Goal: Task Accomplishment & Management: Use online tool/utility

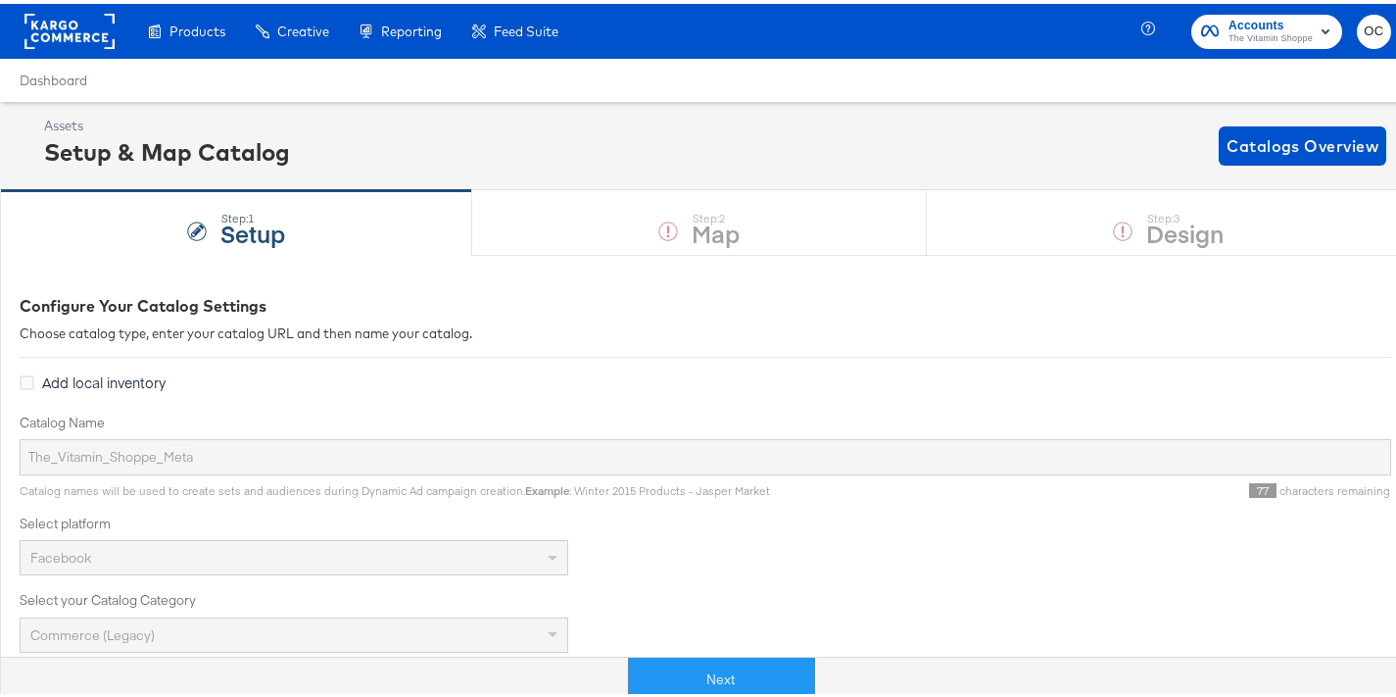
click at [69, 26] on rect at bounding box center [69, 27] width 90 height 35
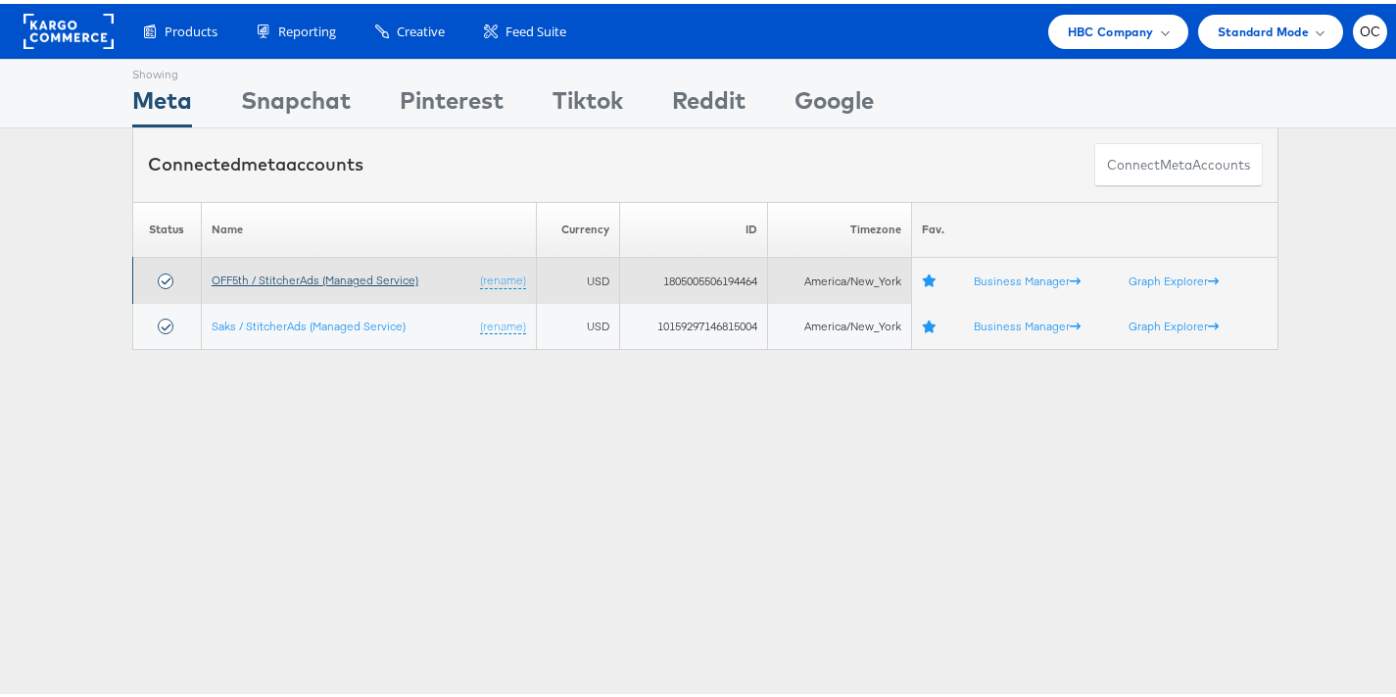
click at [327, 277] on link "OFF5th / StitcherAds (Managed Service)" at bounding box center [315, 275] width 207 height 15
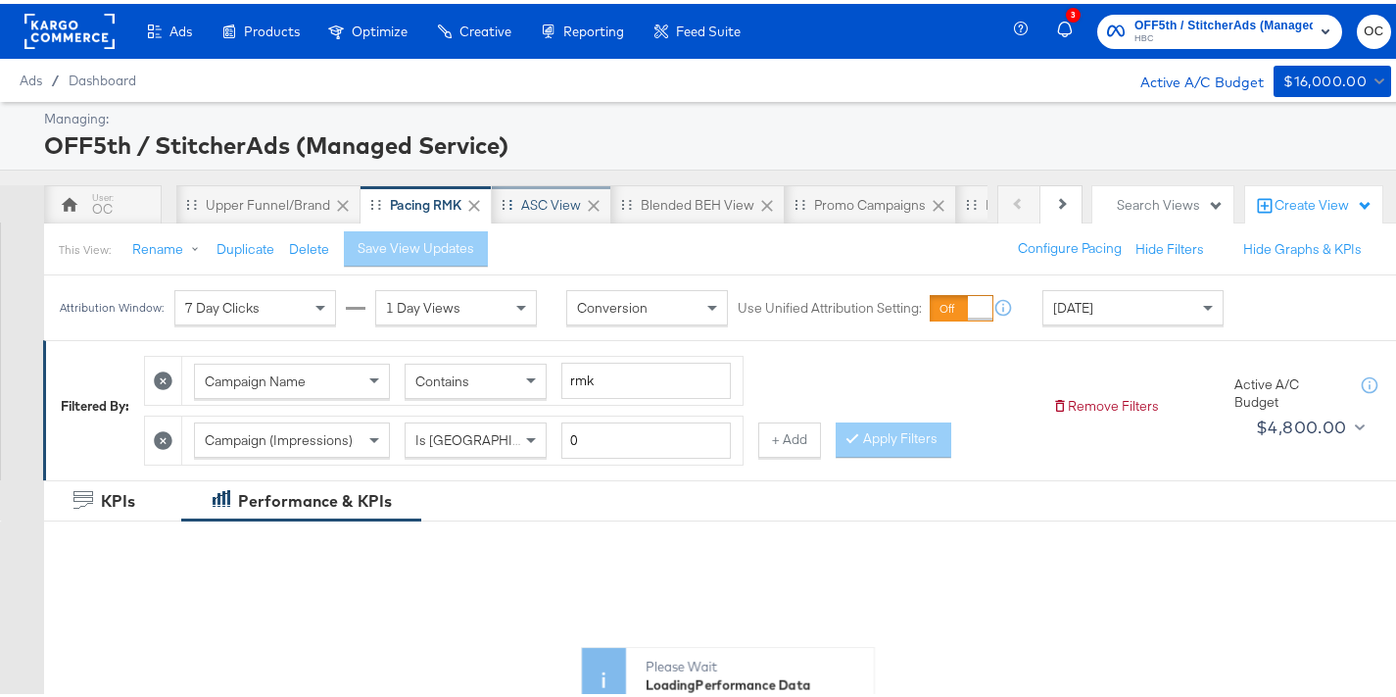
click at [562, 199] on div "ASC View" at bounding box center [551, 201] width 60 height 19
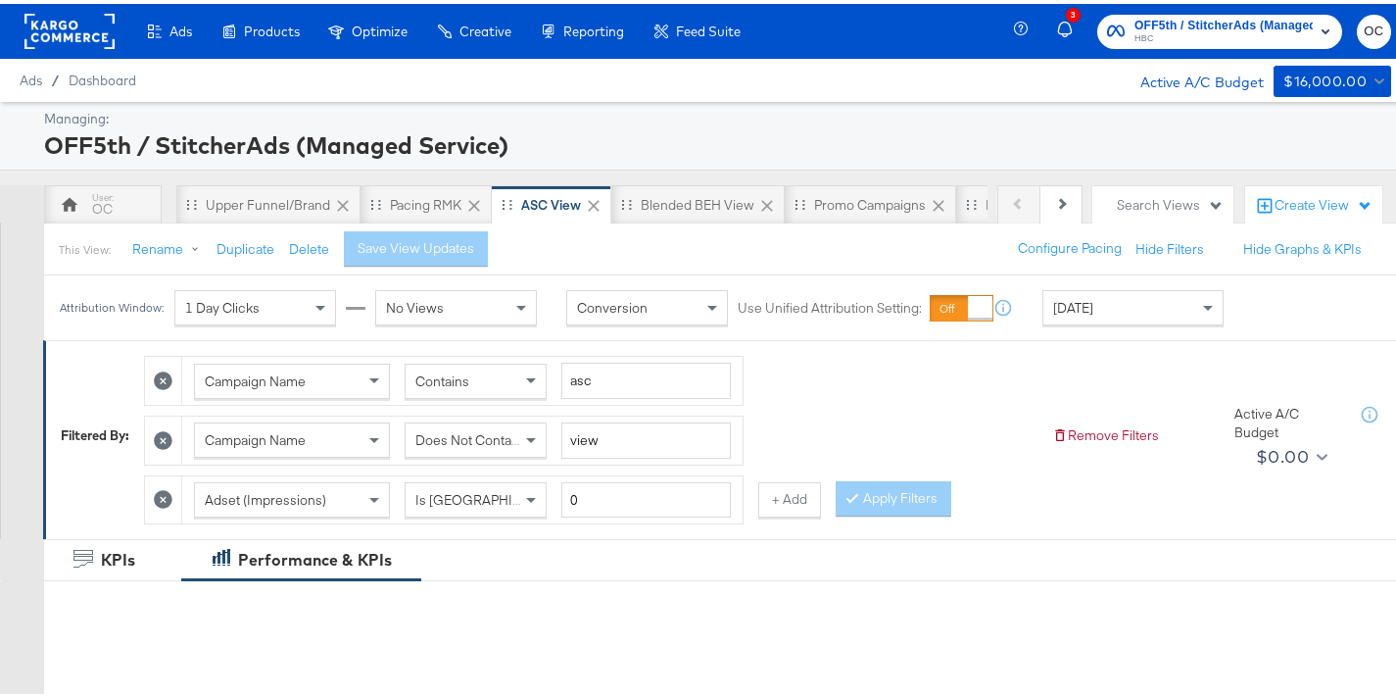
click at [1079, 306] on span "Today" at bounding box center [1073, 304] width 40 height 18
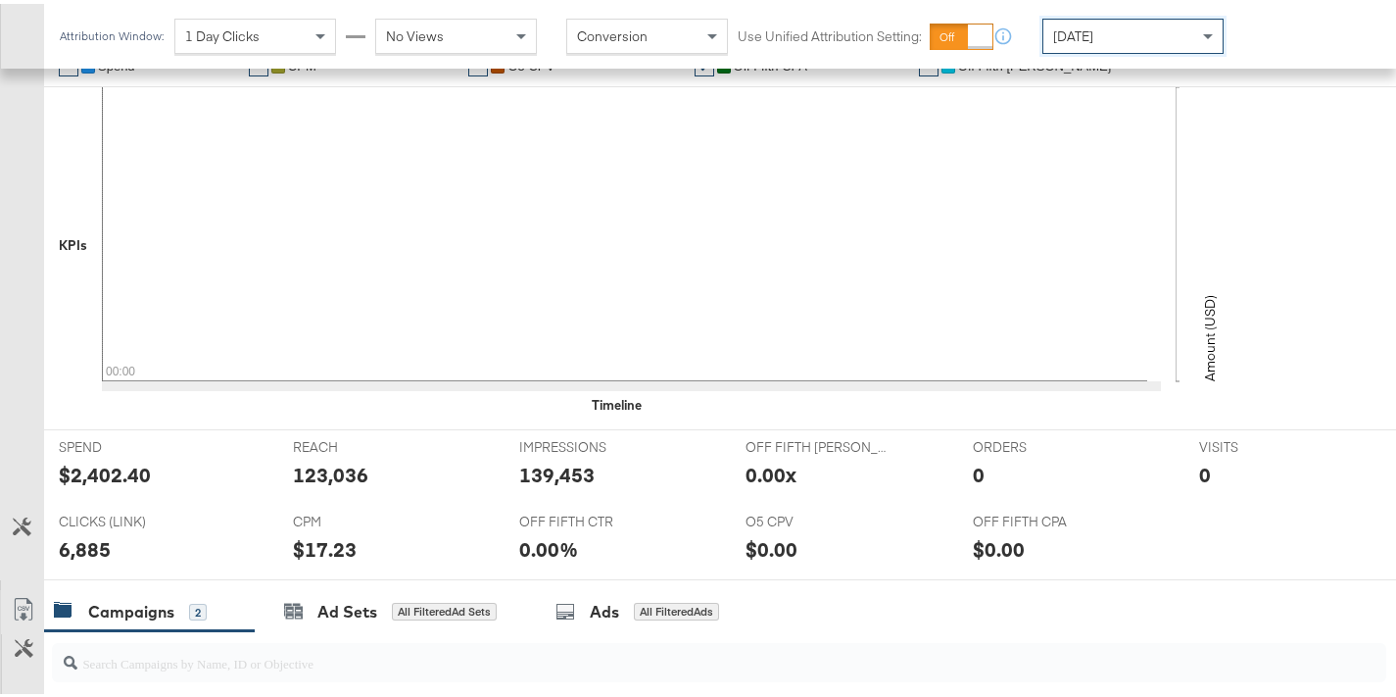
scroll to position [975, 0]
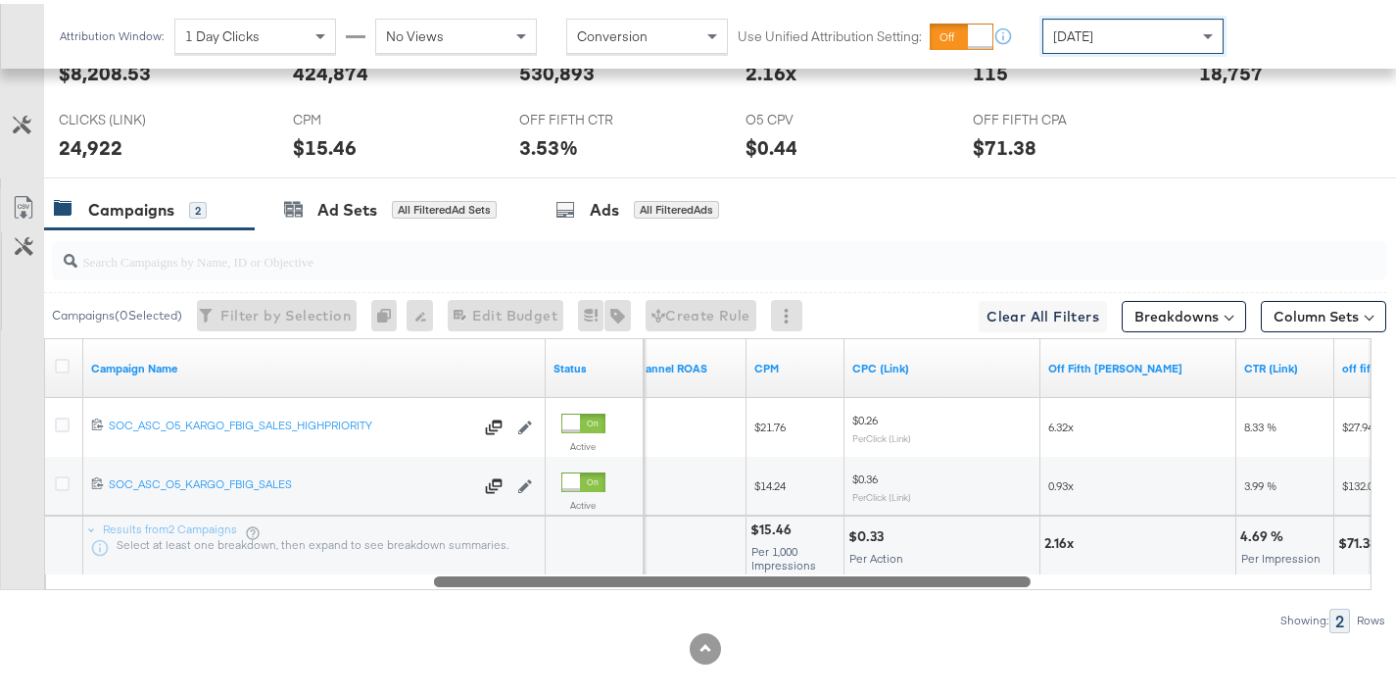
drag, startPoint x: 605, startPoint y: 577, endPoint x: 989, endPoint y: 560, distance: 384.4
click at [989, 560] on div "Campaign Name Status Off Fifth Omnichannel ROAS CPM CPC (Link) Off Fifth LC ROA…" at bounding box center [708, 460] width 1328 height 252
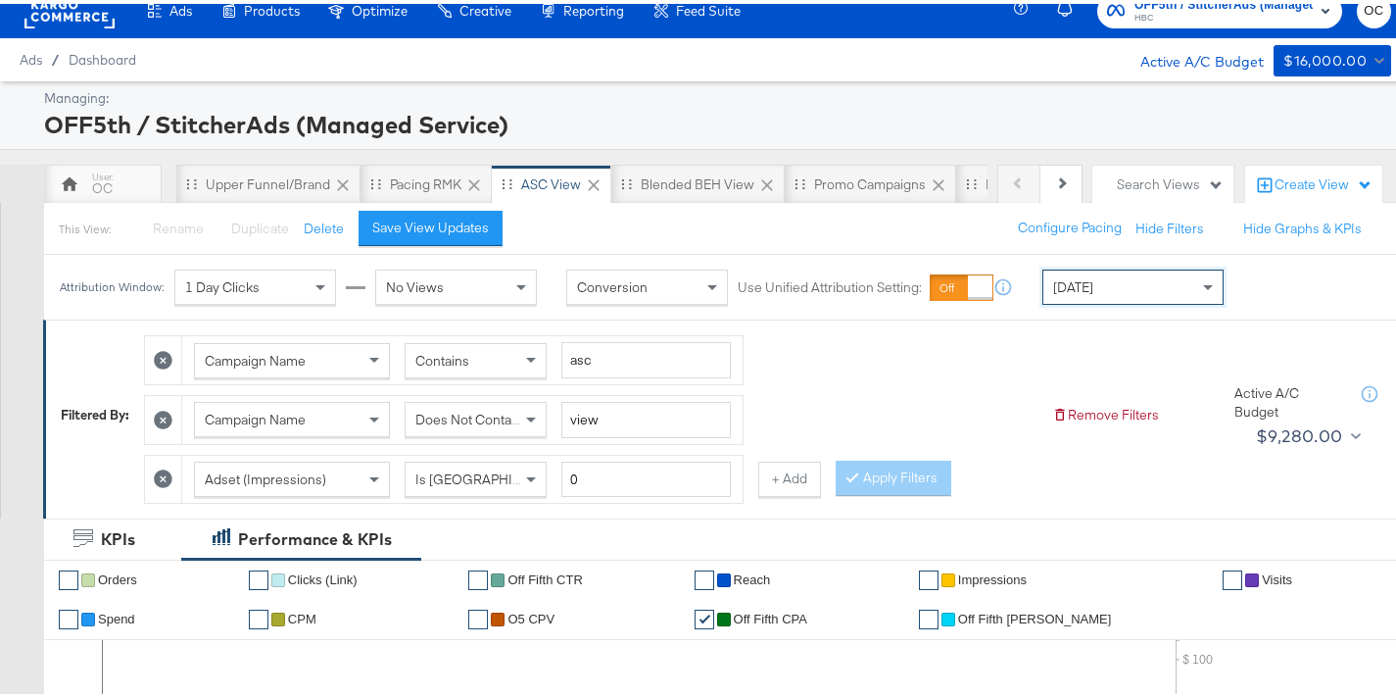
scroll to position [0, 0]
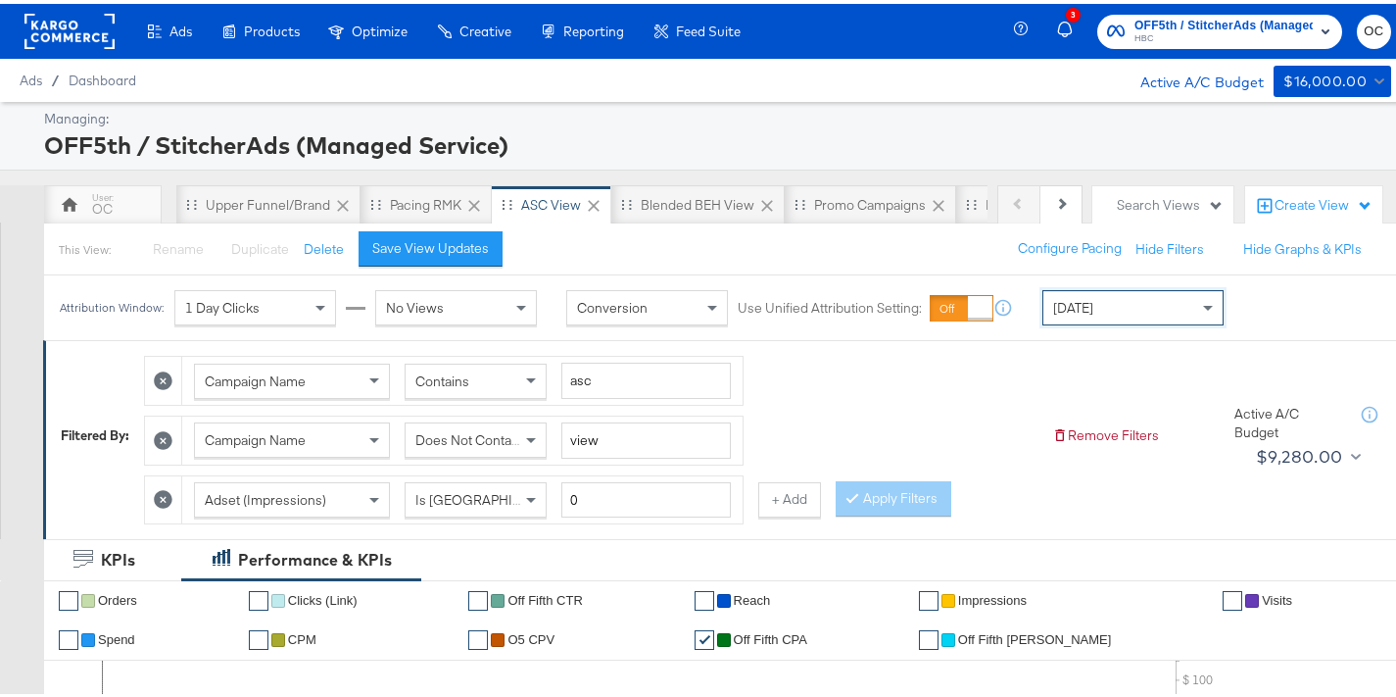
click at [100, 44] on rect at bounding box center [69, 27] width 90 height 35
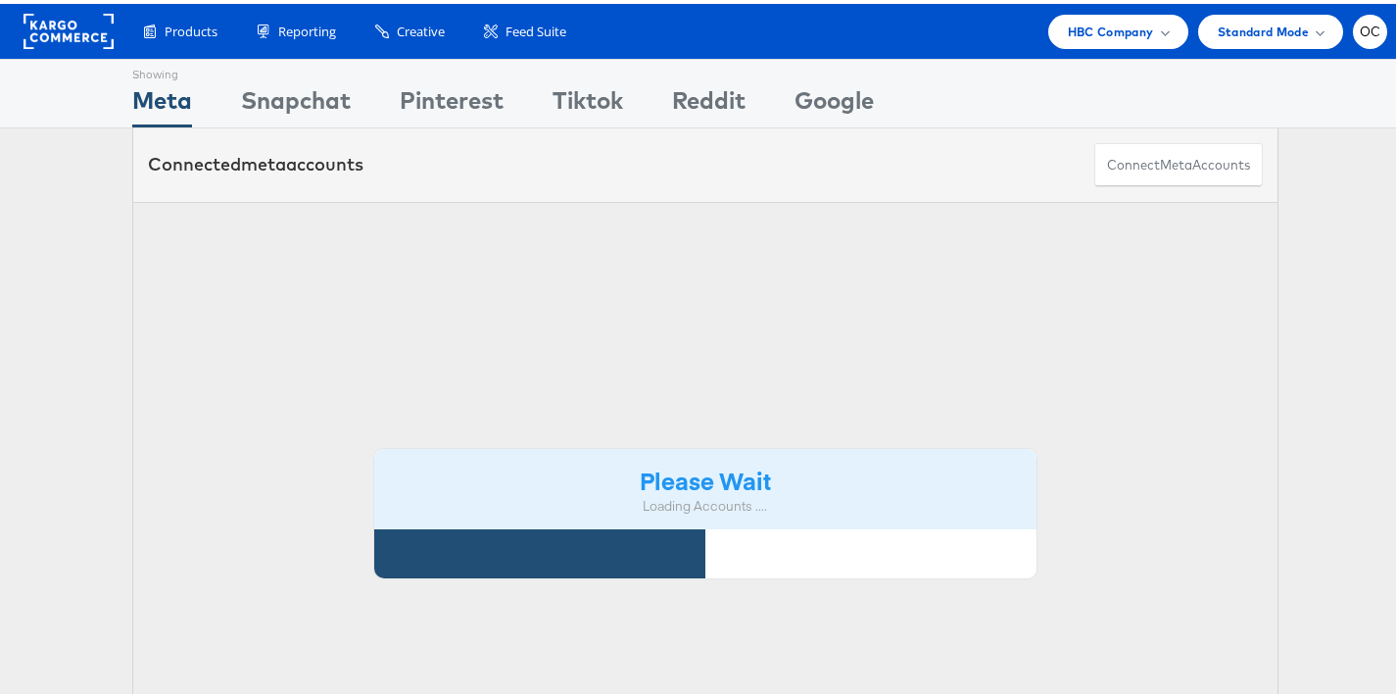
click at [1108, 44] on div "Products Product Catalogs Enhance Your Product Catalog, Map Them to Publishers,…" at bounding box center [705, 27] width 1411 height 55
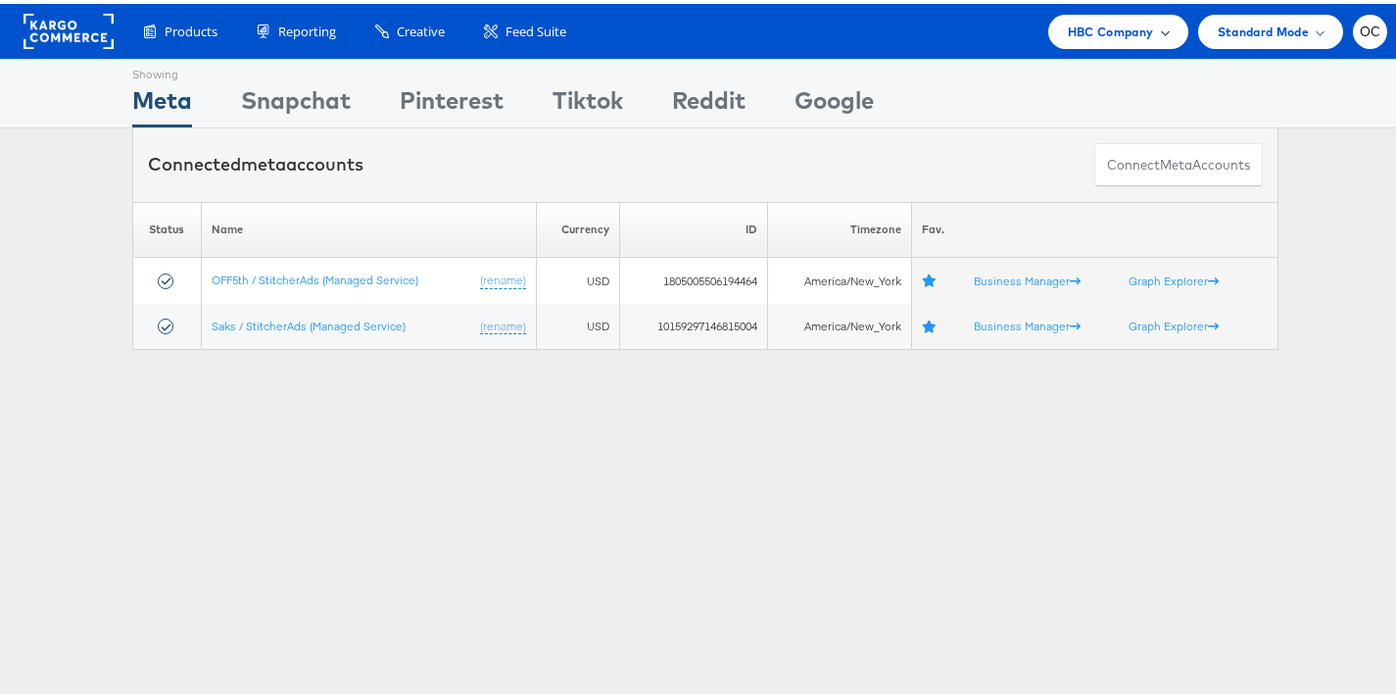
click at [1109, 34] on span "HBC Company" at bounding box center [1111, 28] width 86 height 21
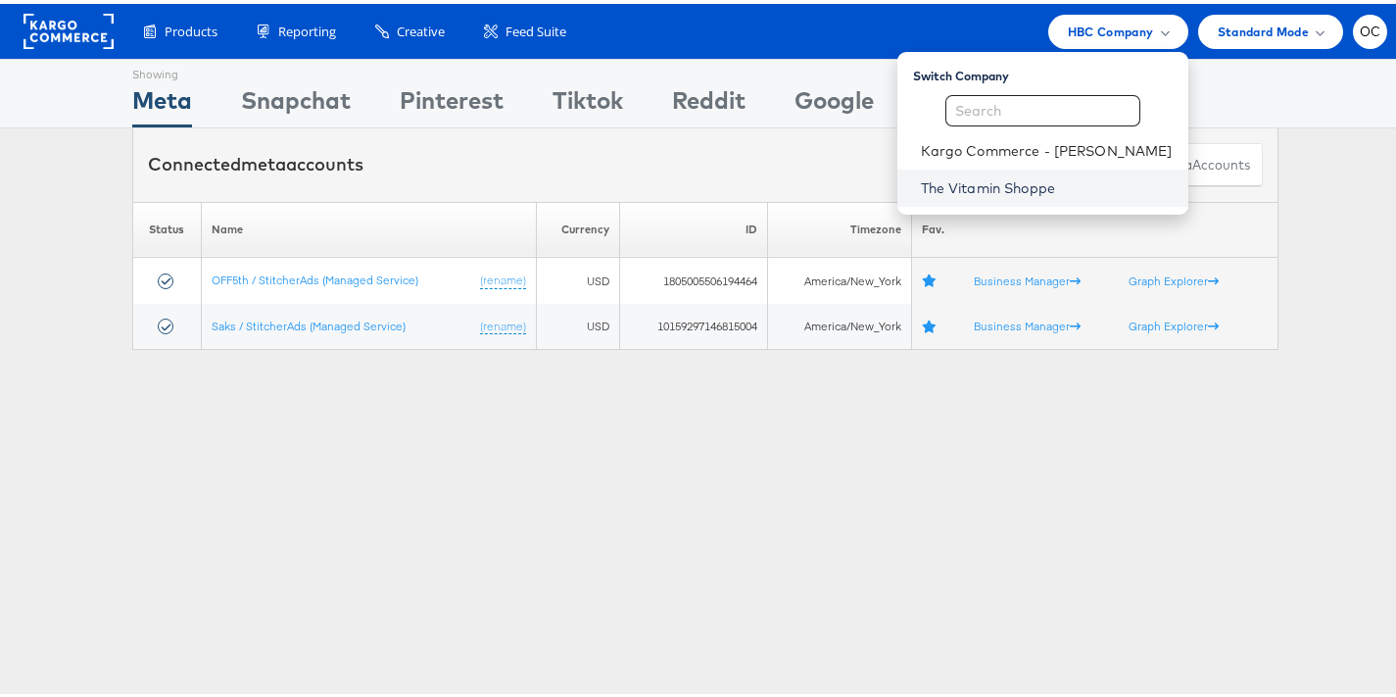
click at [1003, 181] on link "The Vitamin Shoppe" at bounding box center [1047, 184] width 252 height 20
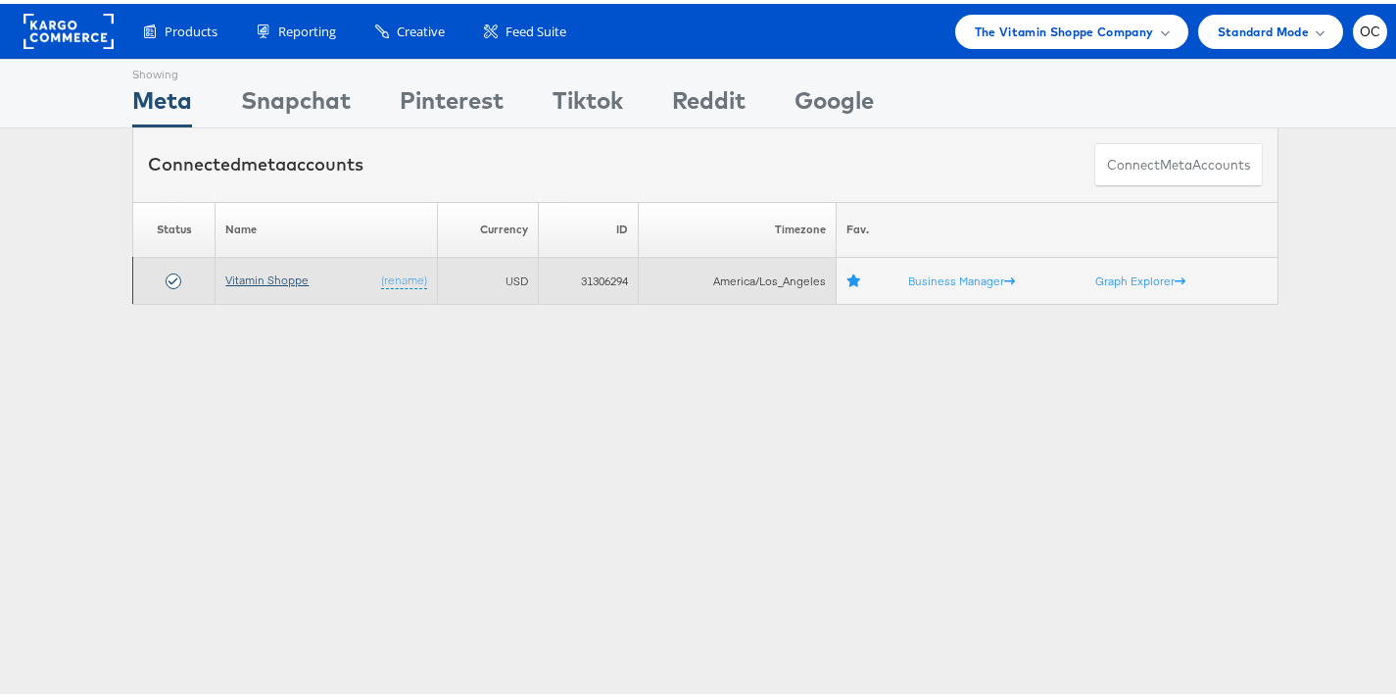
click at [273, 273] on link "Vitamin Shoppe" at bounding box center [266, 275] width 83 height 15
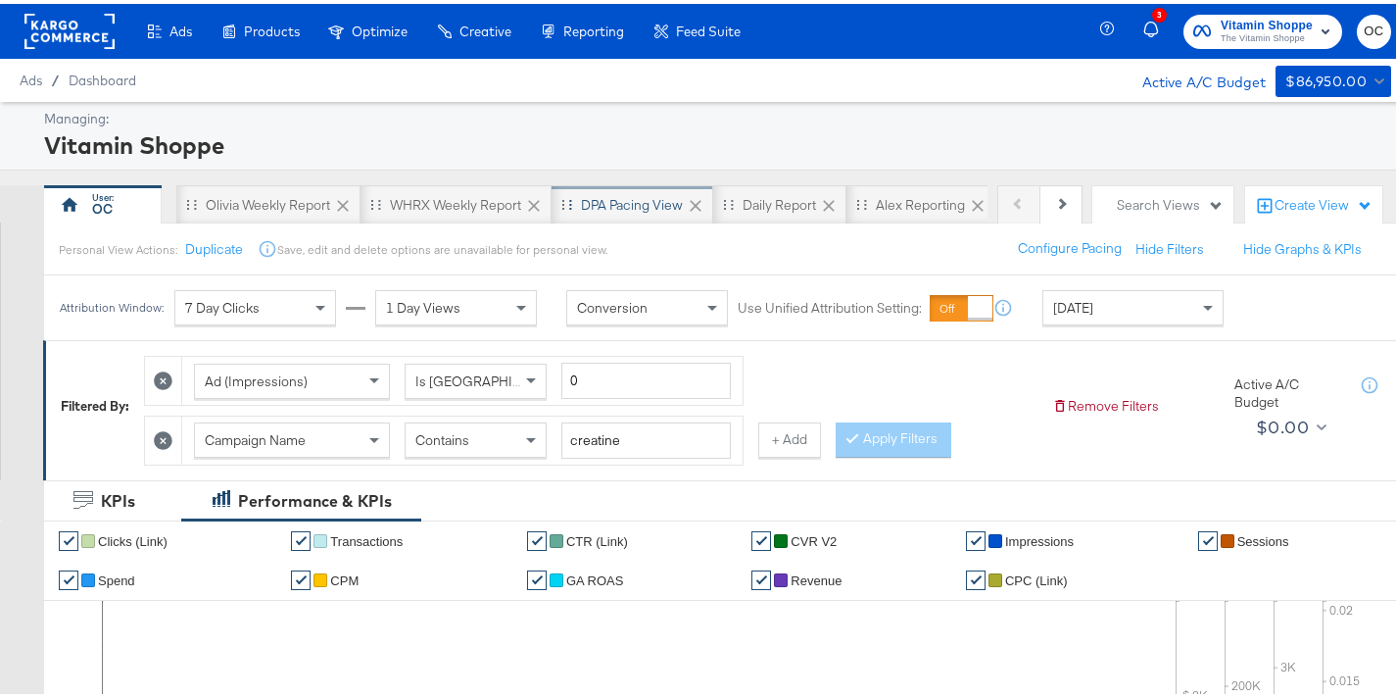
click at [658, 216] on div "DPA Pacing View" at bounding box center [633, 200] width 162 height 39
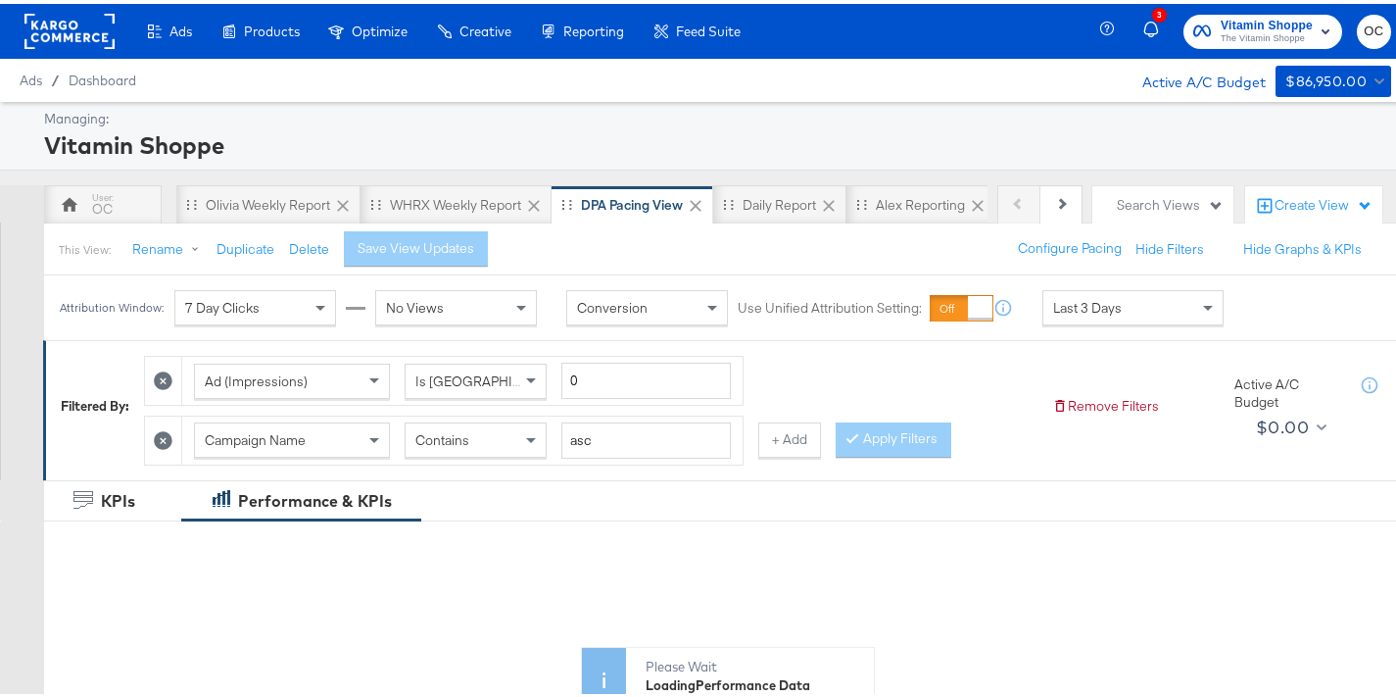
click at [1147, 302] on div "Last 3 Days" at bounding box center [1132, 303] width 179 height 33
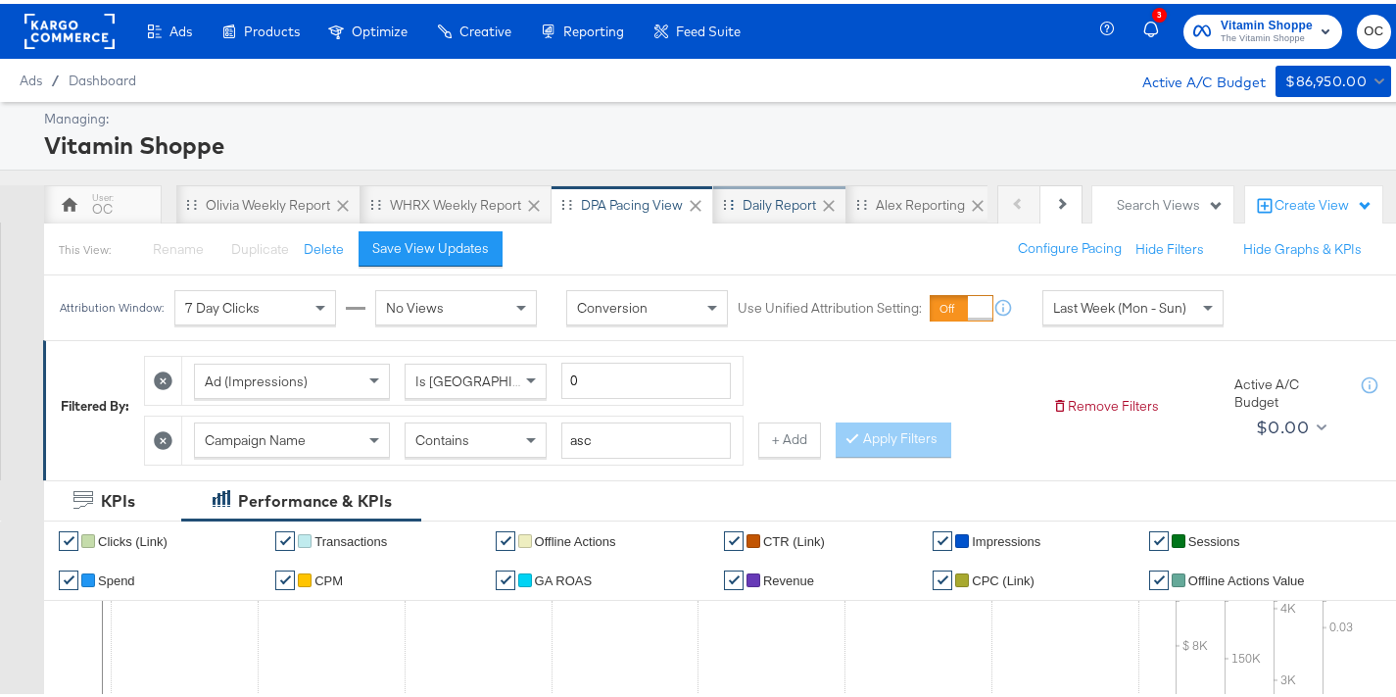
click at [738, 217] on div "Daily Report" at bounding box center [779, 200] width 133 height 39
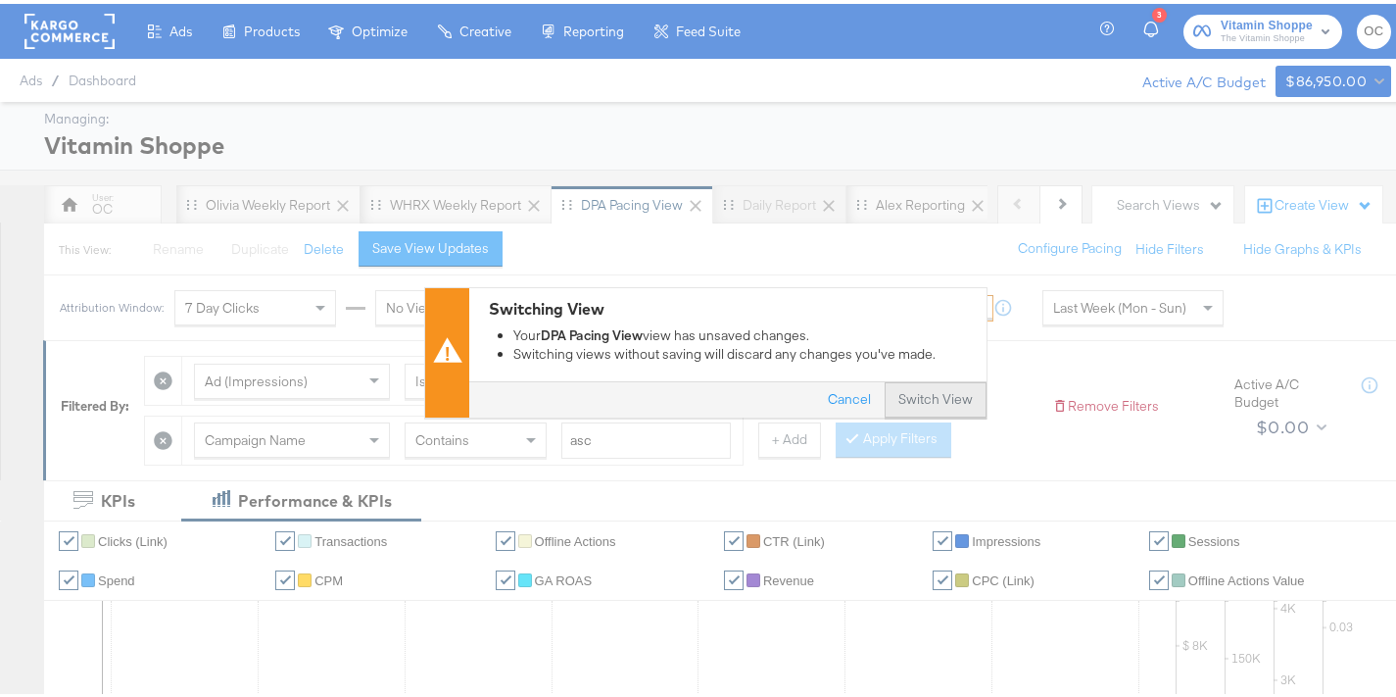
click at [937, 380] on button "Switch View" at bounding box center [936, 395] width 102 height 35
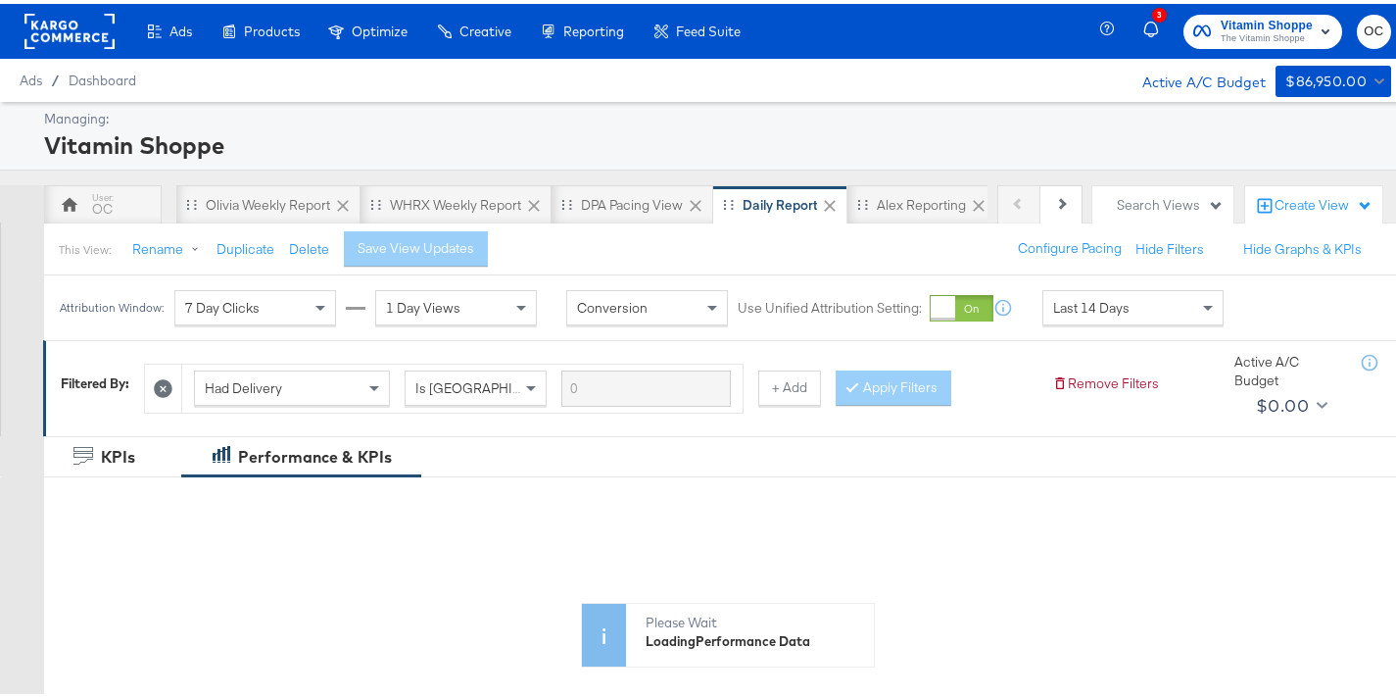
click at [1087, 320] on div "Last 14 Days" at bounding box center [1132, 303] width 181 height 35
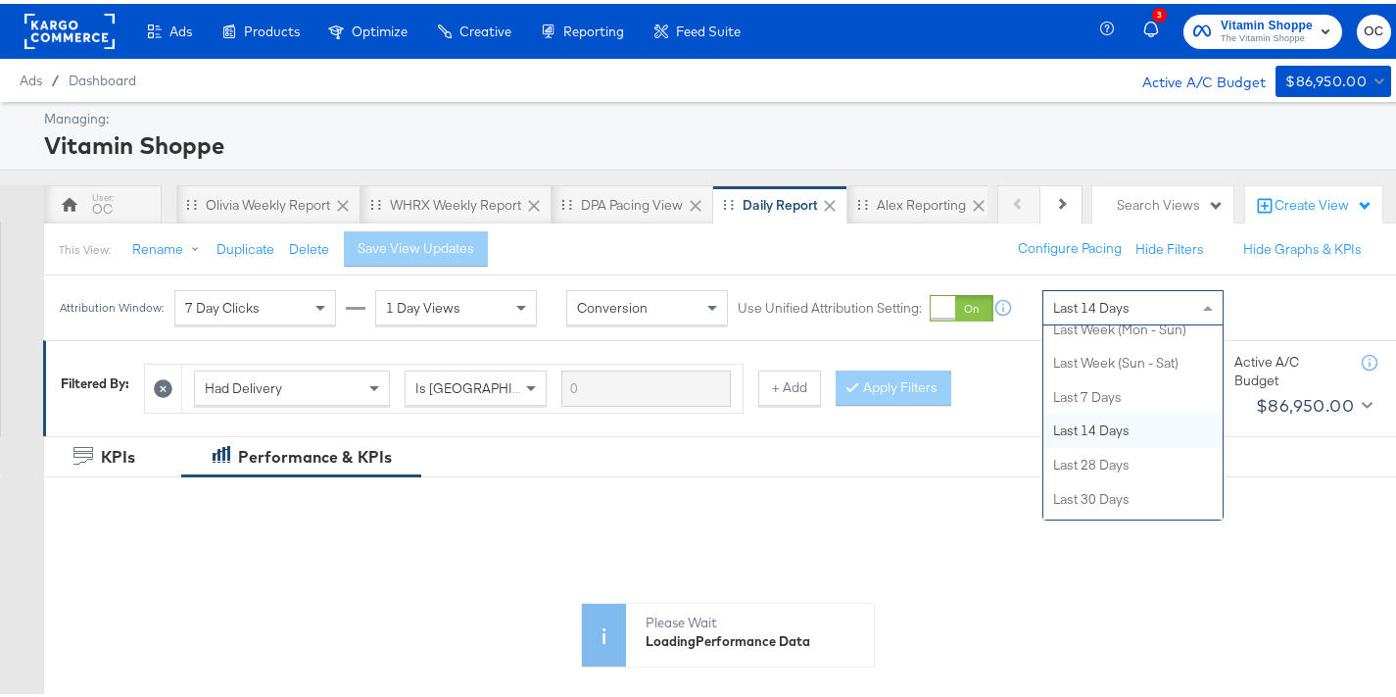
scroll to position [141, 0]
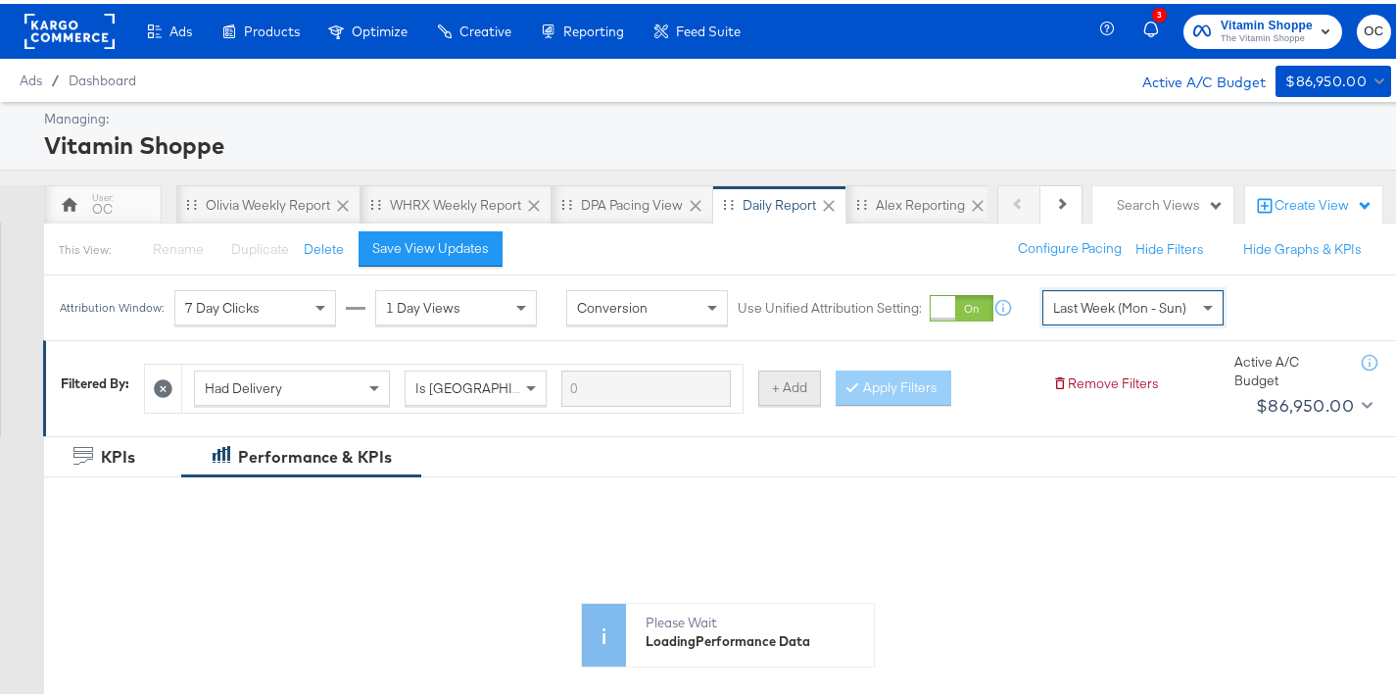
click at [783, 389] on button "+ Add" at bounding box center [789, 383] width 63 height 35
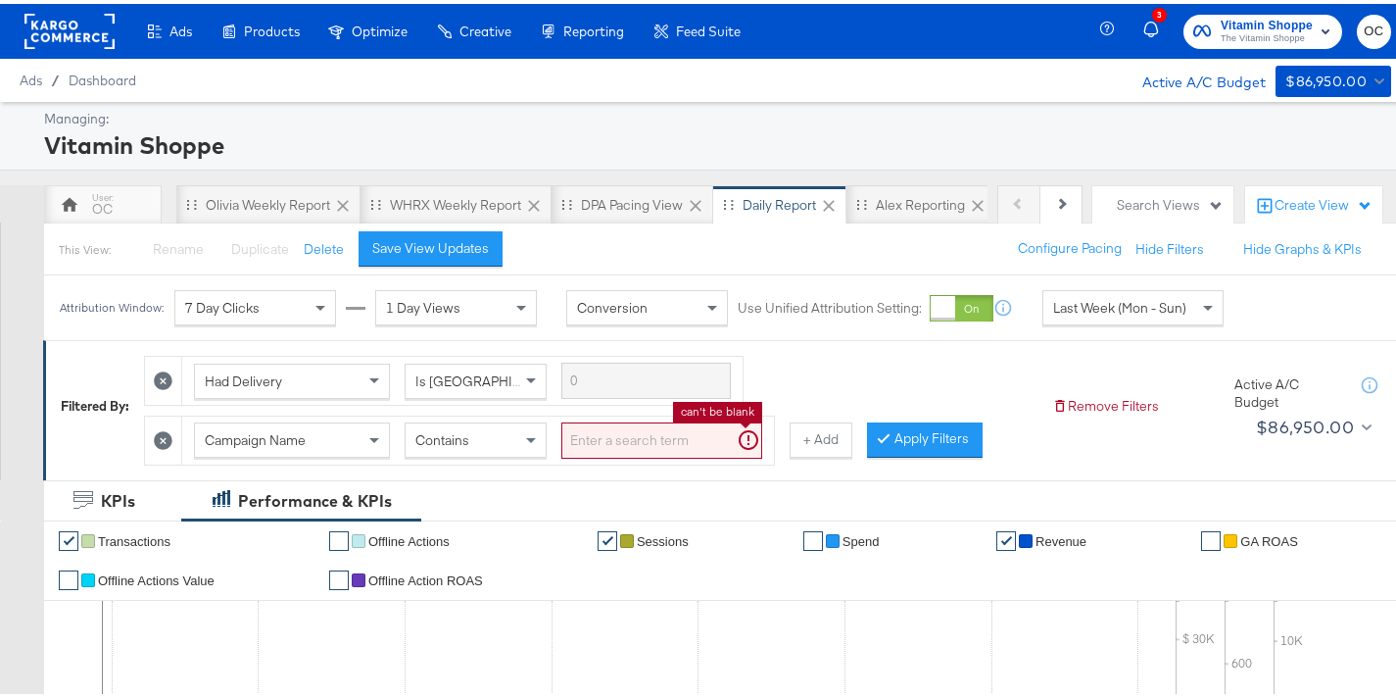
click at [630, 439] on input "search" at bounding box center [661, 436] width 201 height 36
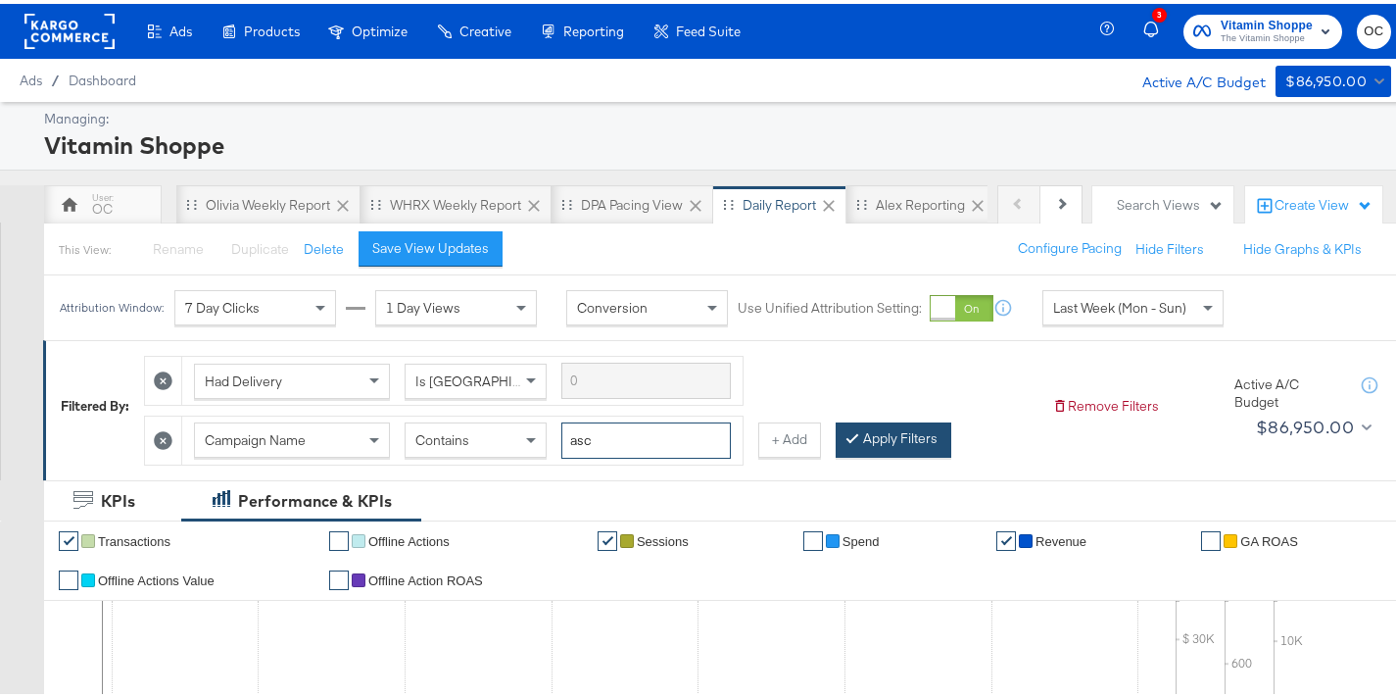
type input "asc"
click at [871, 439] on button "Apply Filters" at bounding box center [894, 435] width 116 height 35
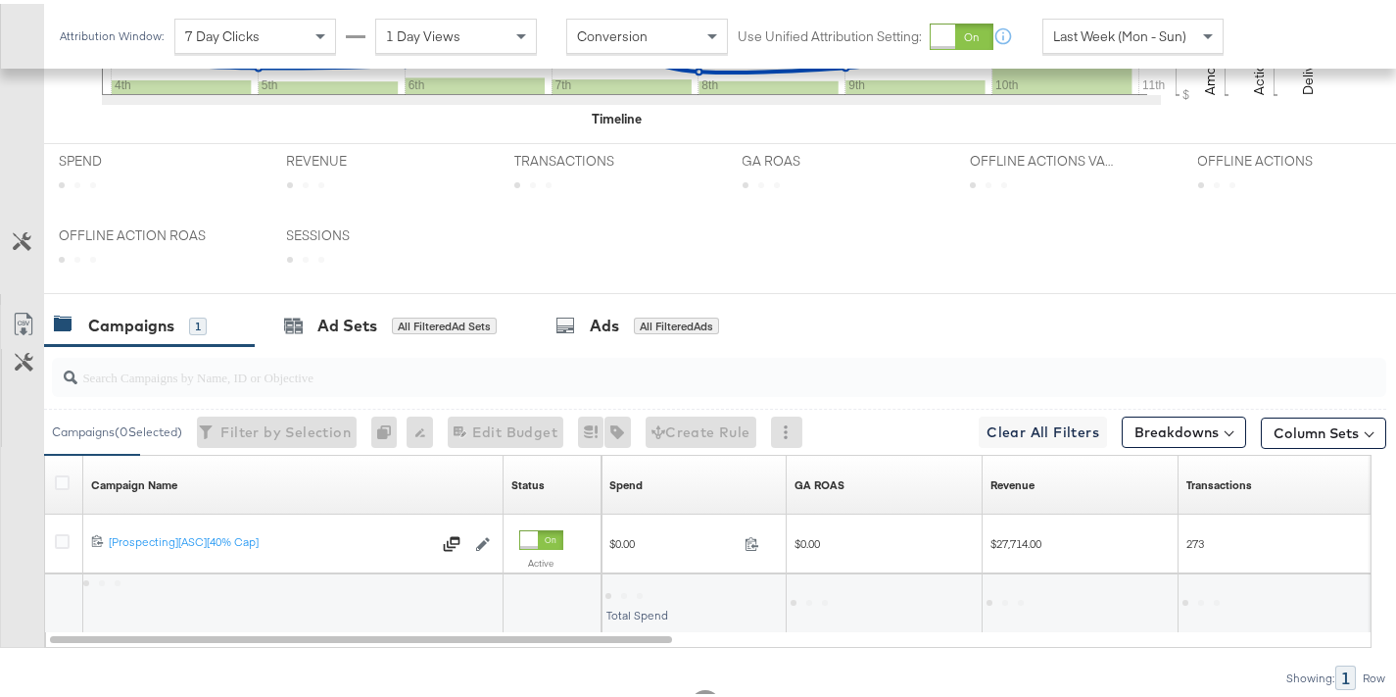
scroll to position [875, 0]
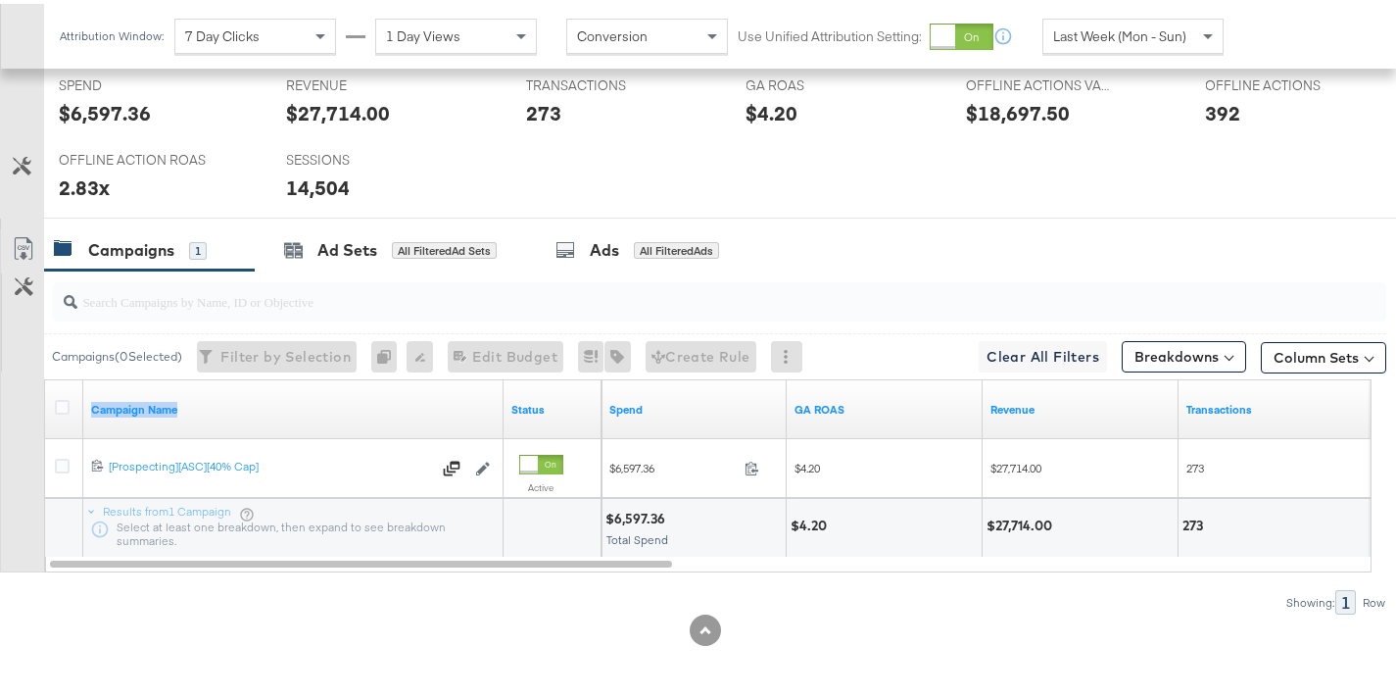
drag, startPoint x: 500, startPoint y: 394, endPoint x: 307, endPoint y: 417, distance: 194.4
click at [307, 417] on div "Campaign Name" at bounding box center [293, 405] width 420 height 59
drag, startPoint x: 500, startPoint y: 387, endPoint x: 306, endPoint y: 411, distance: 195.4
click at [306, 410] on div "Campaign Name" at bounding box center [293, 405] width 420 height 59
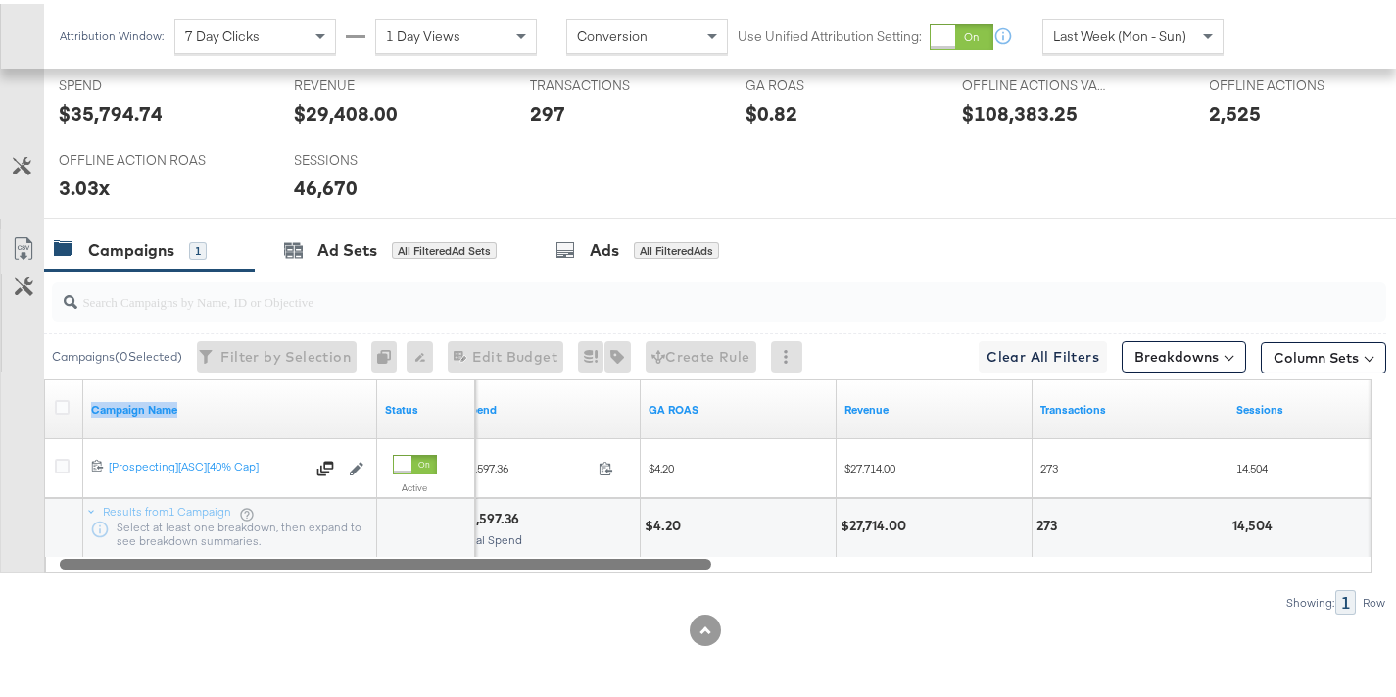
drag, startPoint x: 525, startPoint y: 560, endPoint x: 487, endPoint y: 559, distance: 38.2
click at [487, 559] on div at bounding box center [386, 559] width 652 height 17
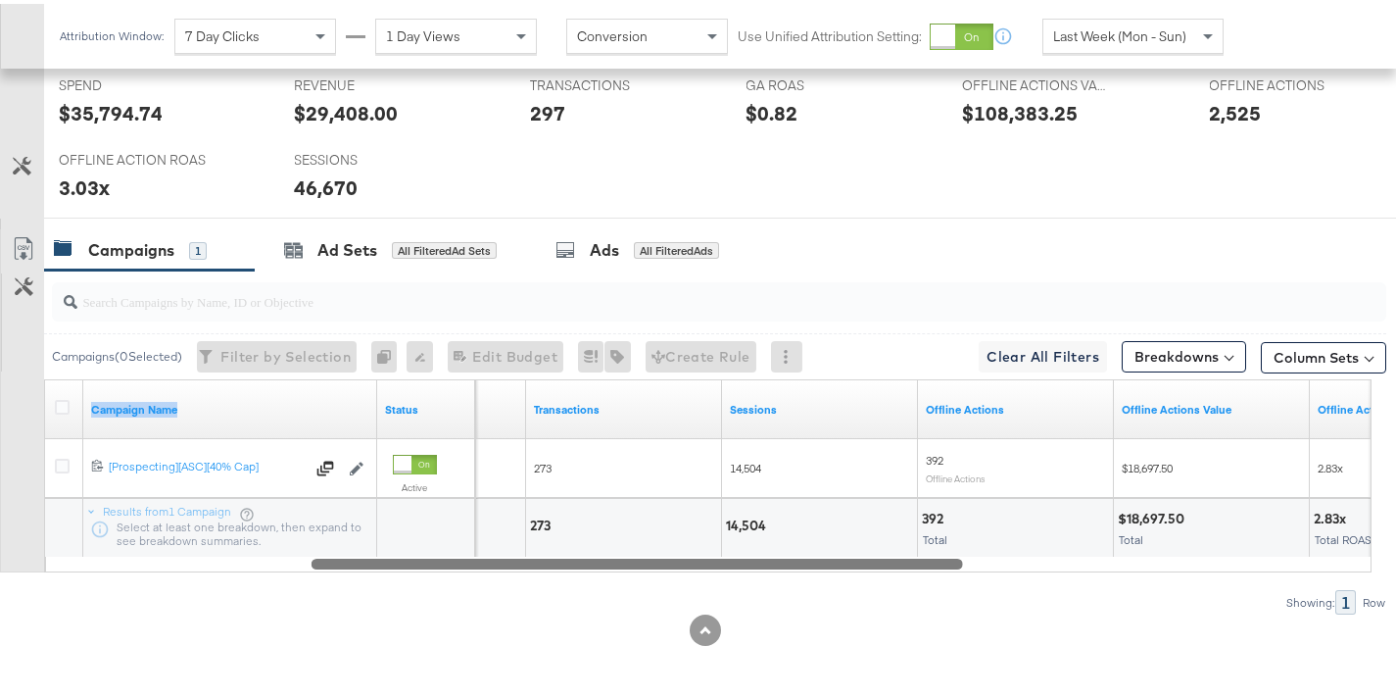
click at [486, 537] on div "Campaign Name Status Revenue Transactions Sessions Offline Actions Offline Acti…" at bounding box center [708, 471] width 1328 height 193
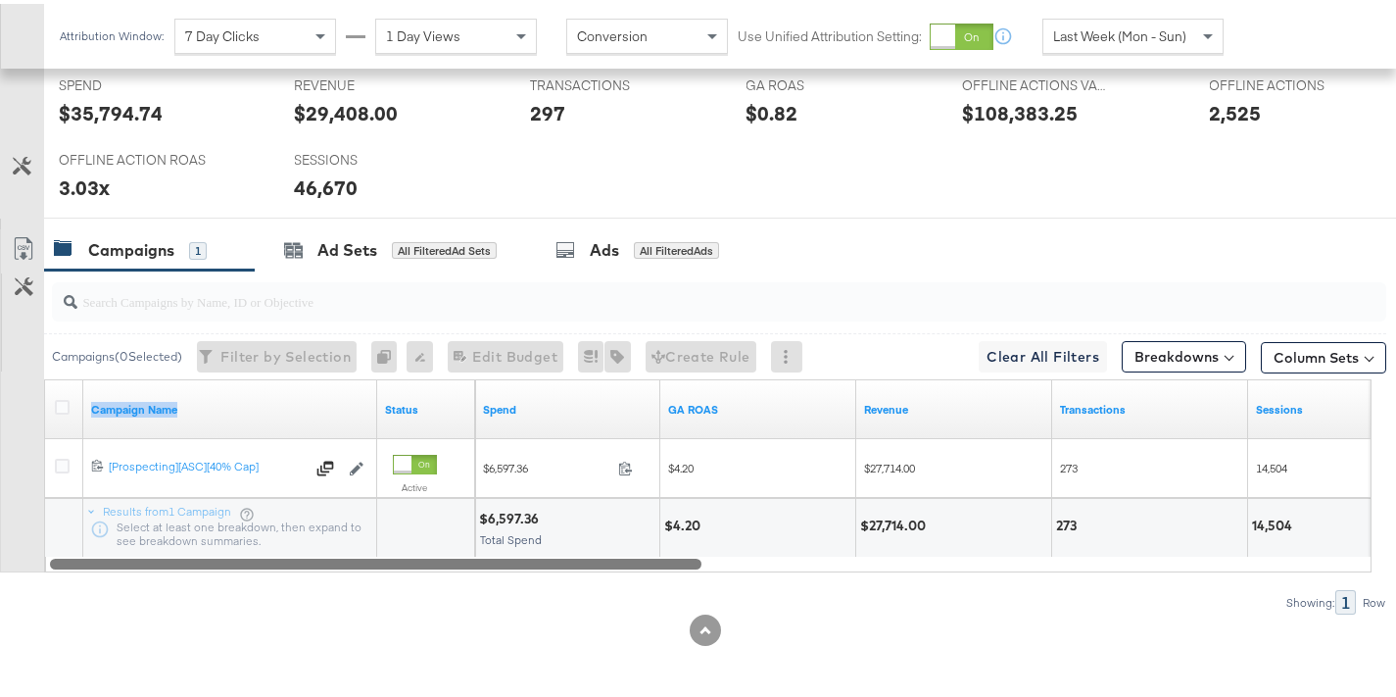
click at [1068, 45] on div "Last Week (Mon - Sun)" at bounding box center [1132, 32] width 179 height 33
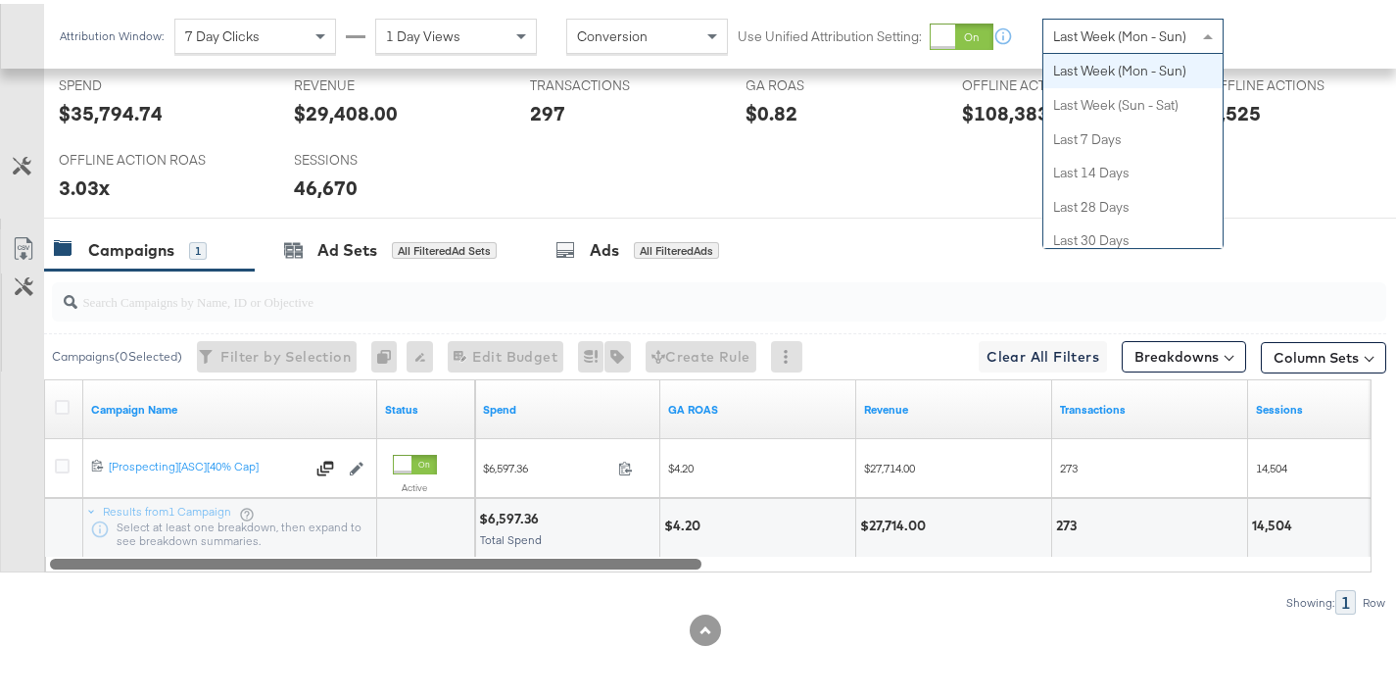
scroll to position [0, 0]
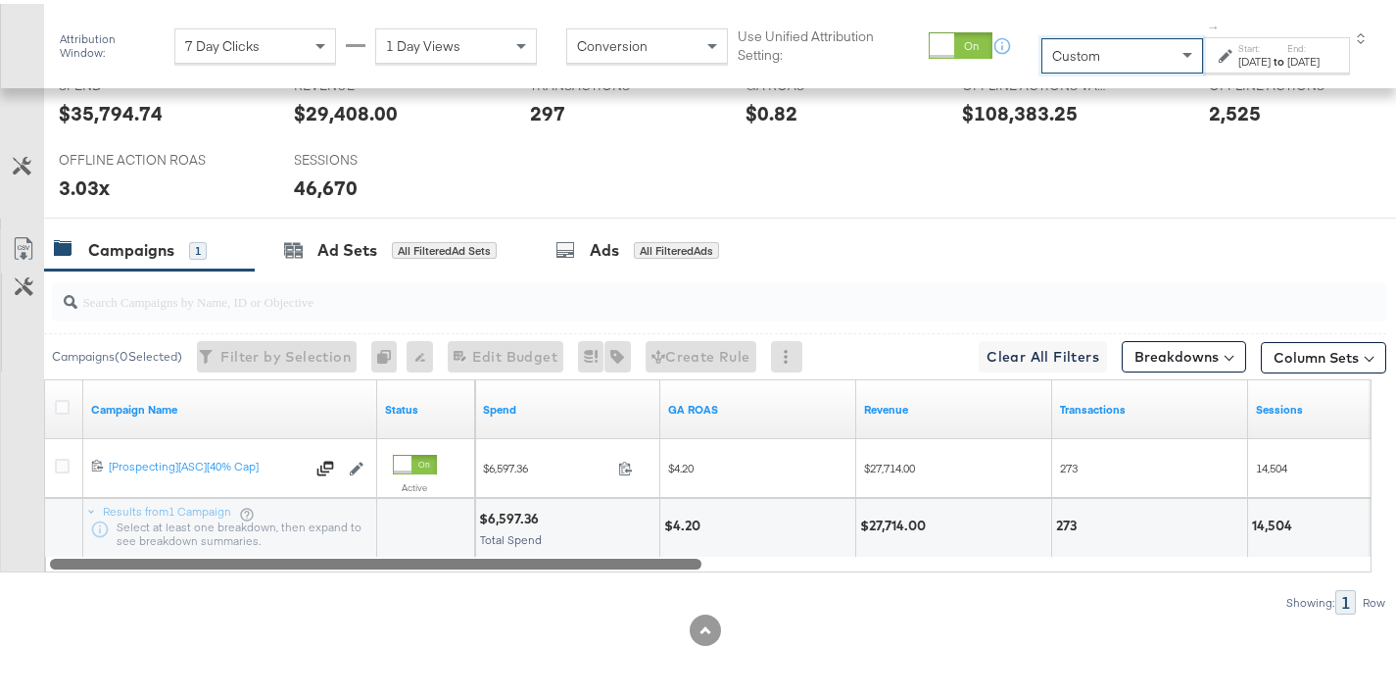
click at [1271, 55] on strong "to" at bounding box center [1279, 57] width 17 height 15
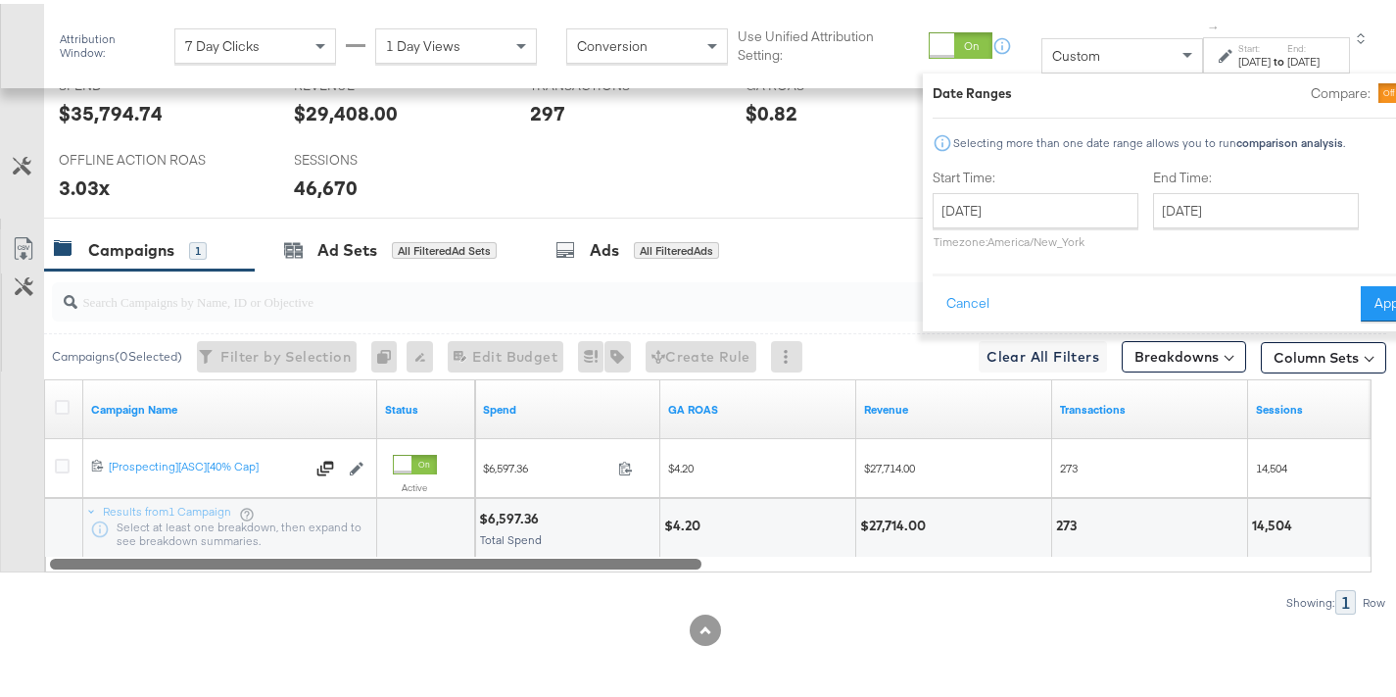
click at [1404, 84] on div at bounding box center [1413, 89] width 18 height 18
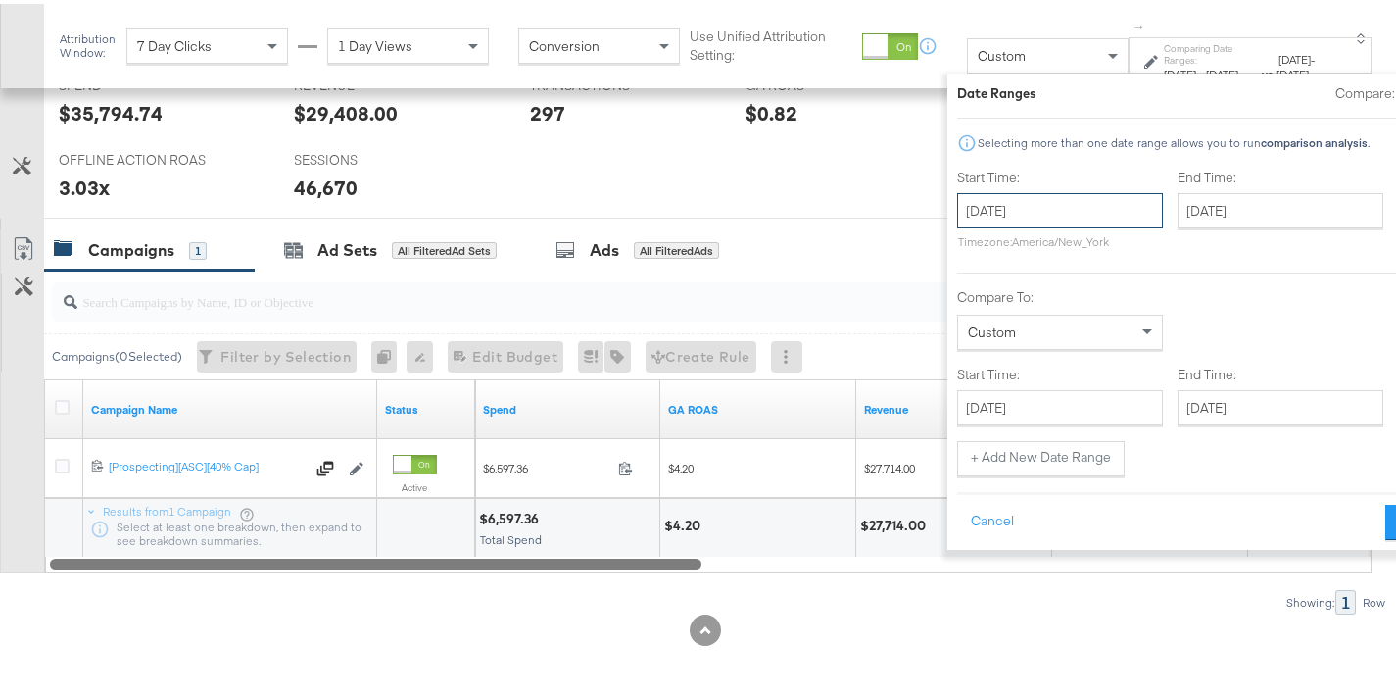
click at [1030, 209] on input "August 12th 2025" at bounding box center [1060, 206] width 206 height 35
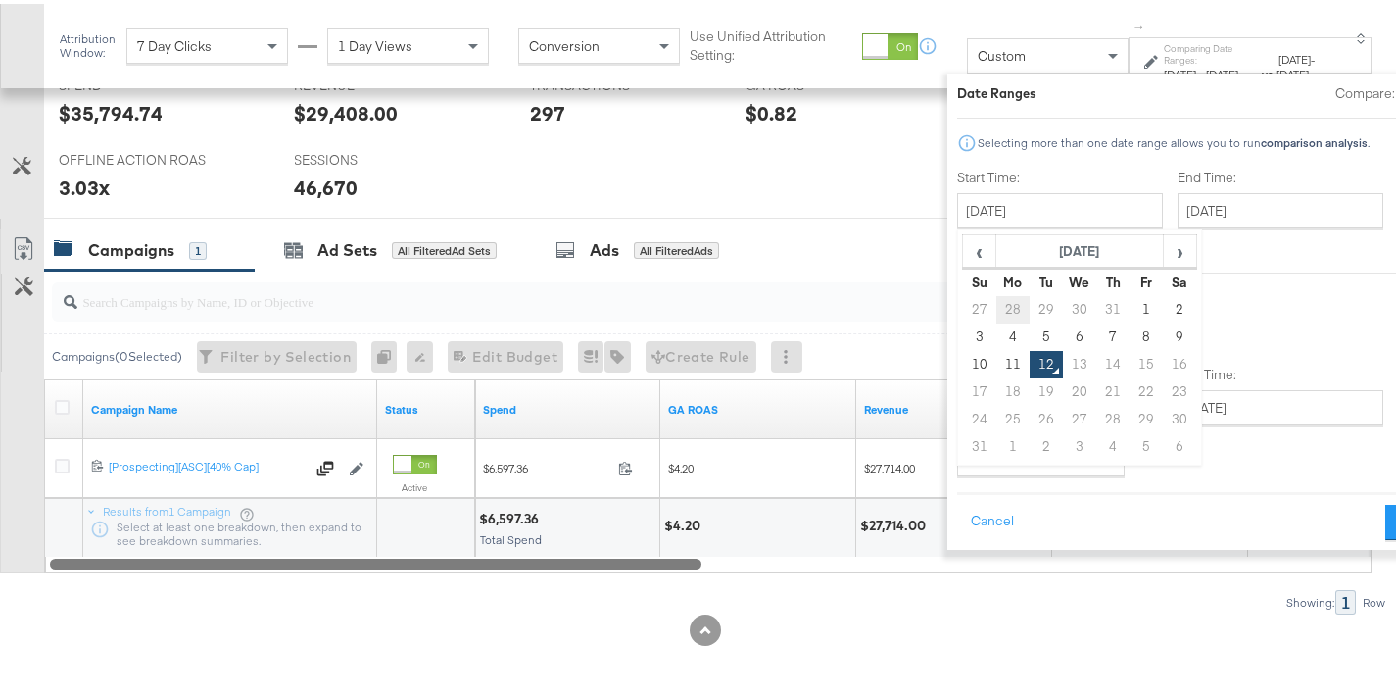
click at [996, 305] on td "28" at bounding box center [1012, 305] width 33 height 27
type input "July 28th 2025"
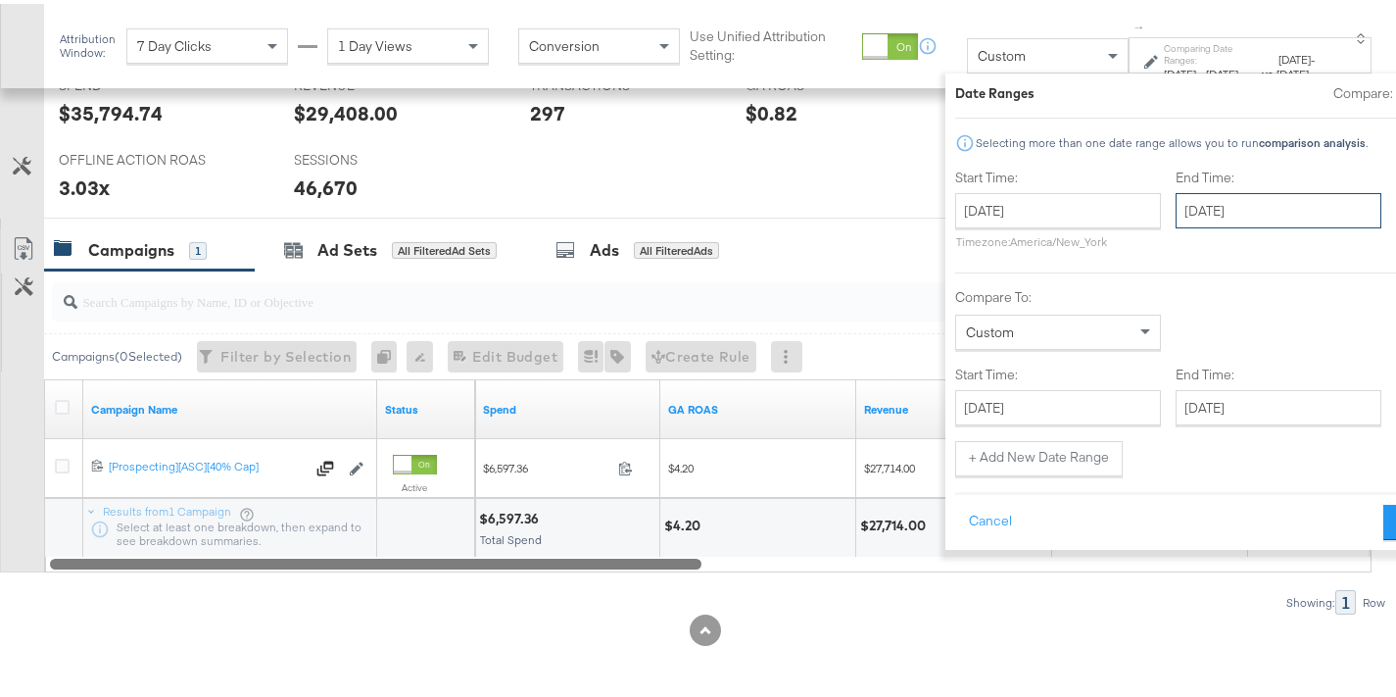
click at [1176, 212] on input "August 12th 2025" at bounding box center [1279, 206] width 206 height 35
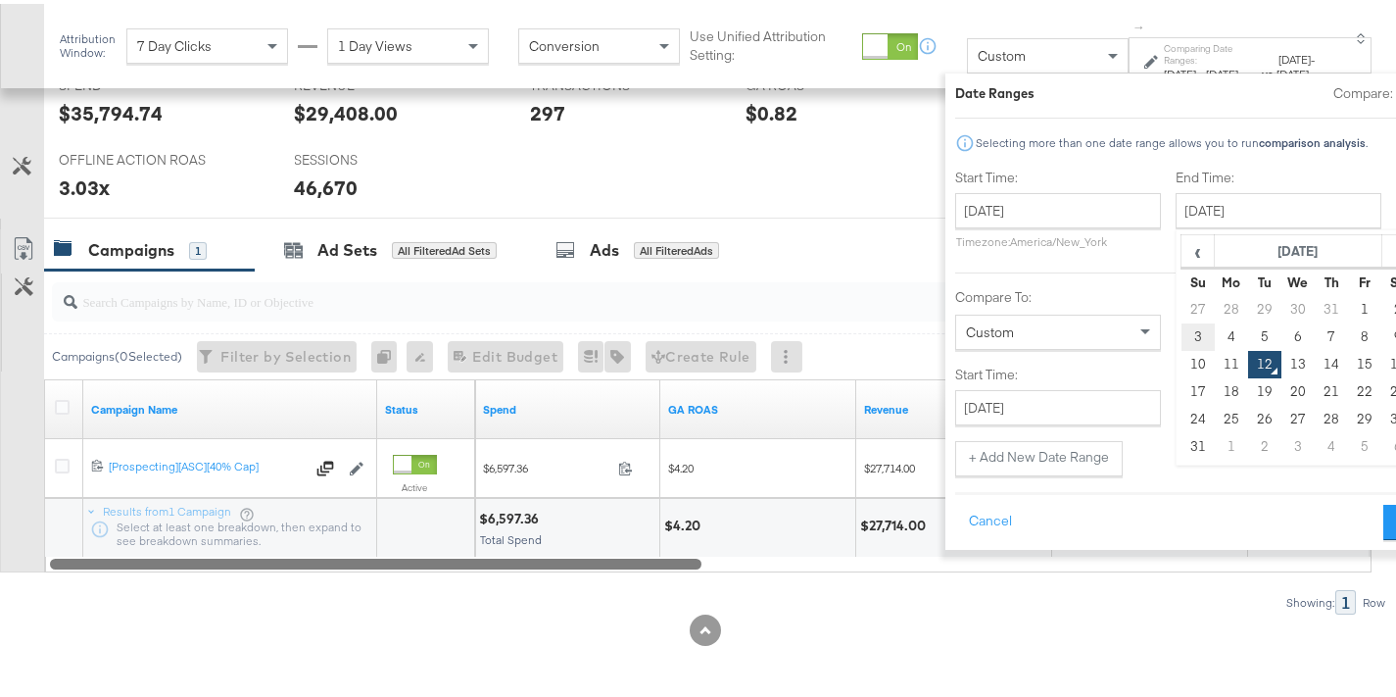
click at [1182, 334] on td "3" at bounding box center [1198, 332] width 33 height 27
type input "August 3rd 2025"
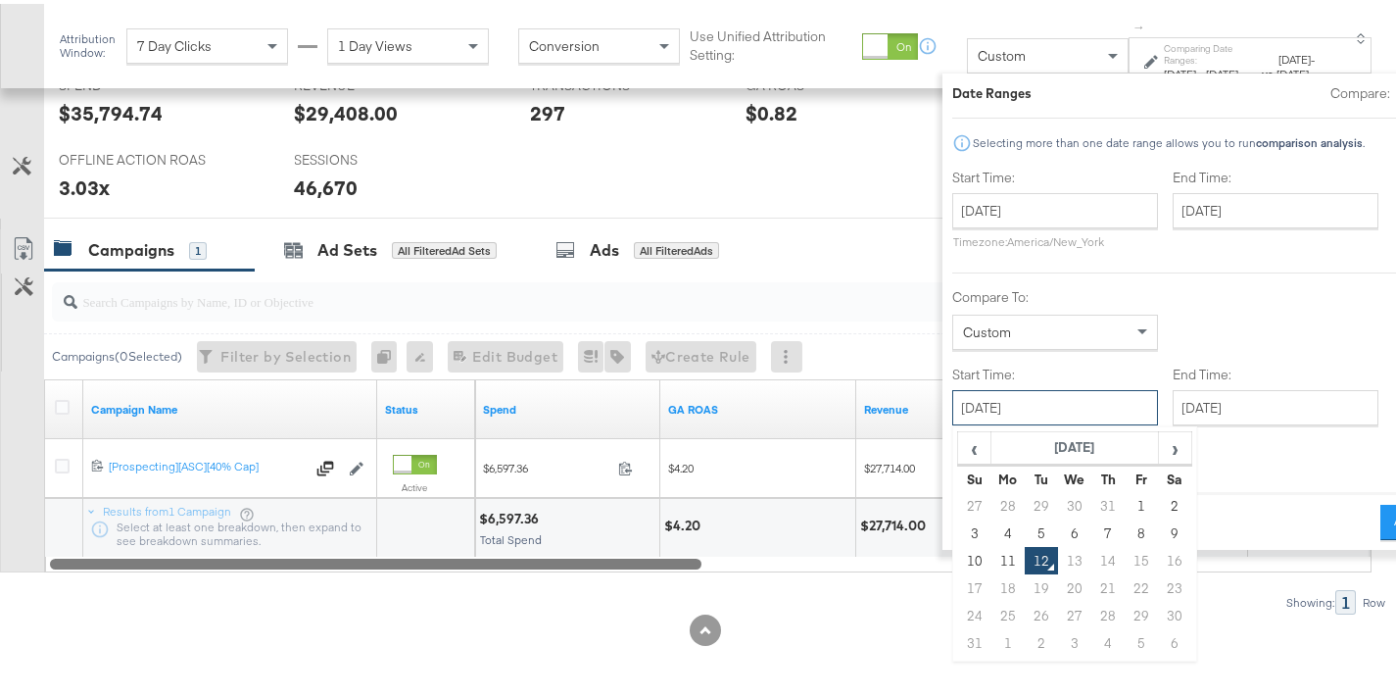
click at [999, 404] on input "August 12th 2025" at bounding box center [1055, 403] width 206 height 35
click at [992, 528] on td "4" at bounding box center [1008, 528] width 33 height 27
type input "August 4th 2025"
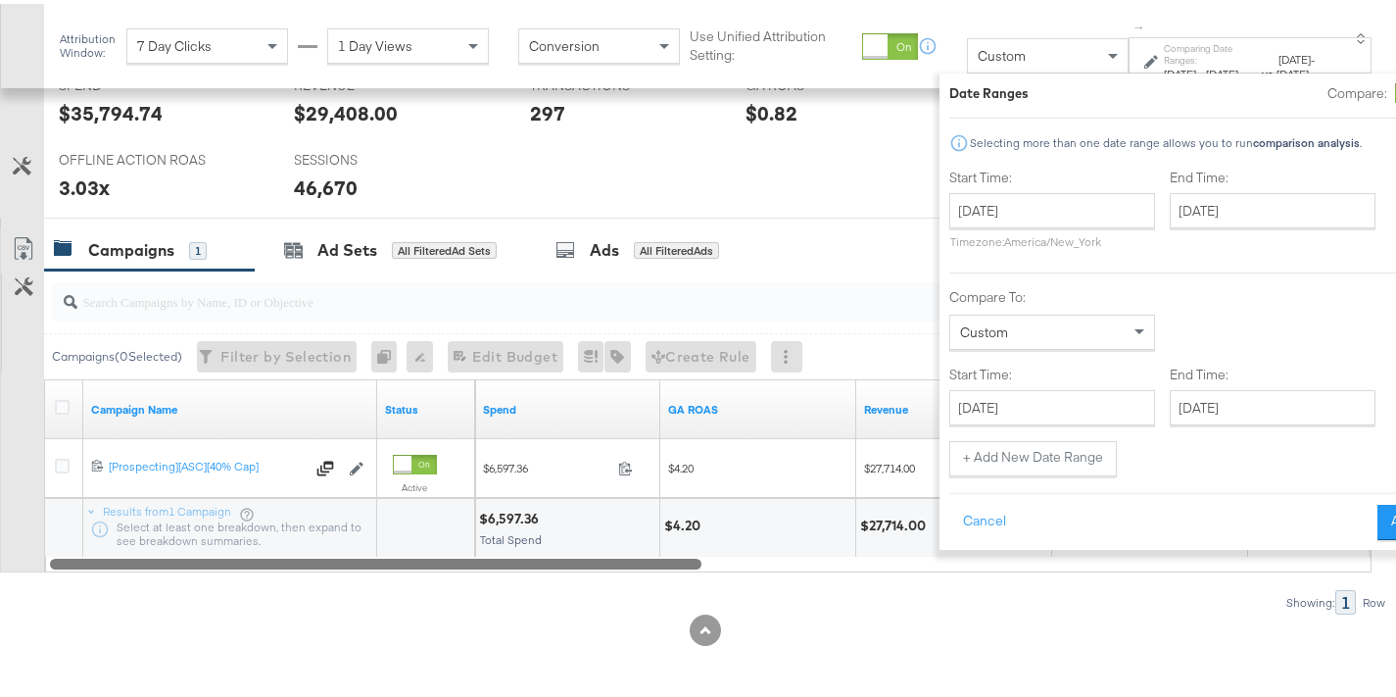
click at [1197, 387] on div "End Time: August 12th 2025 ‹ August 2025 › Su Mo Tu We Th Fr Sa 27 28 29 30 31 …" at bounding box center [1277, 392] width 214 height 60
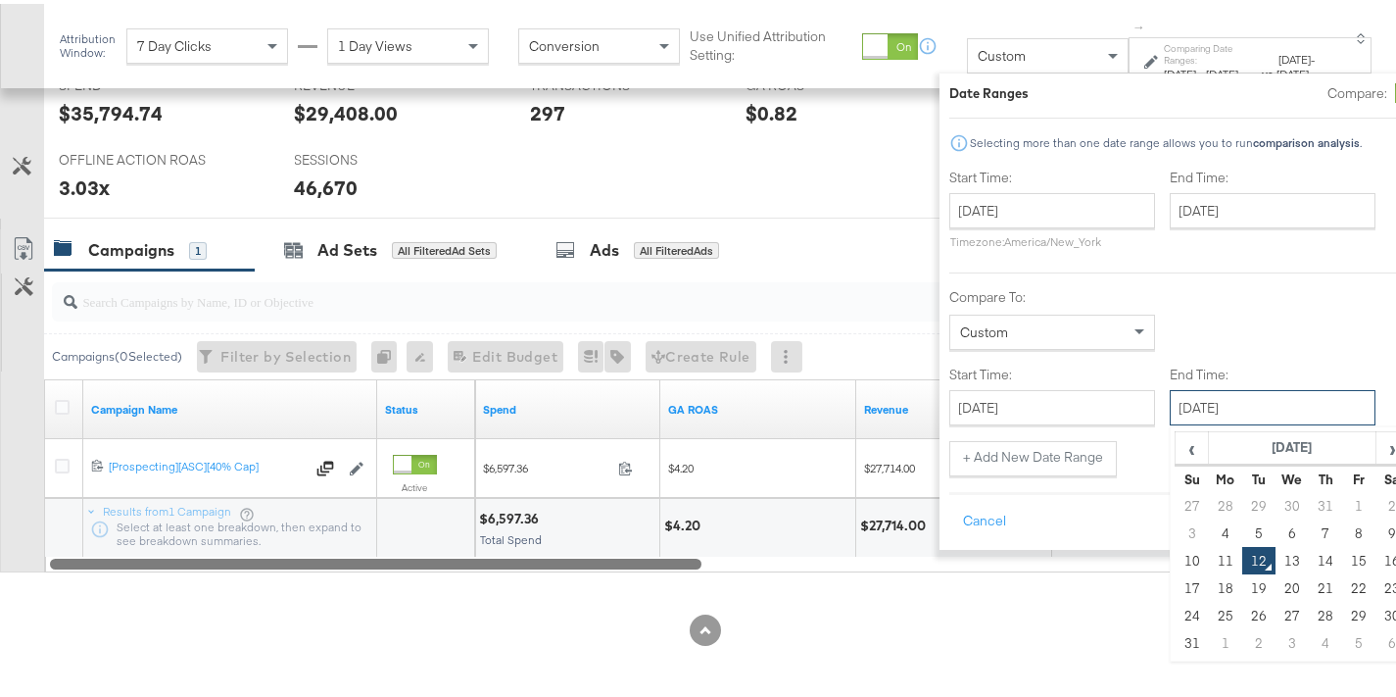
click at [1197, 395] on input "August 12th 2025" at bounding box center [1273, 403] width 206 height 35
click at [1176, 544] on td "10" at bounding box center [1192, 556] width 33 height 27
type input "August 10th 2025"
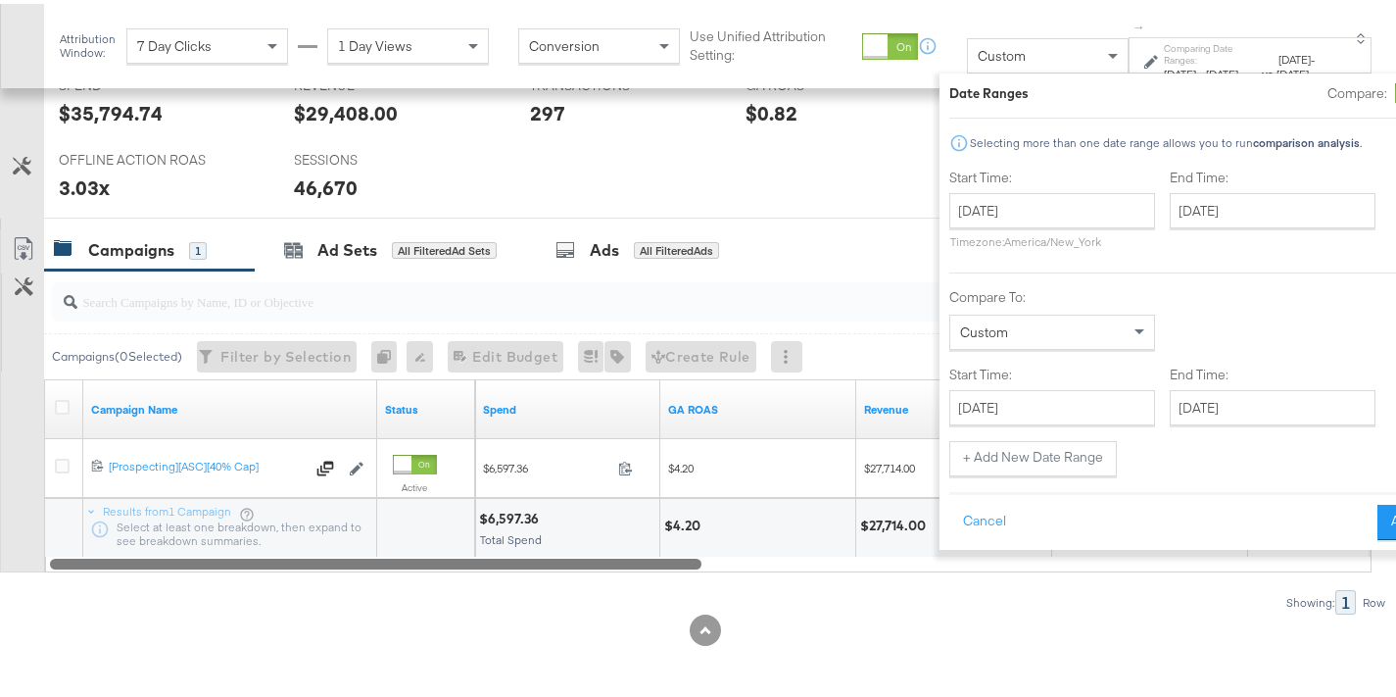
click at [1378, 514] on button "Apply" at bounding box center [1409, 518] width 62 height 35
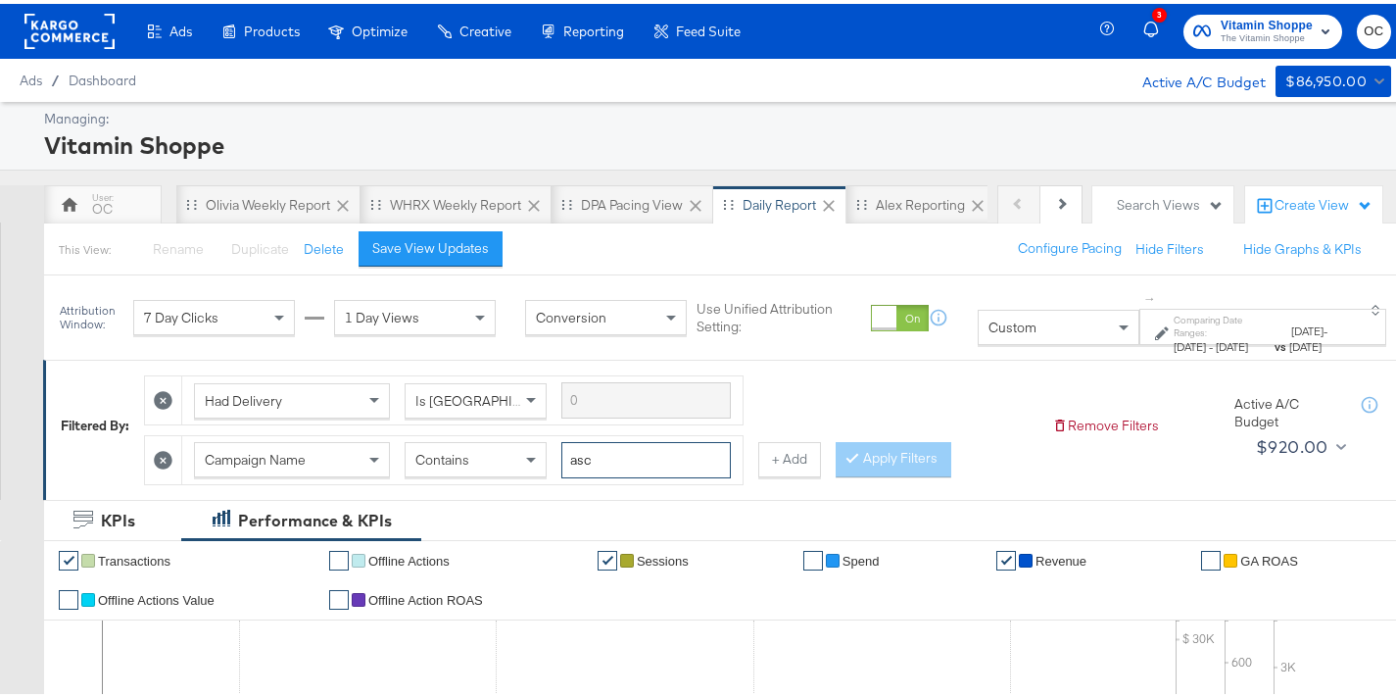
drag, startPoint x: 605, startPoint y: 463, endPoint x: 519, endPoint y: 462, distance: 86.2
click at [519, 462] on div "Campaign Name Contains asc" at bounding box center [462, 456] width 537 height 36
type input "creatine"
click at [879, 460] on button "Apply Filters" at bounding box center [894, 455] width 116 height 35
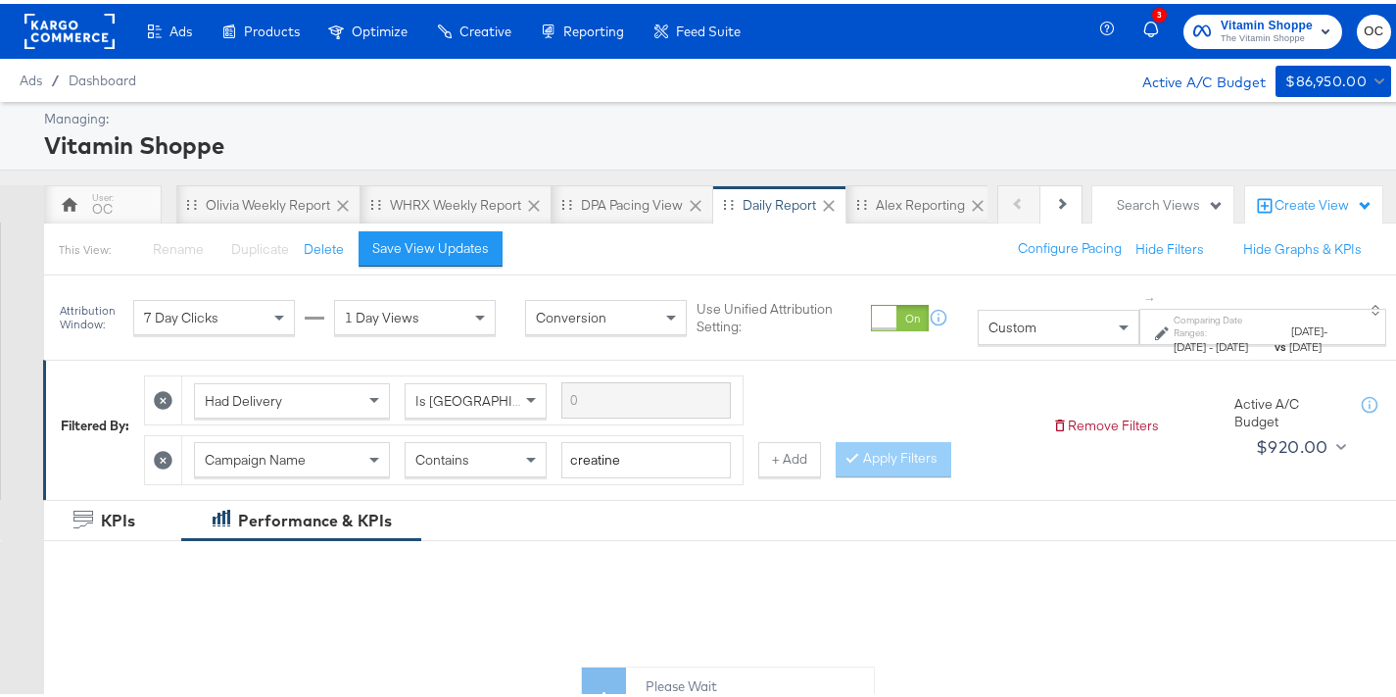
click at [1174, 315] on label "Comparing Date Ranges:" at bounding box center [1223, 322] width 98 height 25
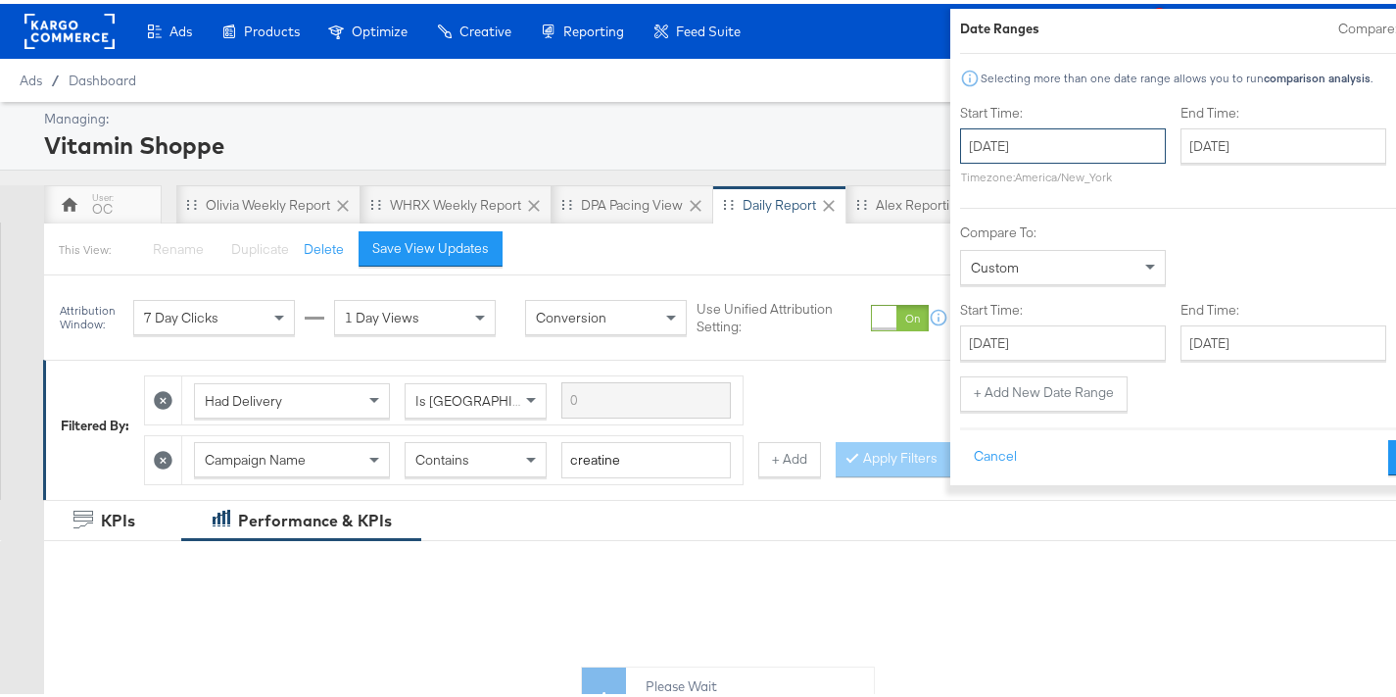
click at [960, 148] on input "July 28th 2025" at bounding box center [1063, 141] width 206 height 35
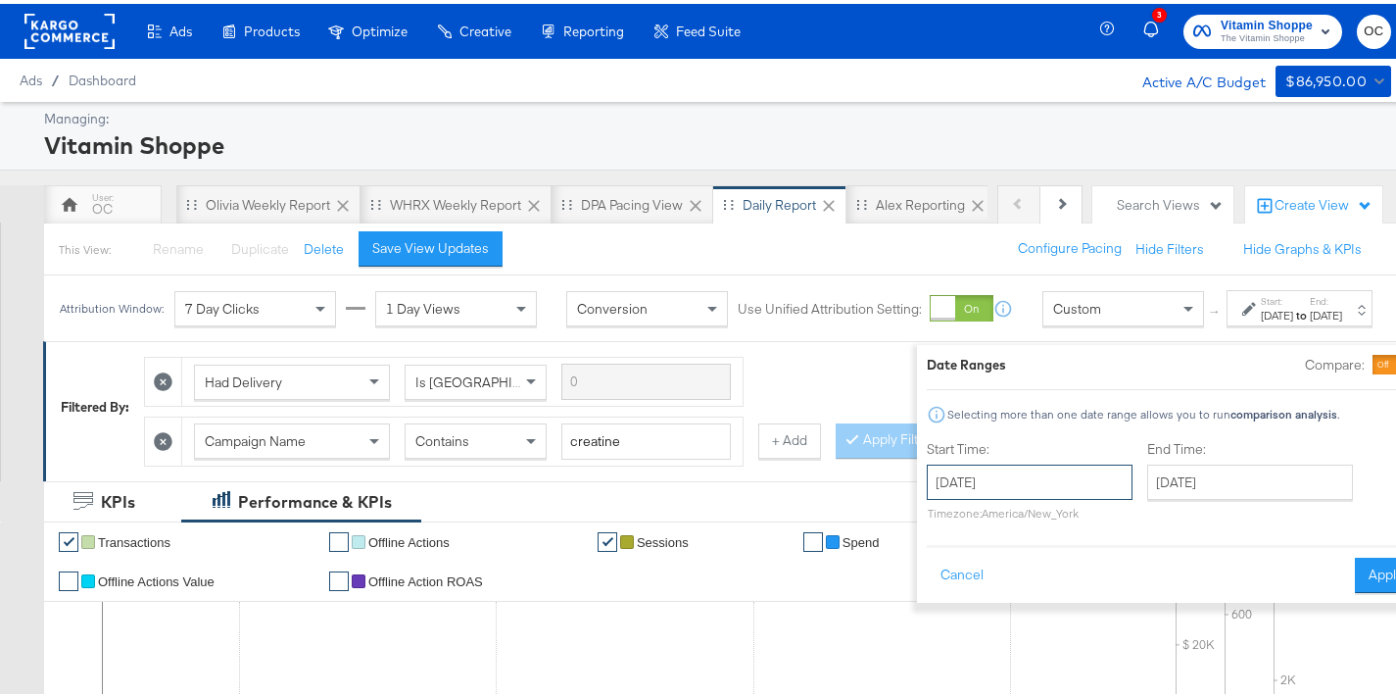
click at [1014, 491] on input "July 28th 2025" at bounding box center [1030, 477] width 206 height 35
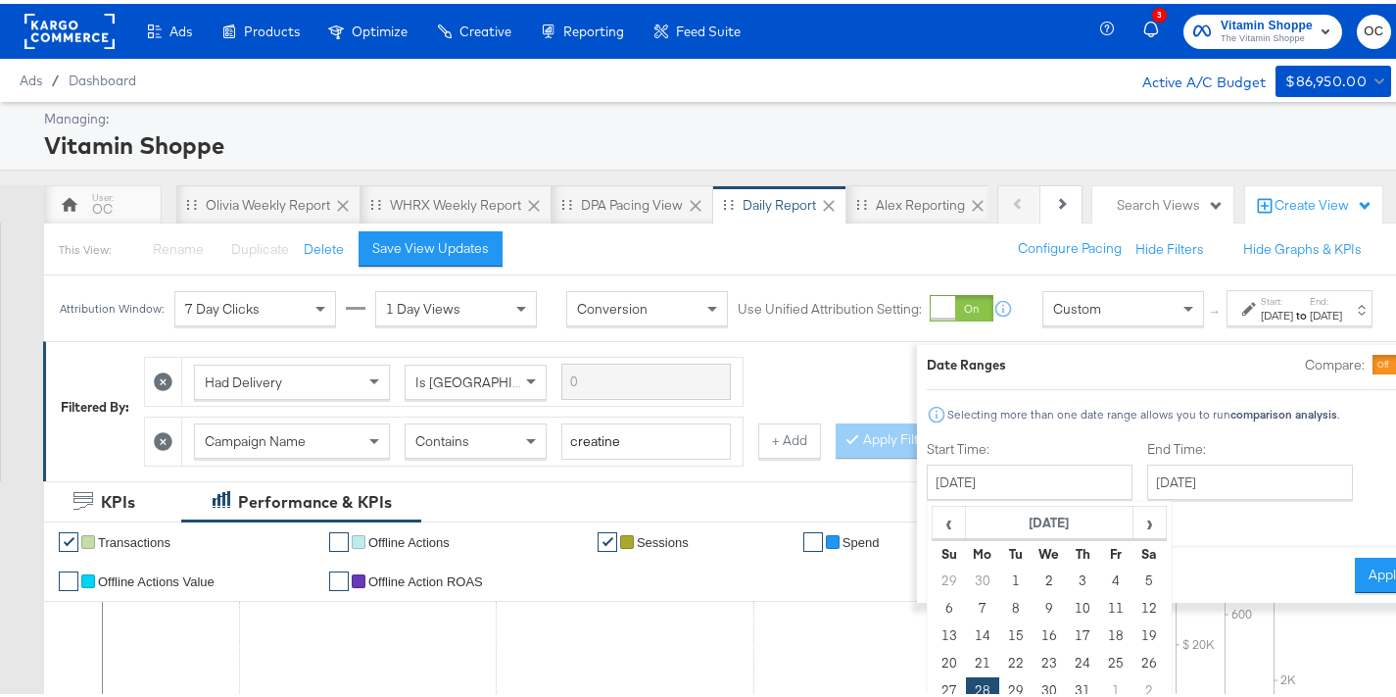
click at [933, 632] on td "13" at bounding box center [949, 631] width 33 height 27
type input "July 13th 2025"
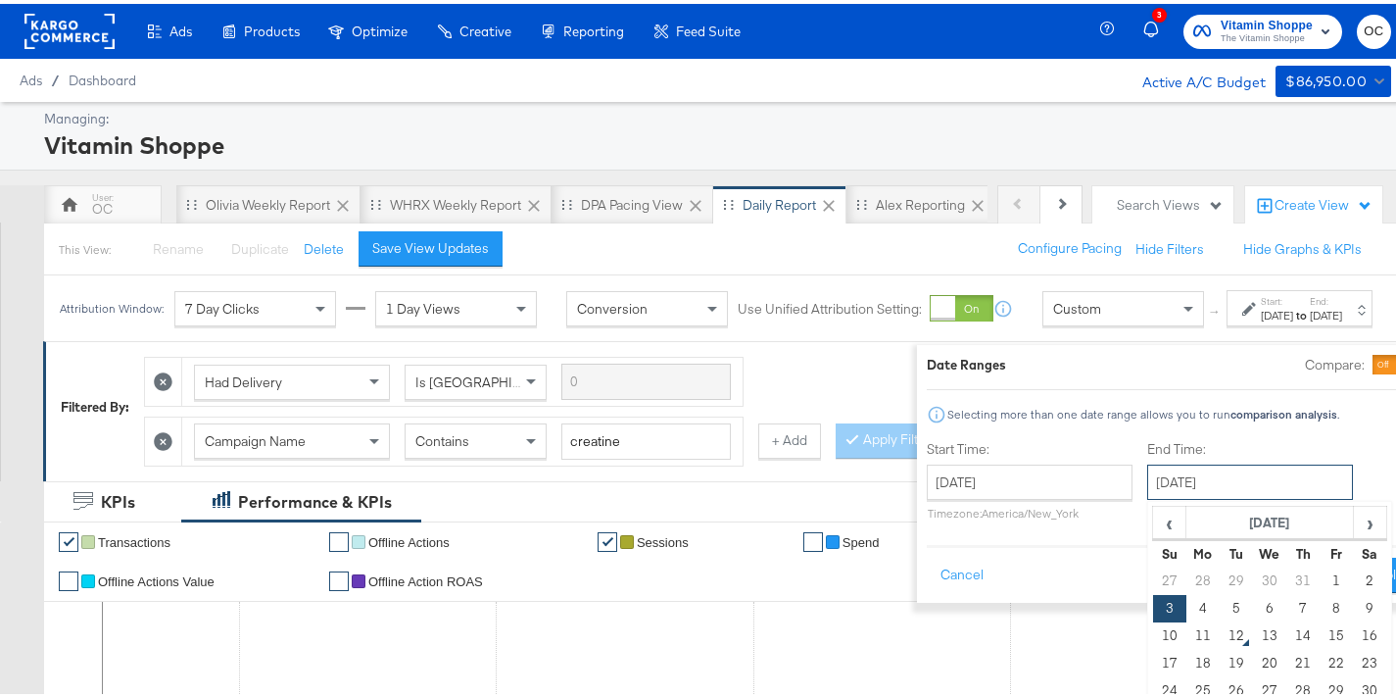
click at [1158, 486] on input "August 3rd 2025" at bounding box center [1250, 477] width 206 height 35
click at [1153, 635] on td "10" at bounding box center [1169, 631] width 33 height 27
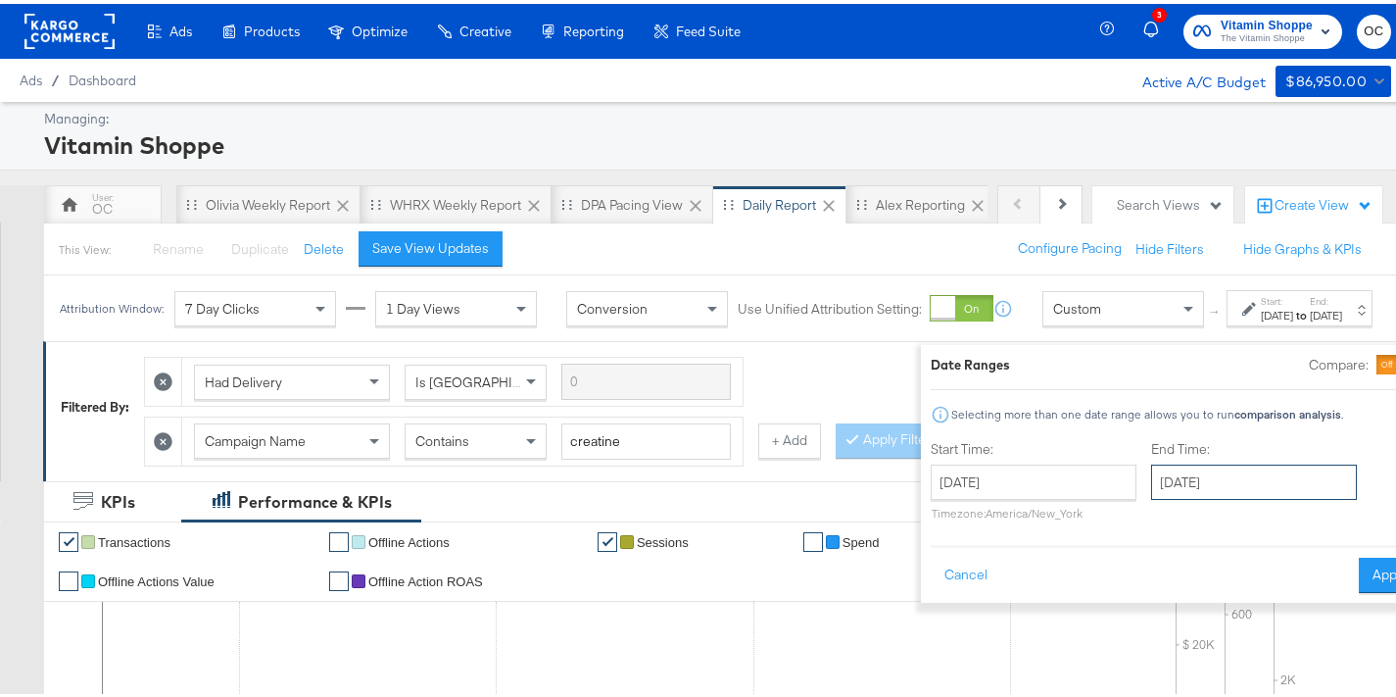
click at [1214, 478] on input "August 10th 2025" at bounding box center [1254, 477] width 206 height 35
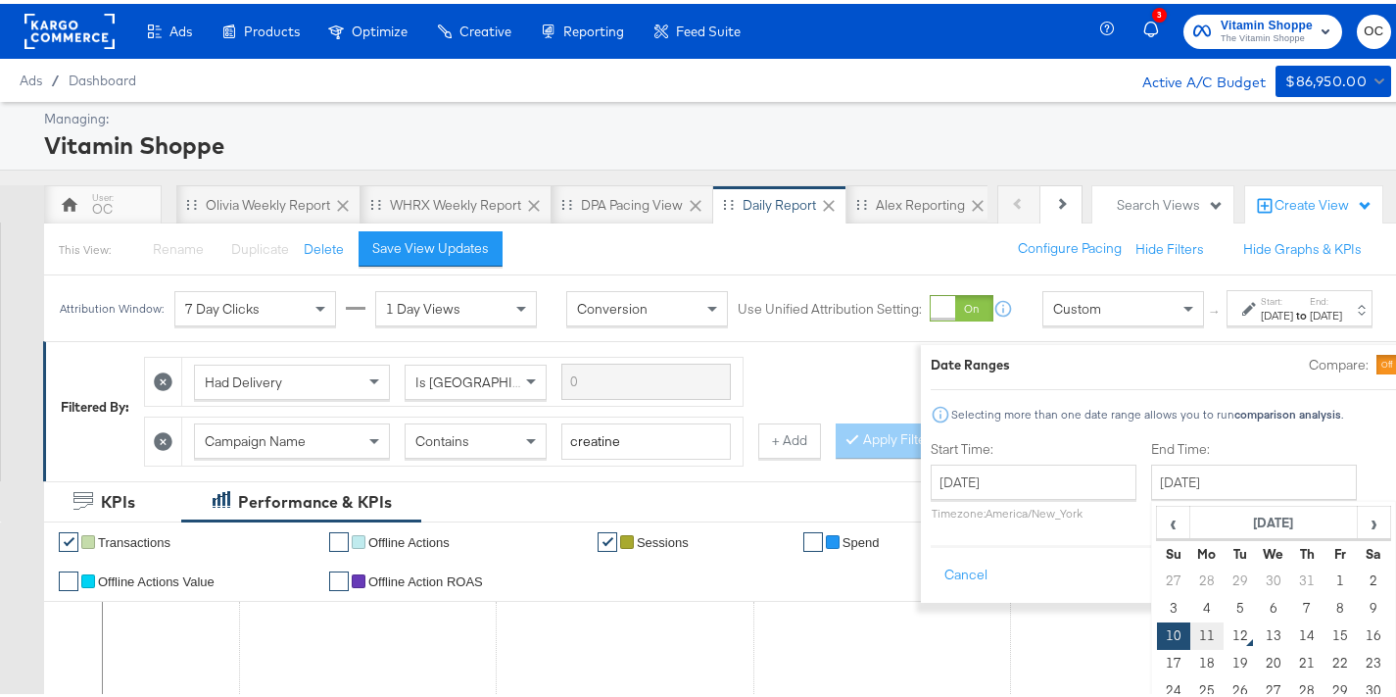
click at [1190, 634] on td "11" at bounding box center [1206, 631] width 33 height 27
type input "August 11th 2025"
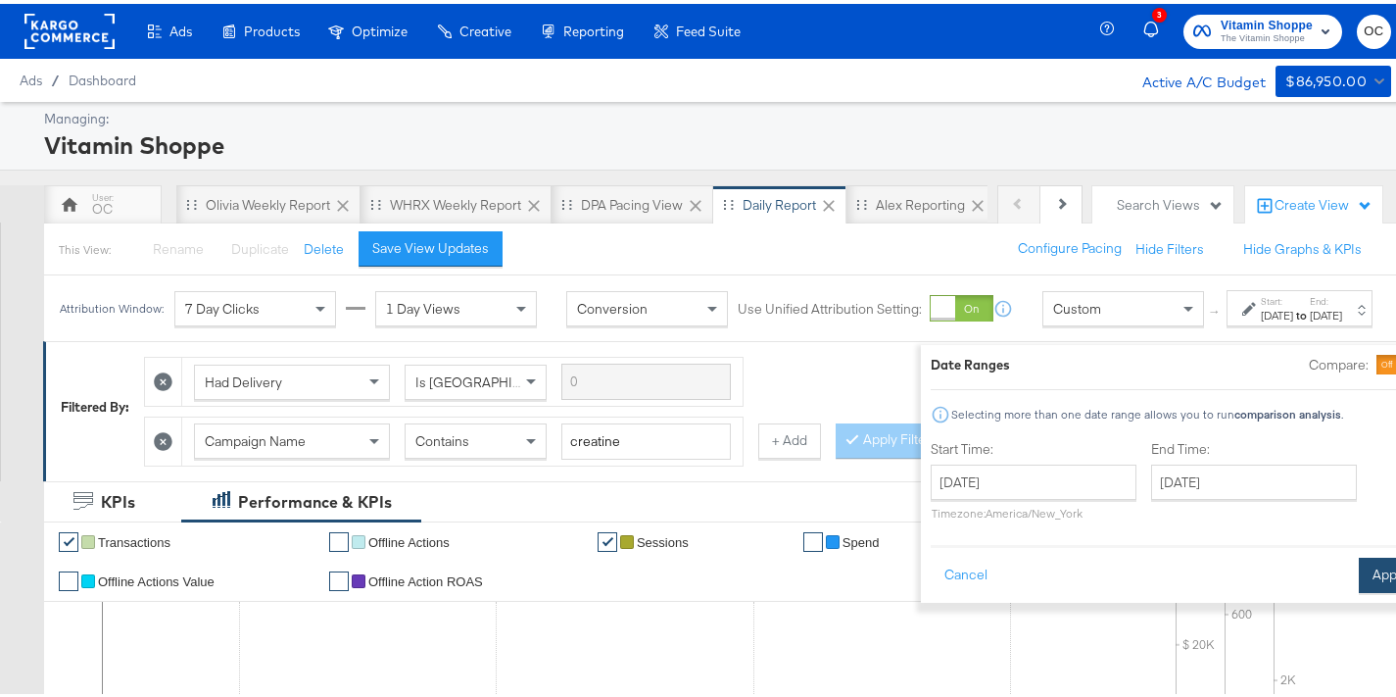
click at [1359, 582] on button "Apply" at bounding box center [1390, 571] width 62 height 35
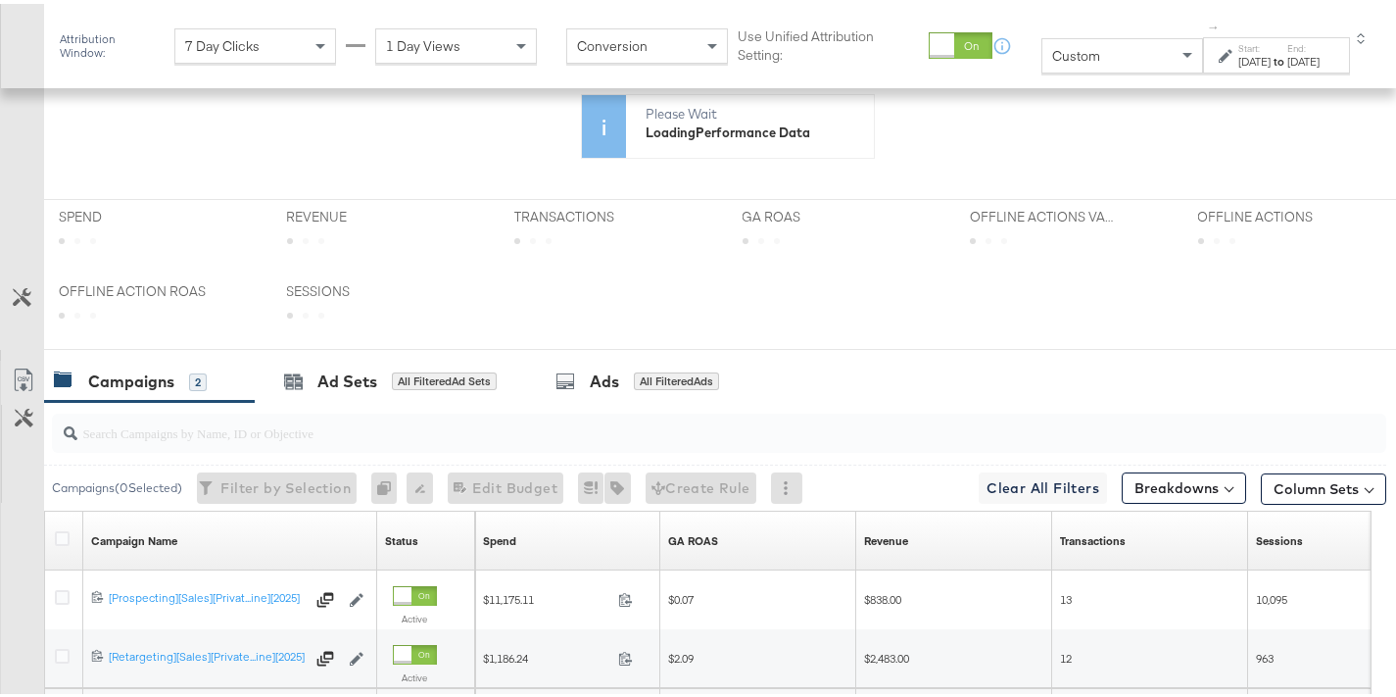
scroll to position [763, 0]
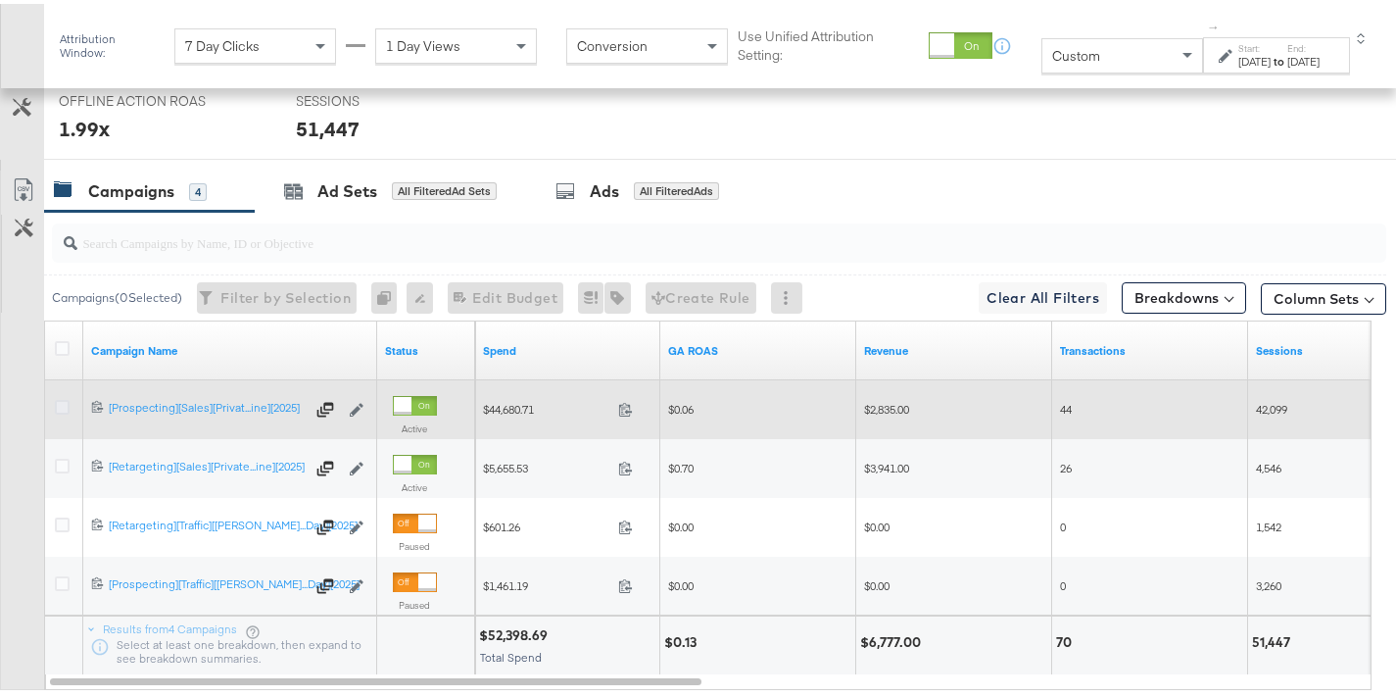
click at [58, 399] on icon at bounding box center [62, 403] width 15 height 15
click at [0, 0] on input "checkbox" at bounding box center [0, 0] width 0 height 0
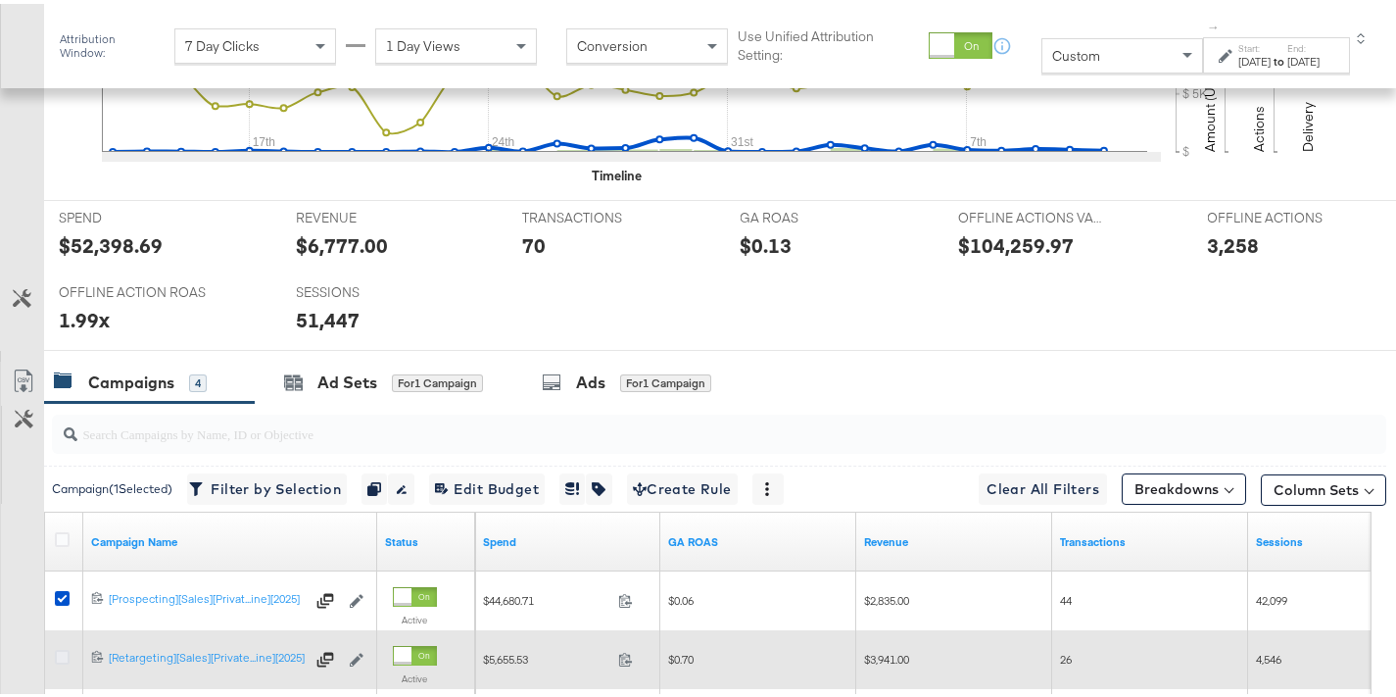
scroll to position [954, 0]
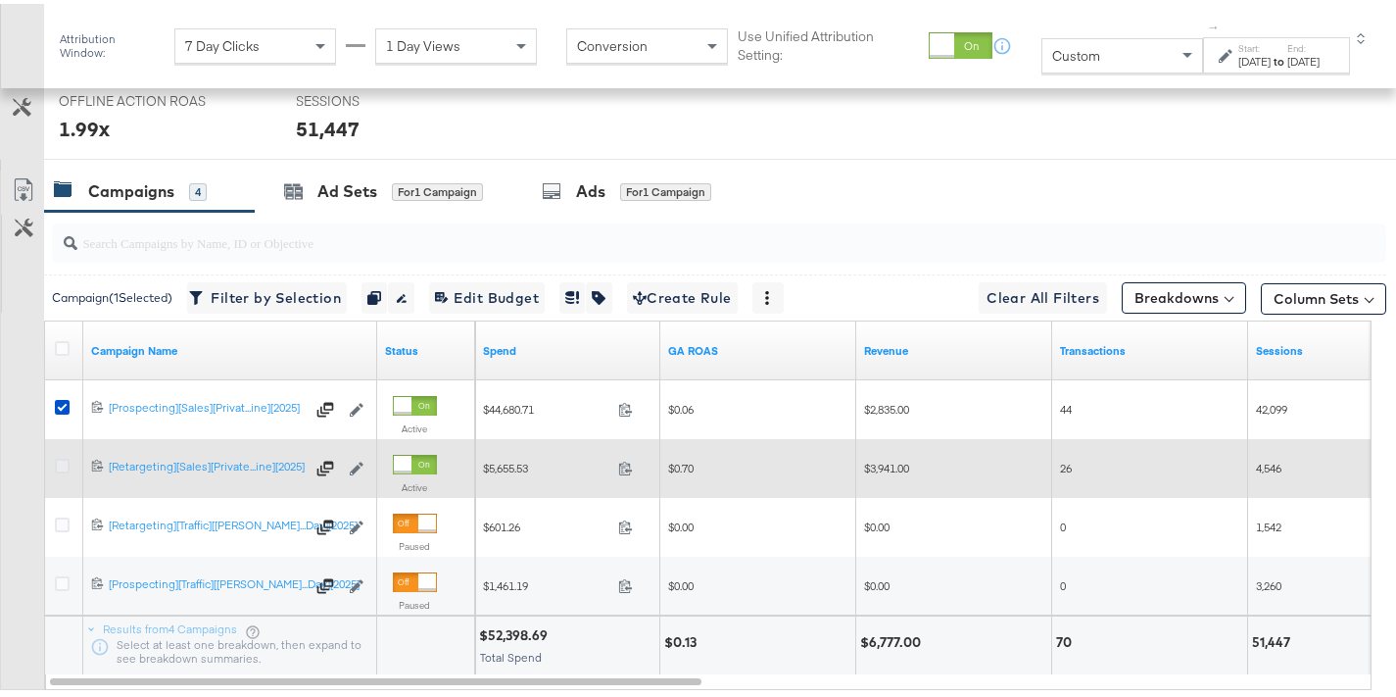
click at [66, 460] on icon at bounding box center [62, 462] width 15 height 15
click at [0, 0] on input "checkbox" at bounding box center [0, 0] width 0 height 0
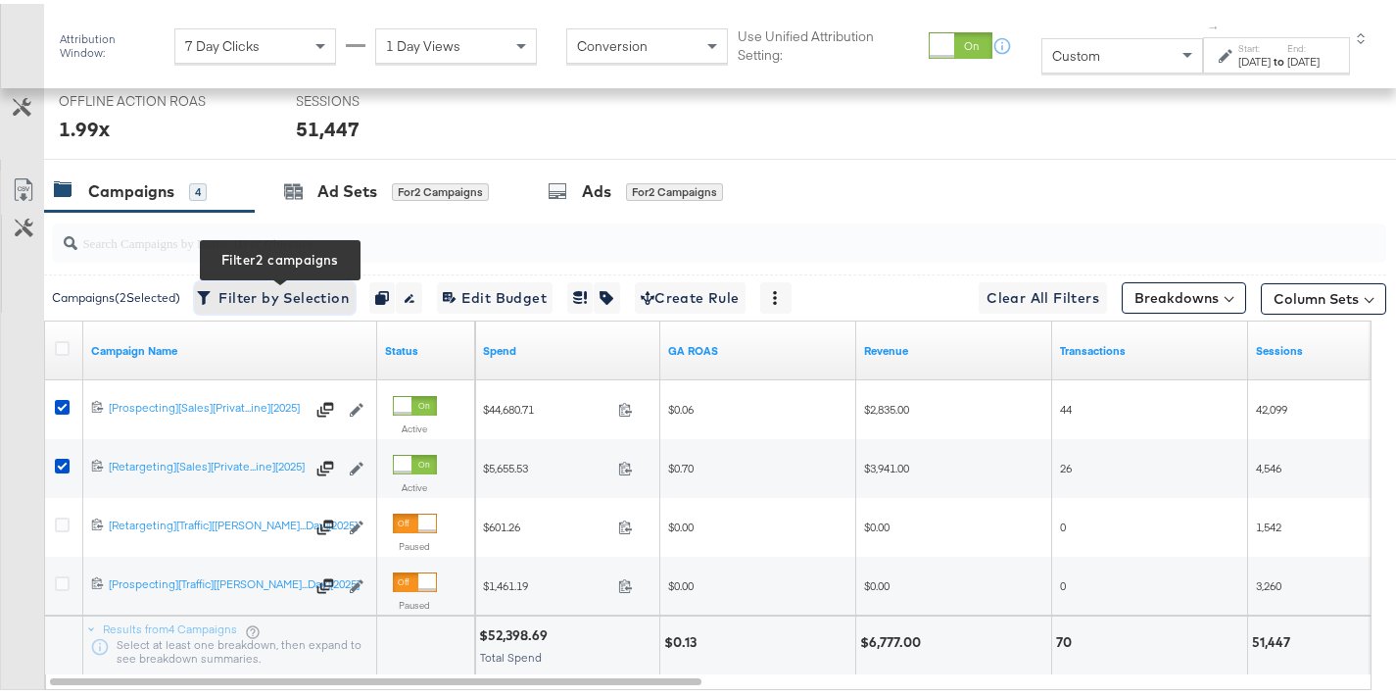
click at [318, 296] on span "Filter by Selection Filter 2 campaigns" at bounding box center [275, 294] width 148 height 24
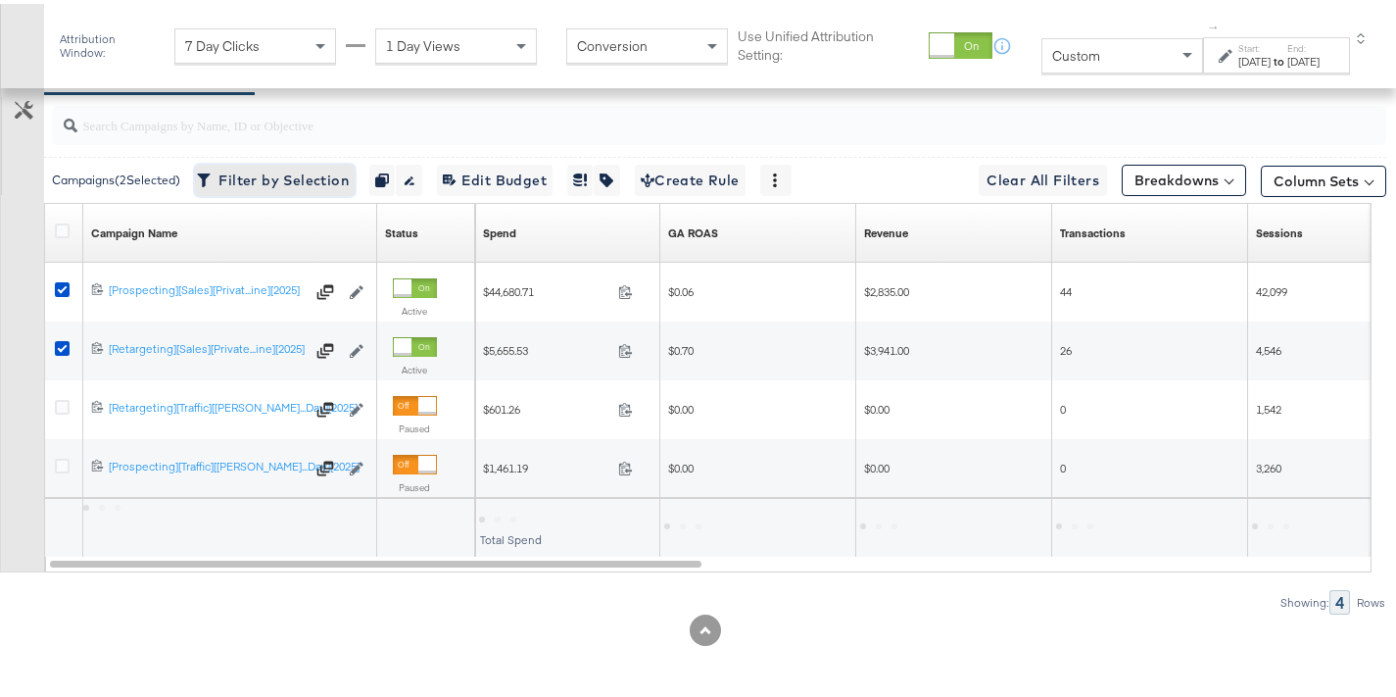
scroll to position [719, 0]
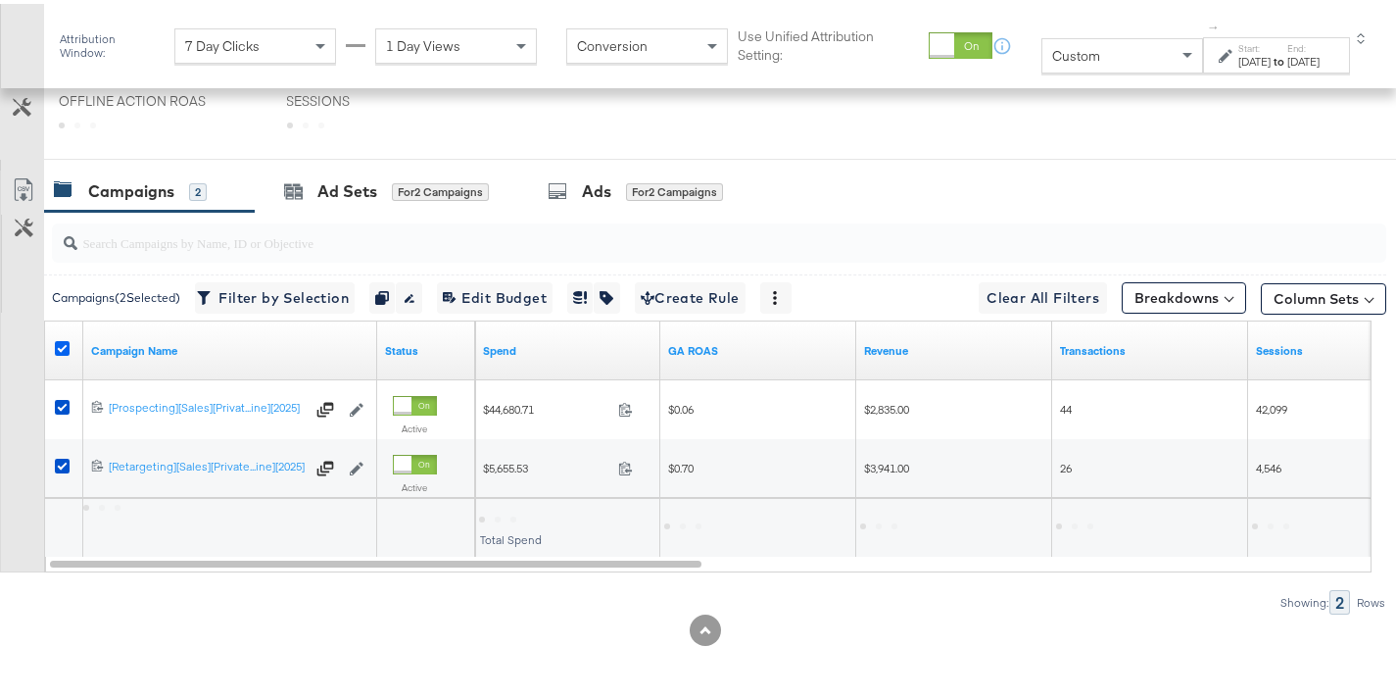
click at [62, 346] on icon at bounding box center [62, 344] width 15 height 15
click at [0, 0] on input "checkbox" at bounding box center [0, 0] width 0 height 0
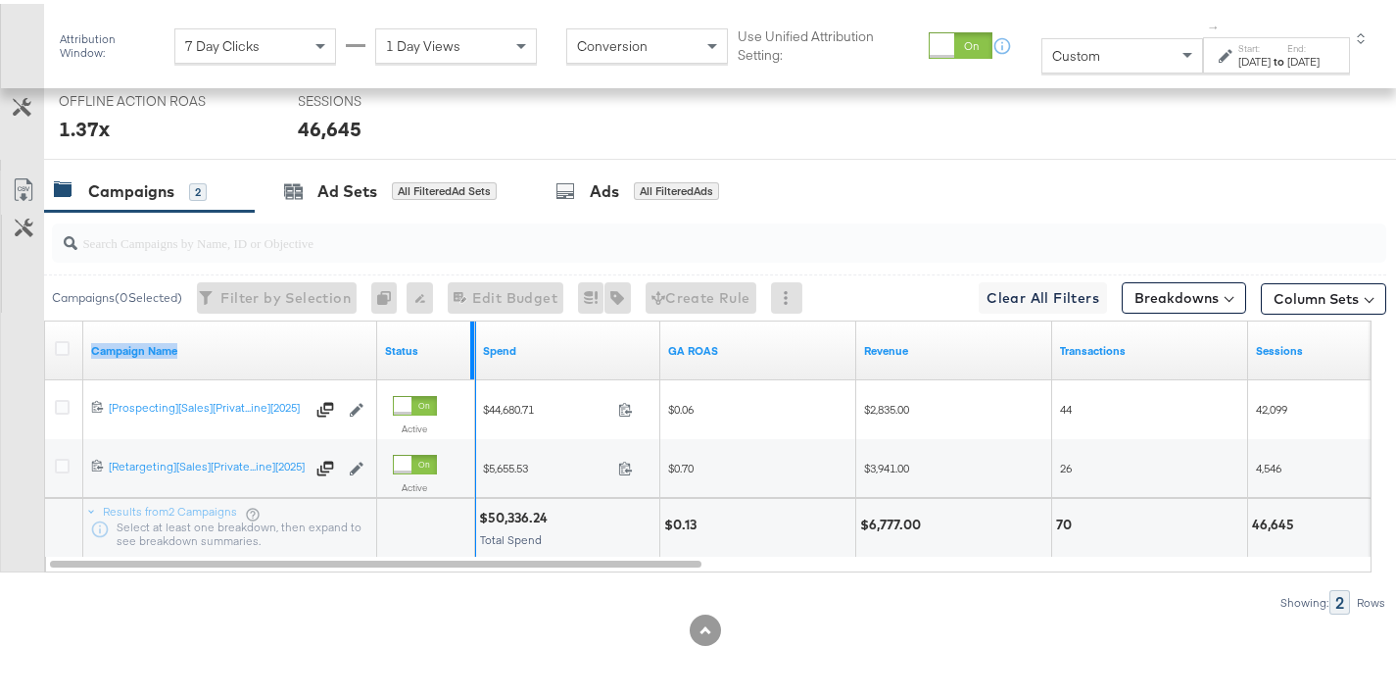
drag, startPoint x: 372, startPoint y: 326, endPoint x: 472, endPoint y: 341, distance: 101.0
click at [472, 341] on div "Campaign Name Status" at bounding box center [260, 346] width 430 height 59
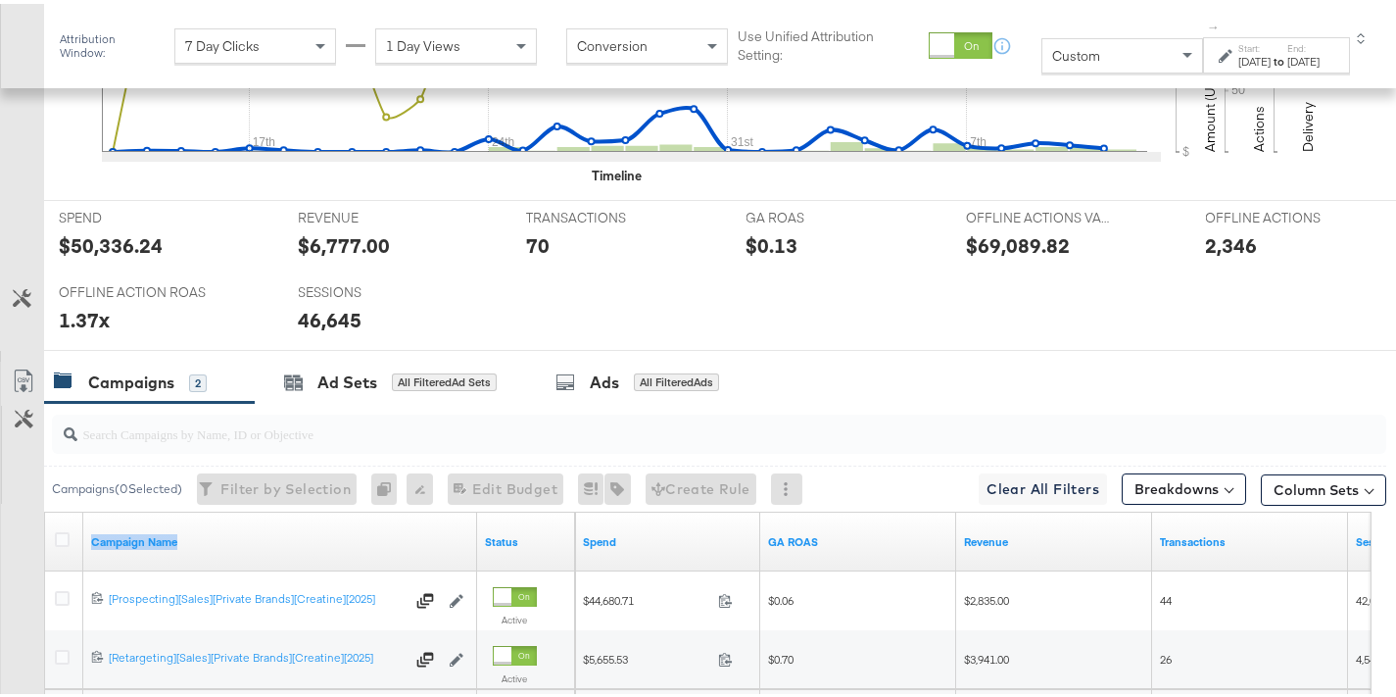
scroll to position [910, 0]
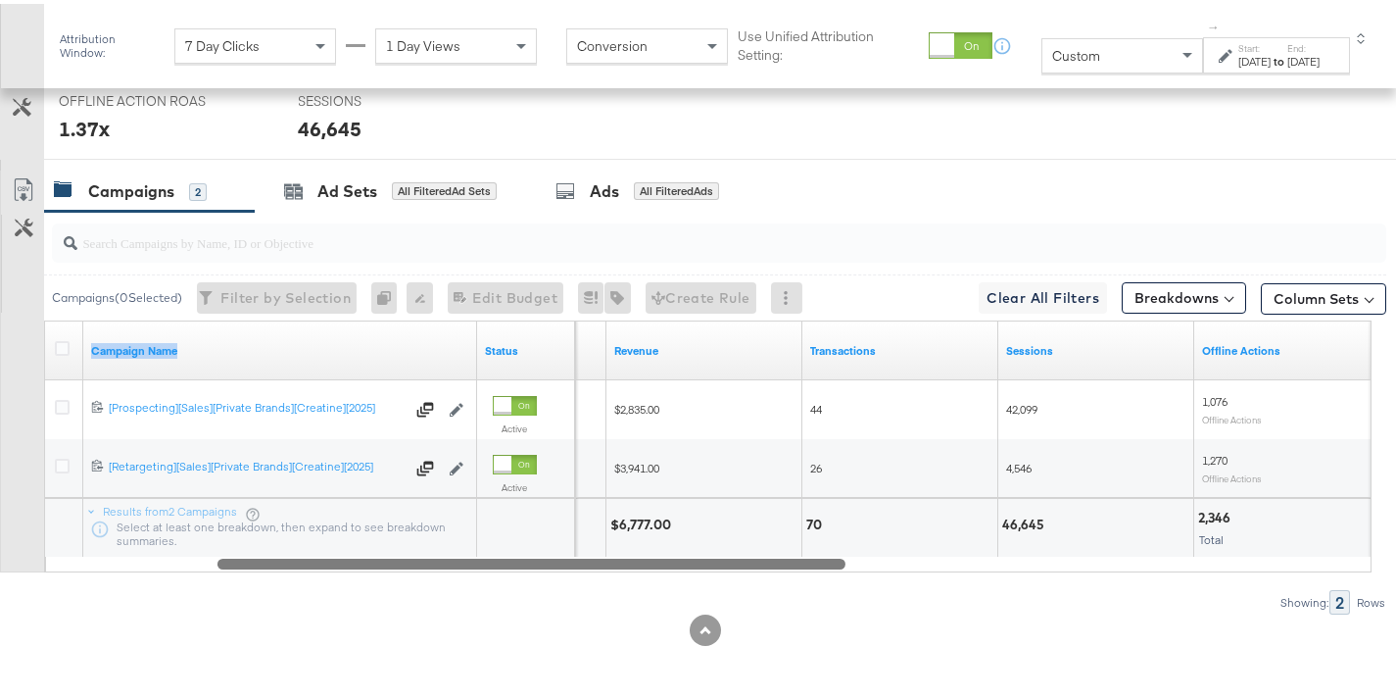
drag, startPoint x: 653, startPoint y: 563, endPoint x: 854, endPoint y: 542, distance: 203.0
click at [854, 542] on div "Campaign Name Status GA ROAS Revenue Transactions Sessions Offline Actions 6825…" at bounding box center [708, 442] width 1328 height 252
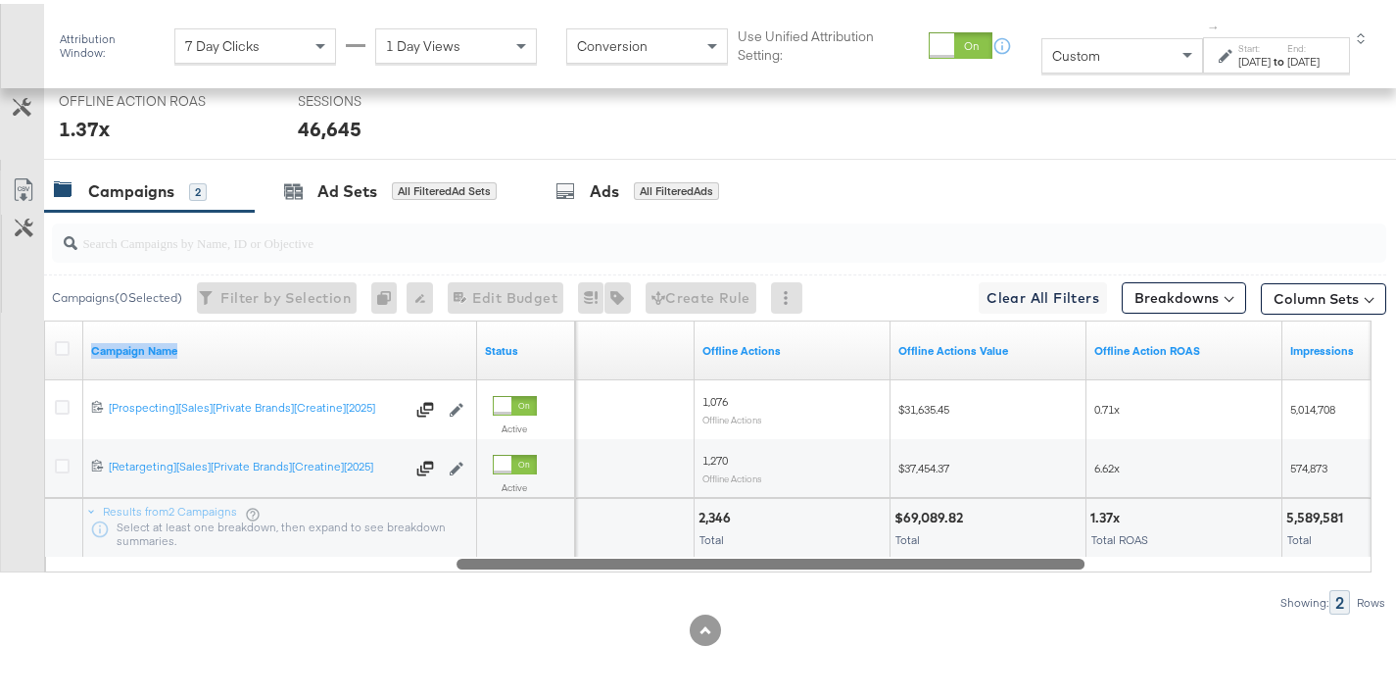
drag, startPoint x: 678, startPoint y: 563, endPoint x: 889, endPoint y: 559, distance: 210.7
click at [889, 559] on div at bounding box center [771, 559] width 628 height 17
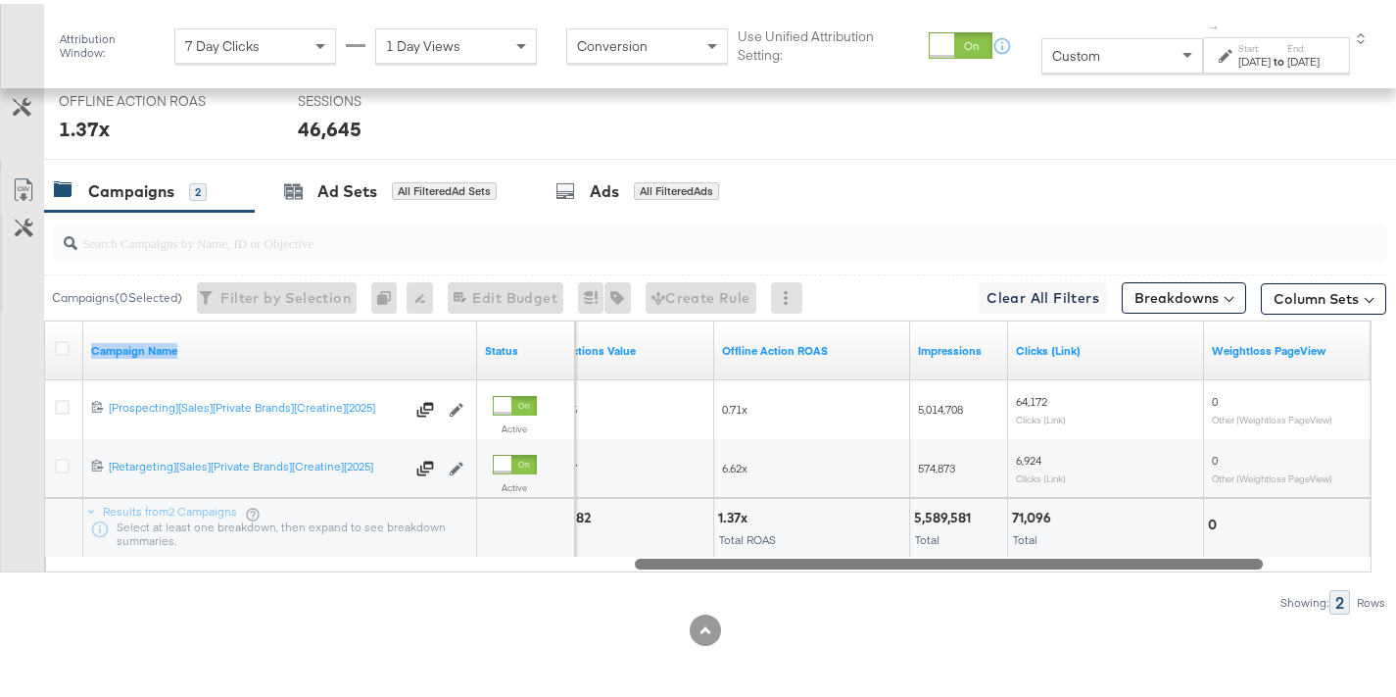
drag, startPoint x: 995, startPoint y: 557, endPoint x: 1213, endPoint y: 531, distance: 219.1
click at [1213, 531] on div "Campaign Name Status Offline Actions Value Offline Action ROAS Impressions Clic…" at bounding box center [708, 442] width 1328 height 252
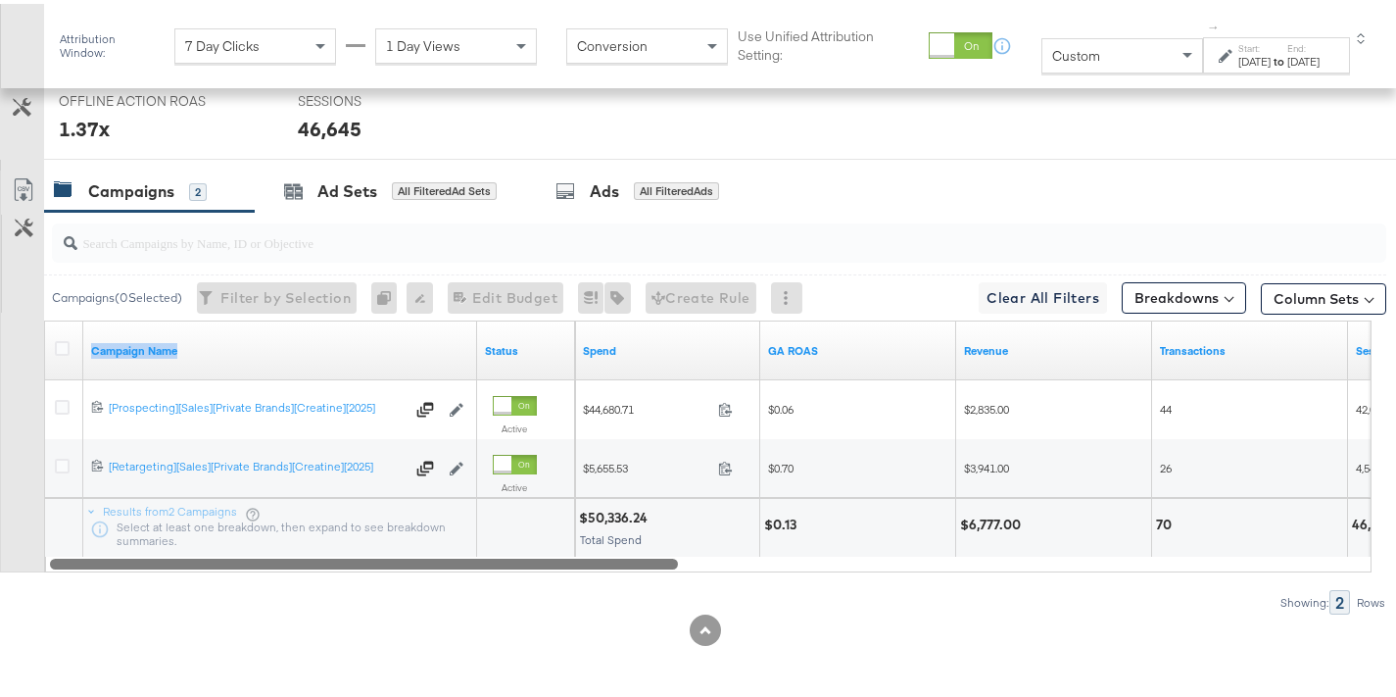
drag, startPoint x: 1045, startPoint y: 555, endPoint x: 386, endPoint y: 559, distance: 659.4
click at [386, 559] on div at bounding box center [364, 559] width 628 height 17
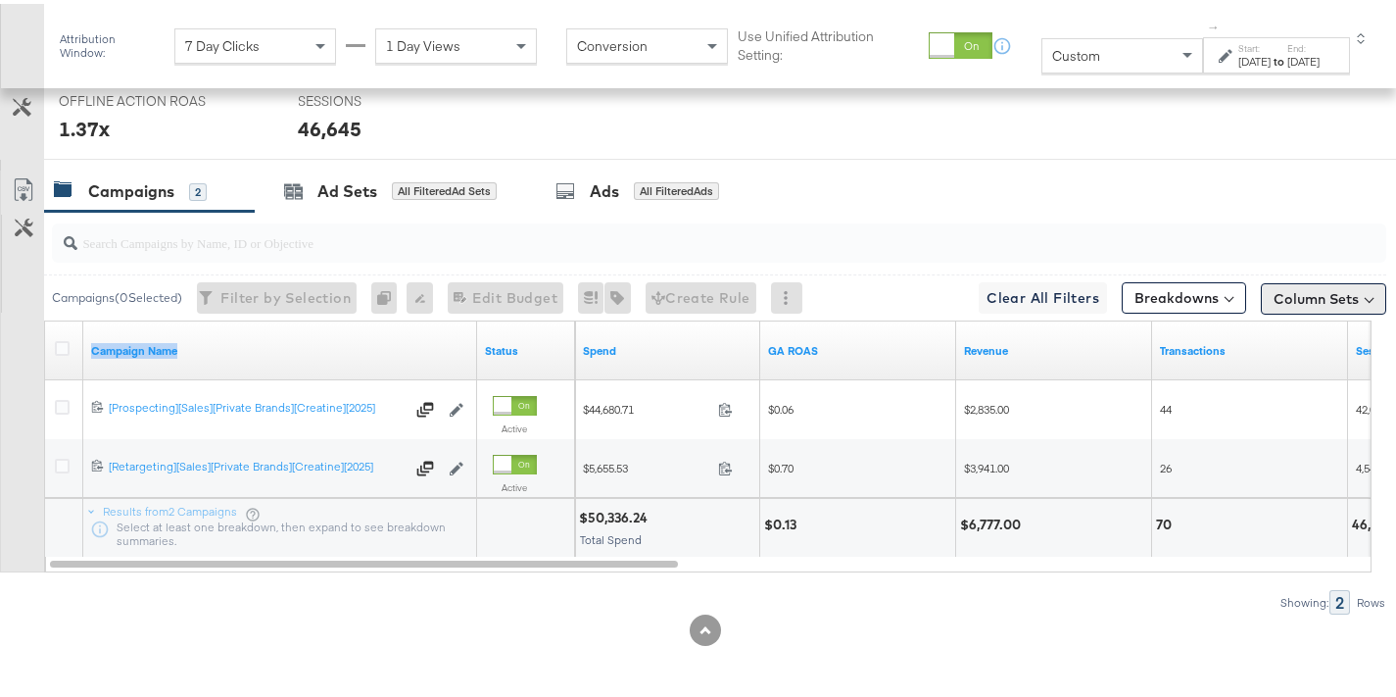
click at [1298, 290] on button "Column Sets" at bounding box center [1323, 294] width 125 height 31
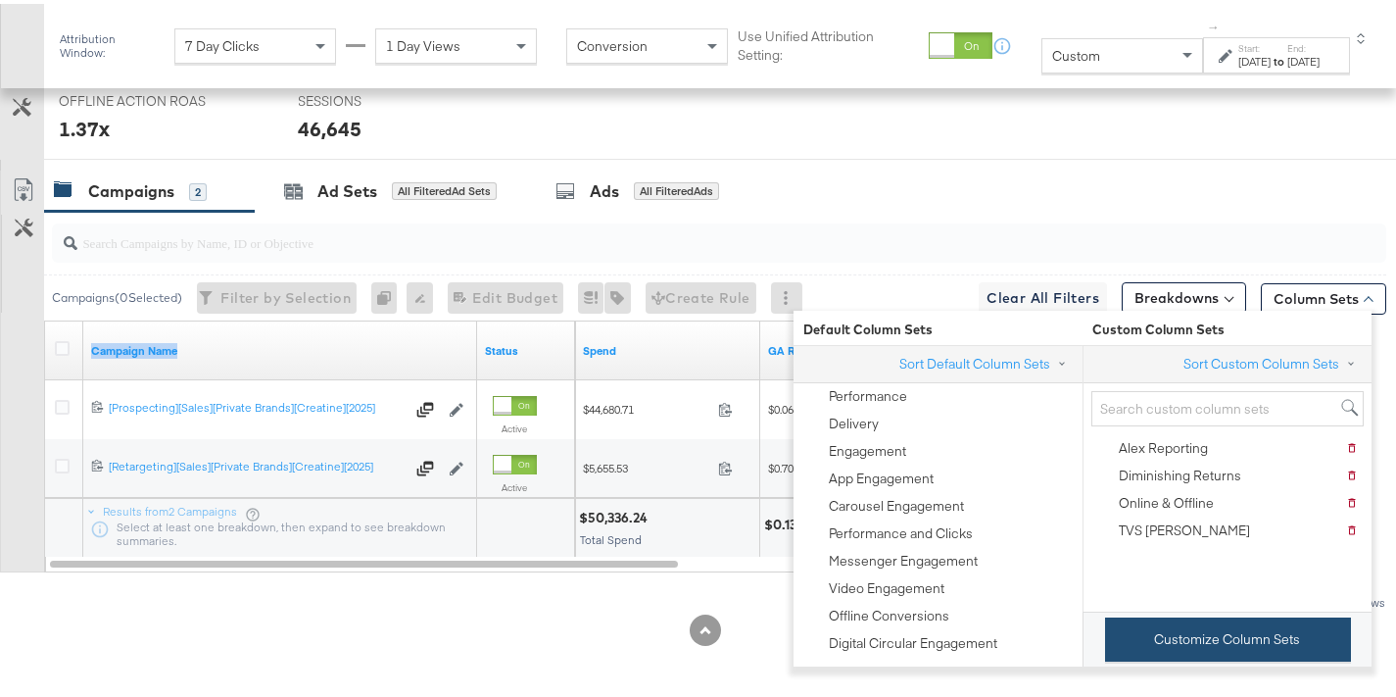
click at [1223, 654] on button "Customize Column Sets" at bounding box center [1228, 635] width 246 height 44
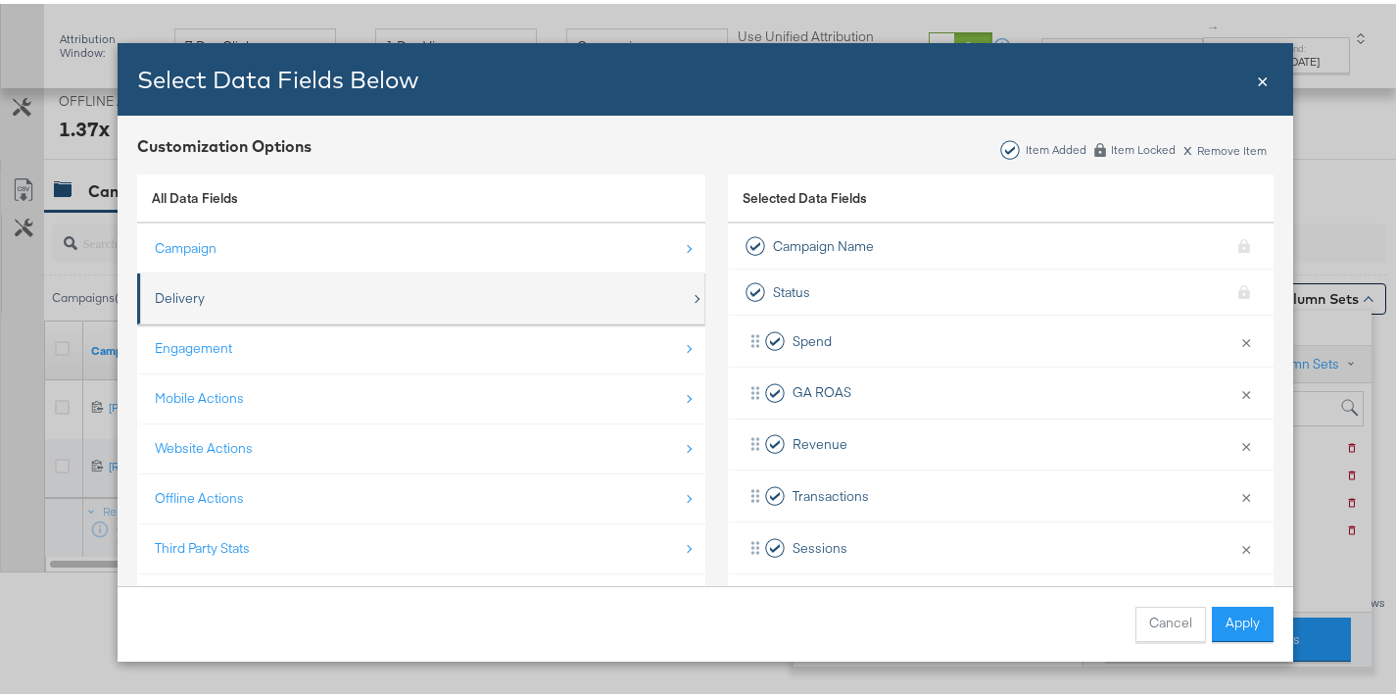
click at [314, 289] on div "Delivery" at bounding box center [423, 294] width 536 height 40
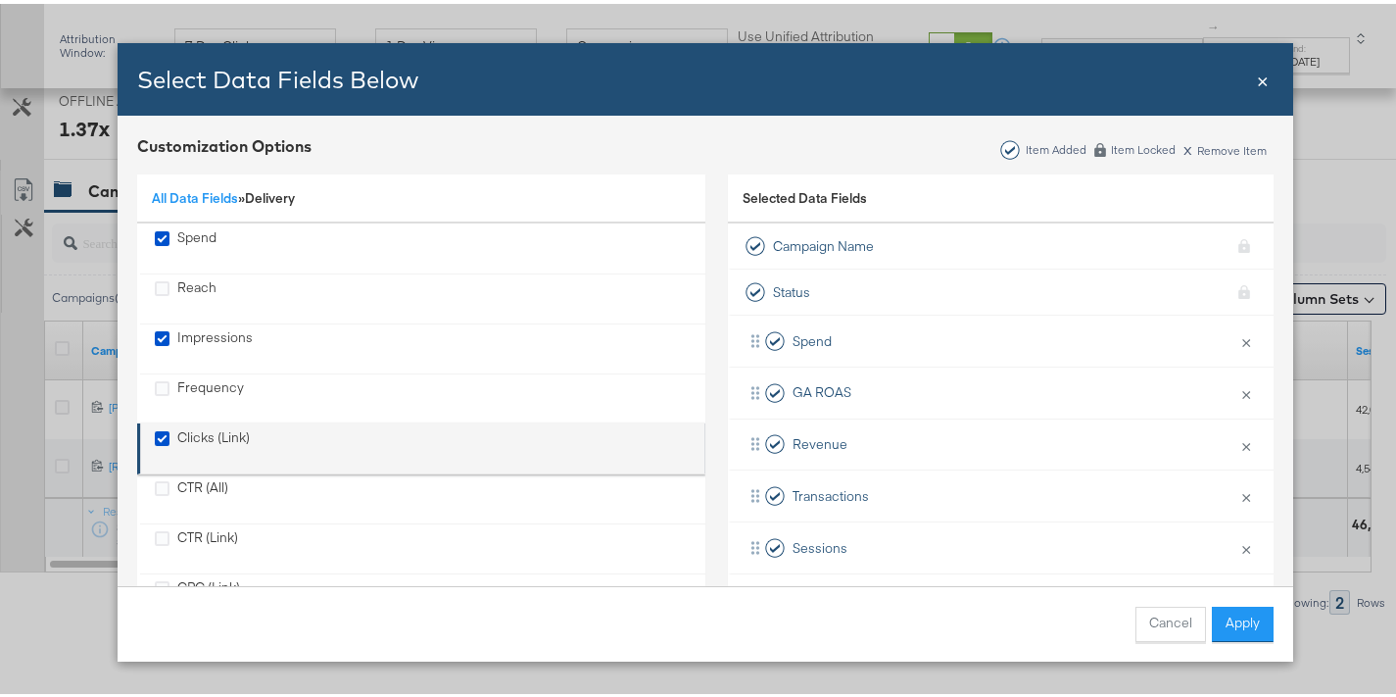
scroll to position [40, 0]
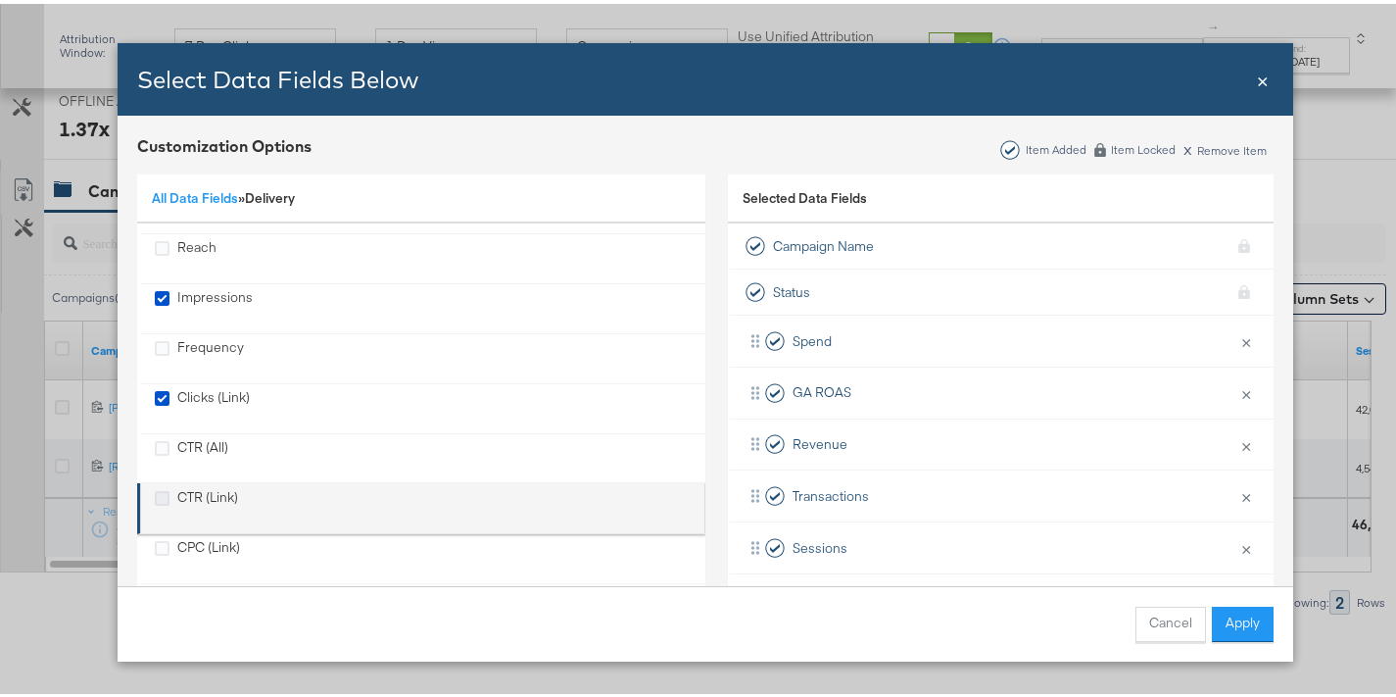
click at [156, 496] on icon "CTR (Link)" at bounding box center [162, 494] width 15 height 15
click at [0, 0] on input "CTR (Link)" at bounding box center [0, 0] width 0 height 0
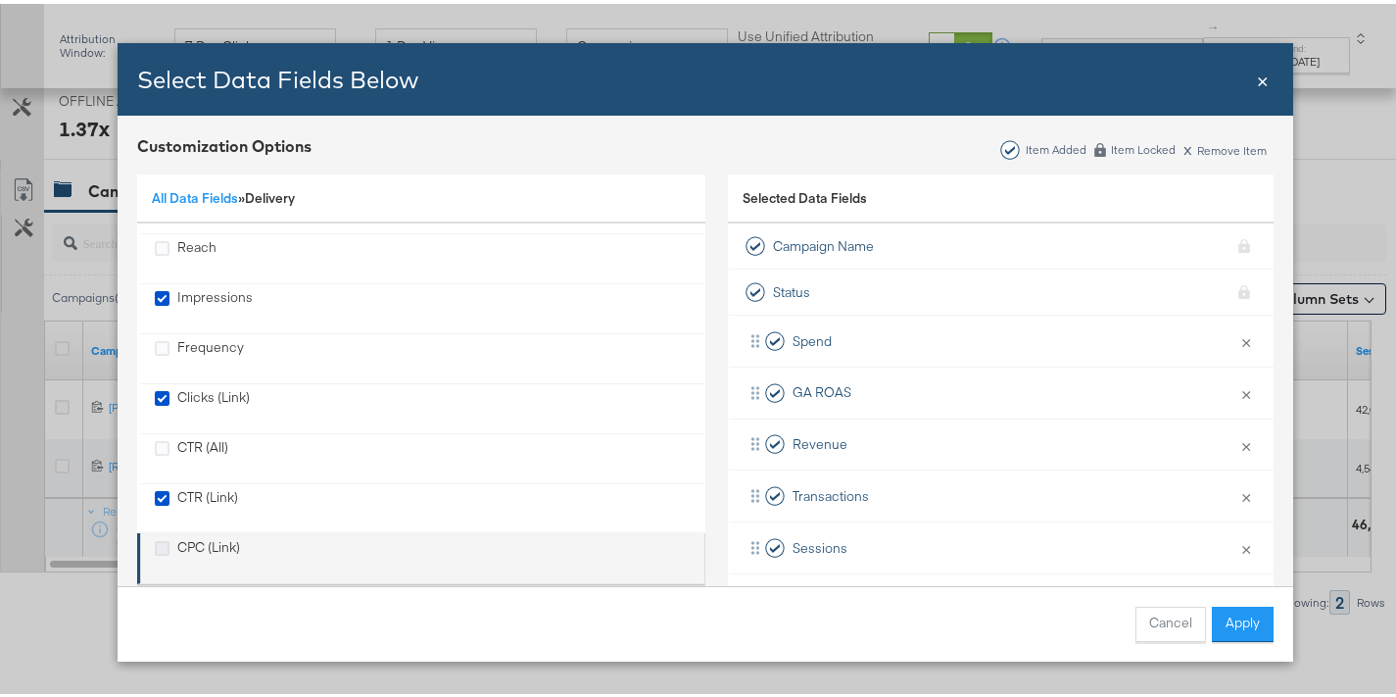
click at [155, 547] on icon "CPC (Link)" at bounding box center [162, 544] width 15 height 15
click at [0, 0] on input "CPC (Link)" at bounding box center [0, 0] width 0 height 0
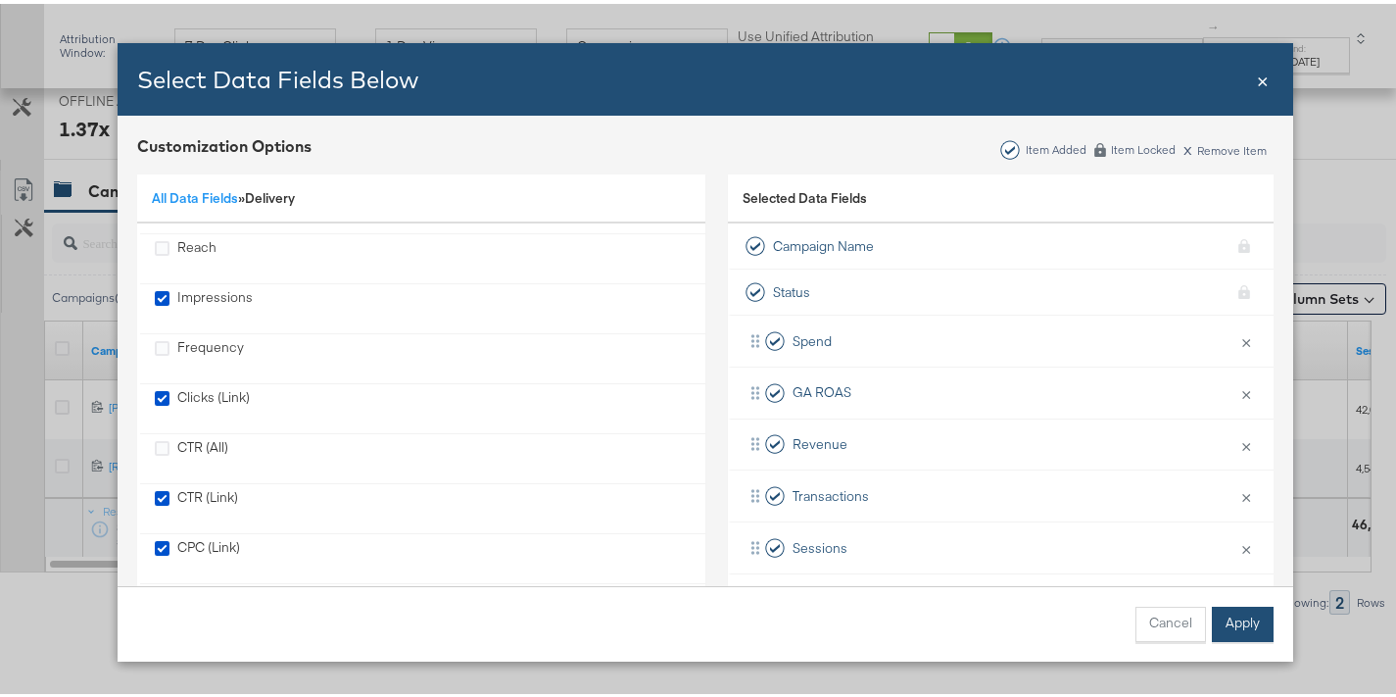
click at [1216, 616] on button "Apply" at bounding box center [1243, 620] width 62 height 35
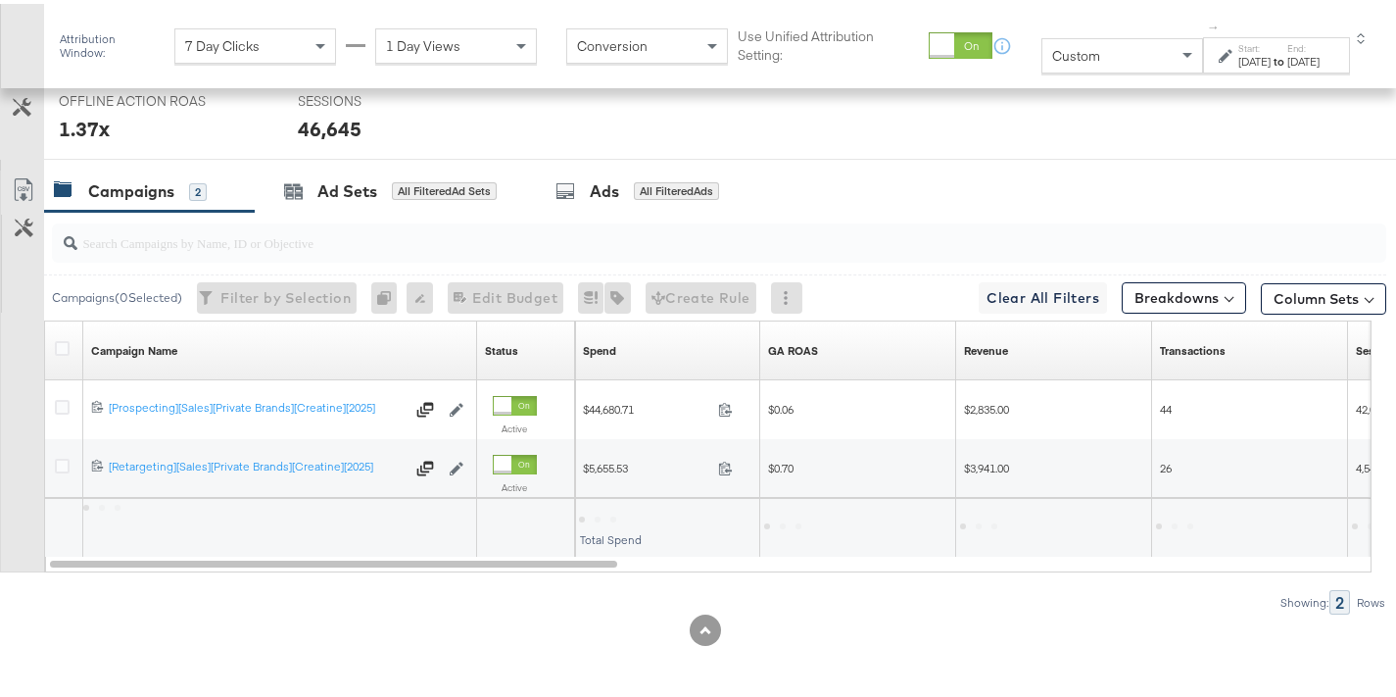
scroll to position [28, 0]
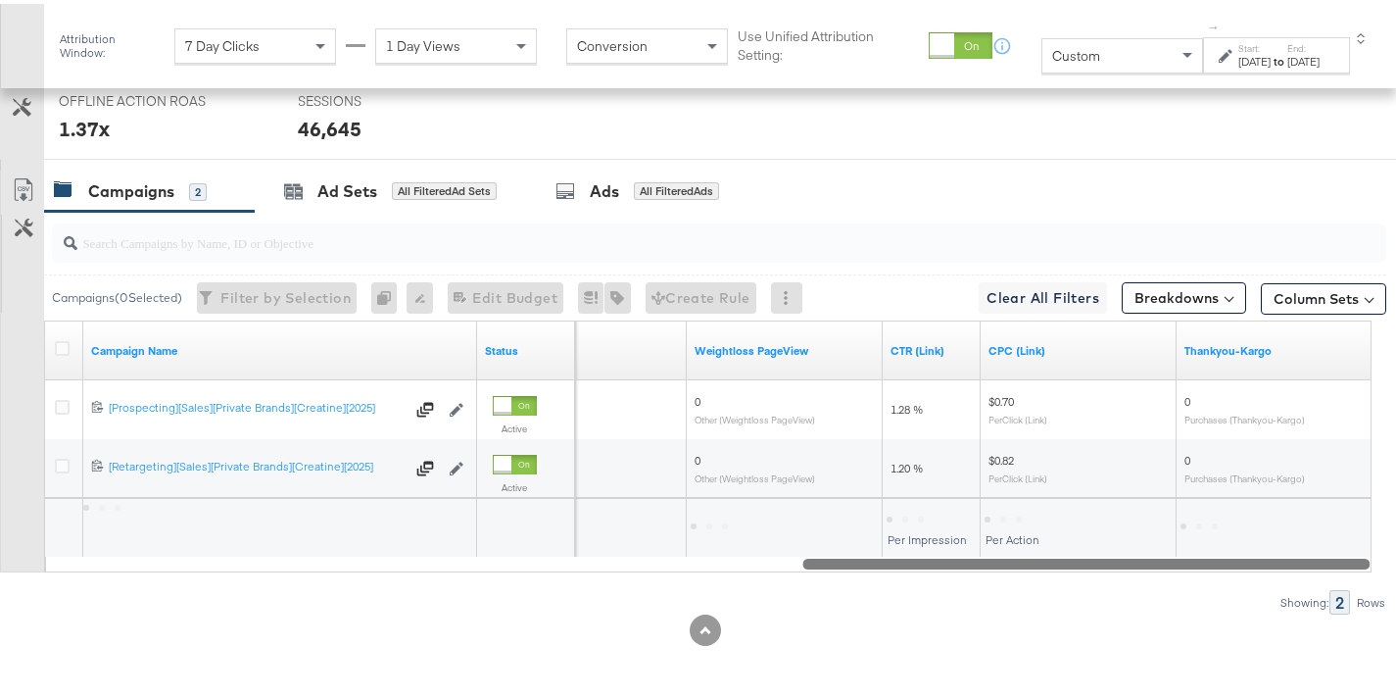
drag, startPoint x: 578, startPoint y: 565, endPoint x: 1410, endPoint y: 557, distance: 831.9
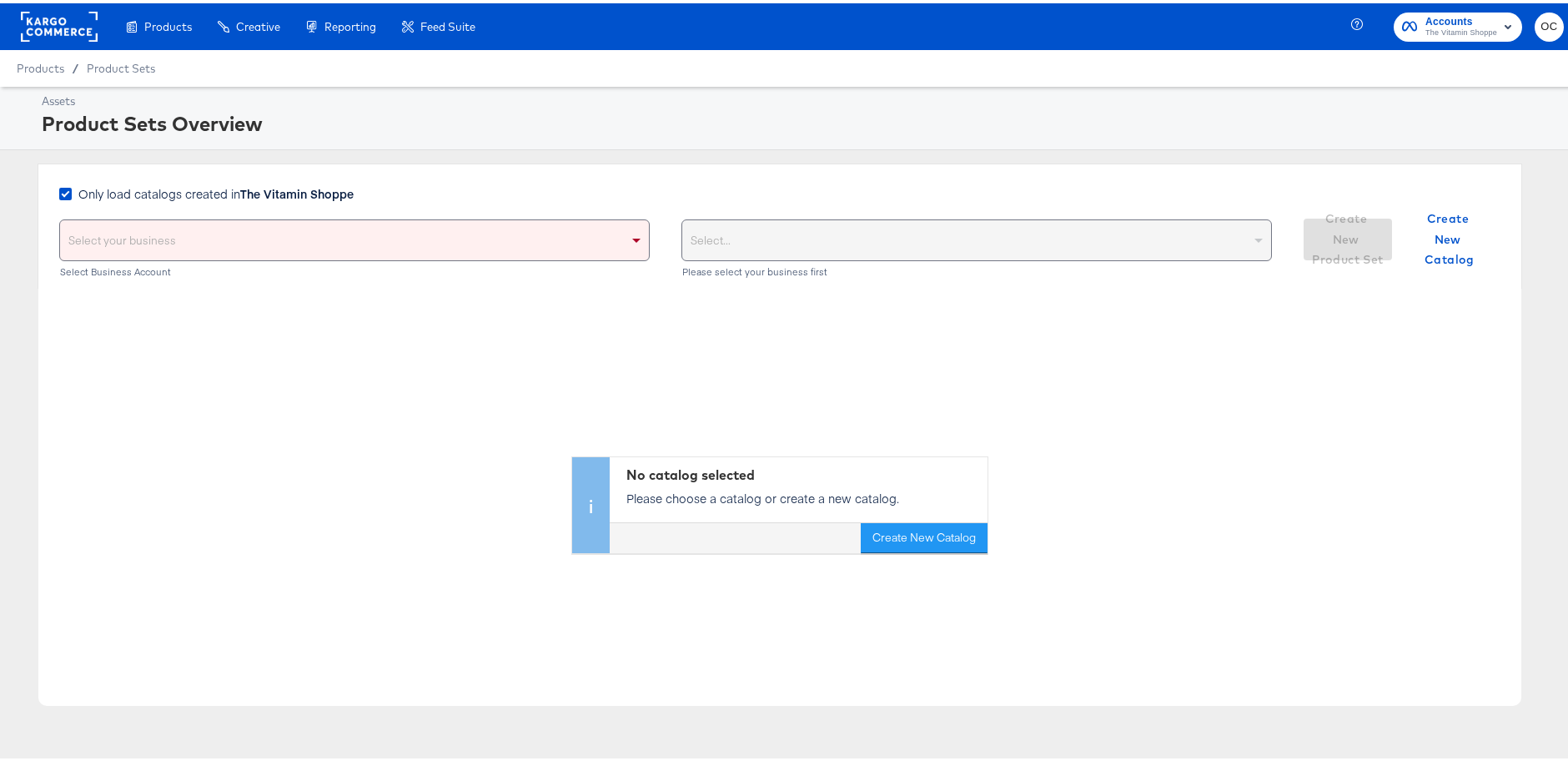
click at [96, 37] on rect at bounding box center [59, 23] width 77 height 30
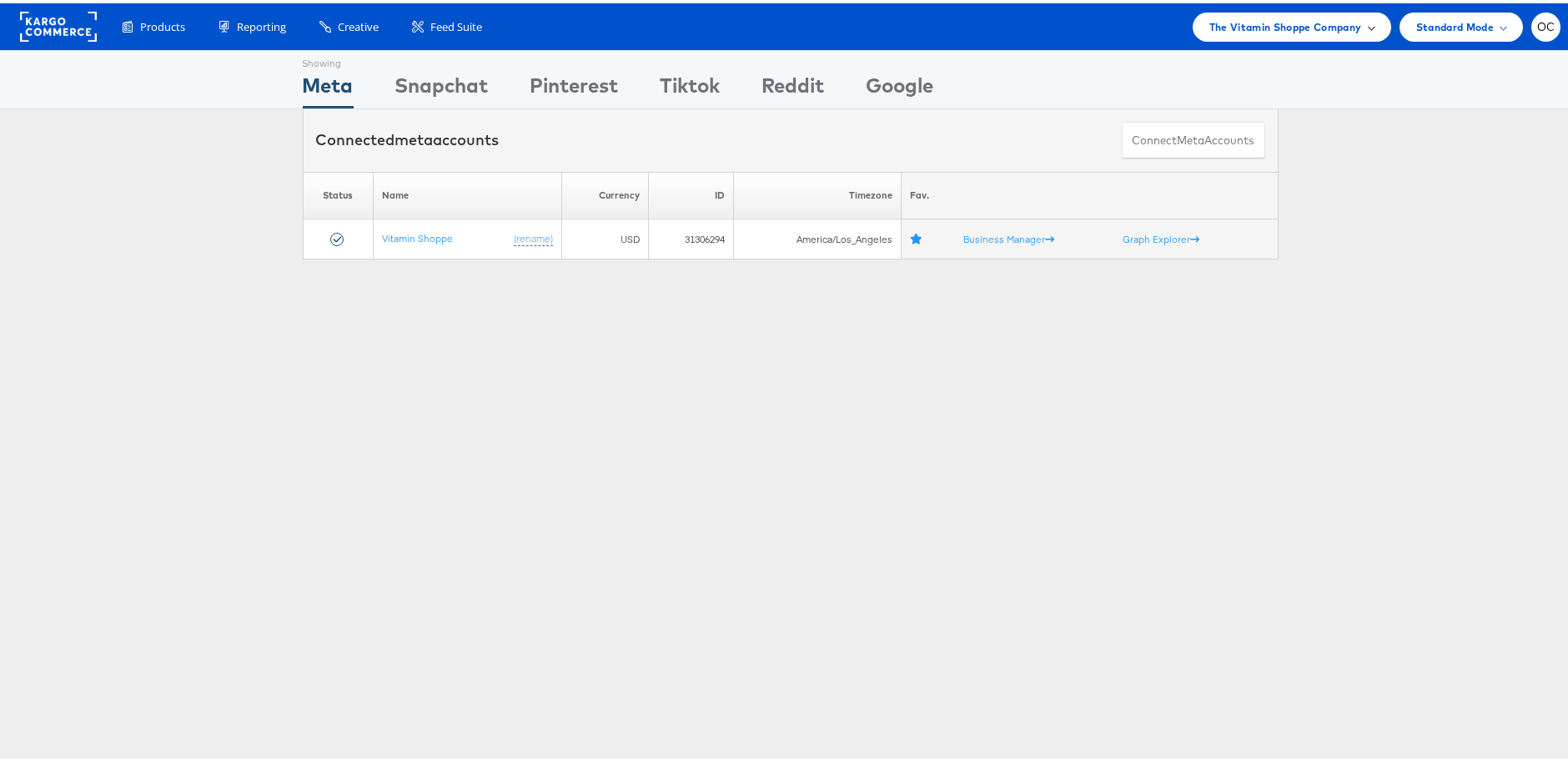
click at [1219, 20] on span "The Vitamin Shoppe Company" at bounding box center [1285, 24] width 152 height 18
click at [1196, 123] on link "HBC" at bounding box center [1271, 125] width 215 height 17
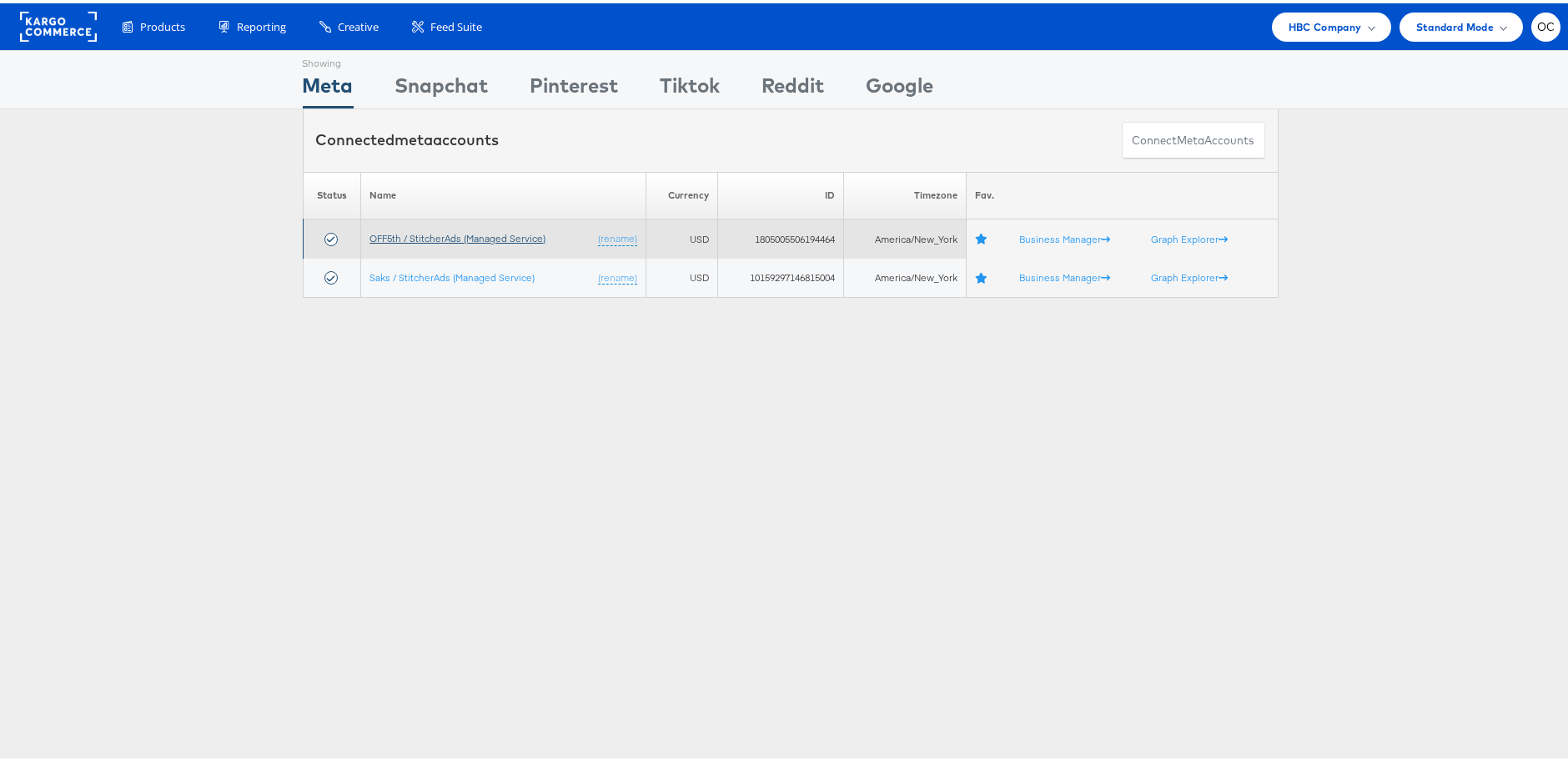
click at [468, 232] on link "OFF5th / StitcherAds (Managed Service)" at bounding box center [457, 234] width 176 height 13
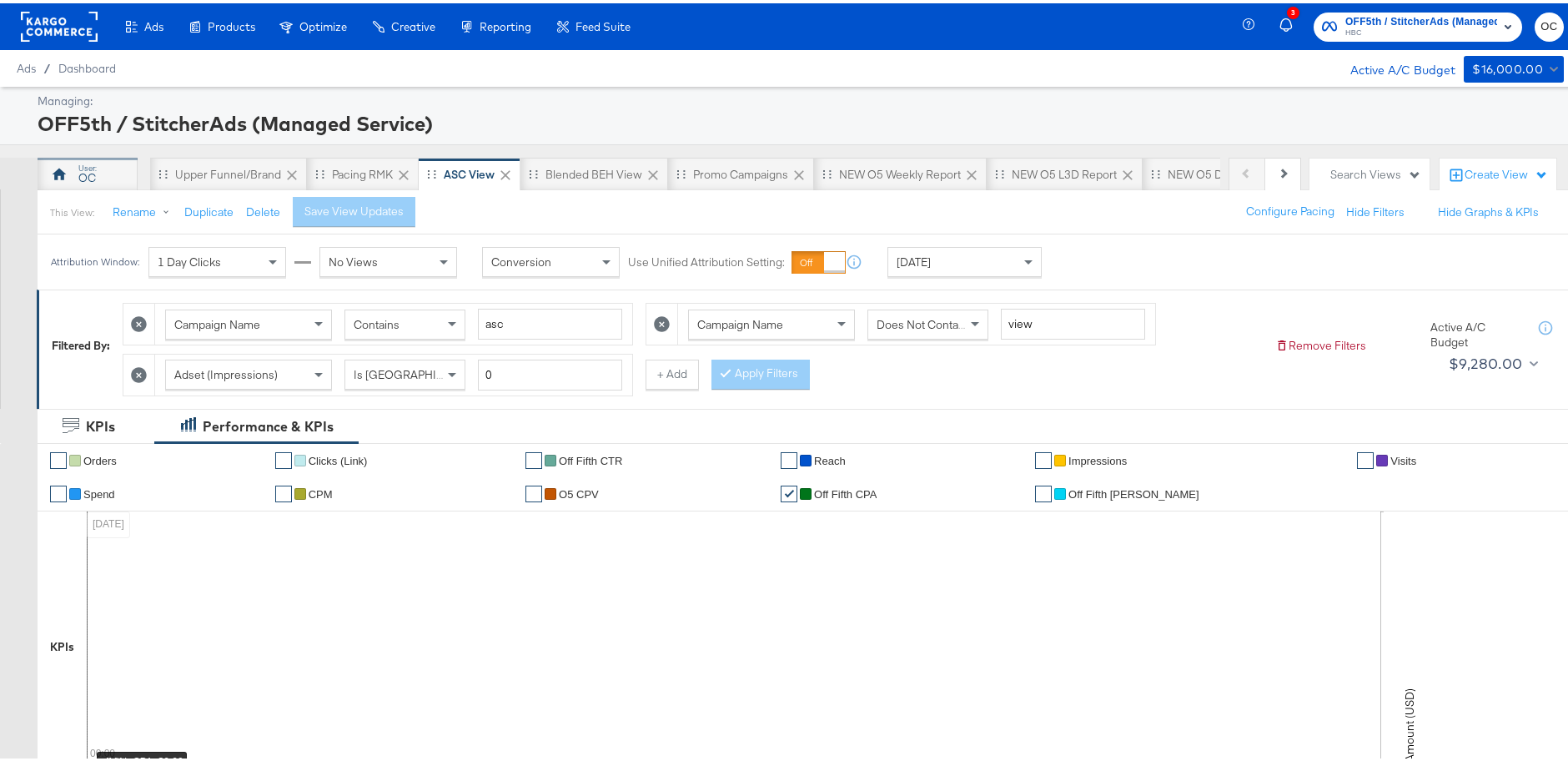
click at [80, 181] on div "OC" at bounding box center [87, 175] width 18 height 16
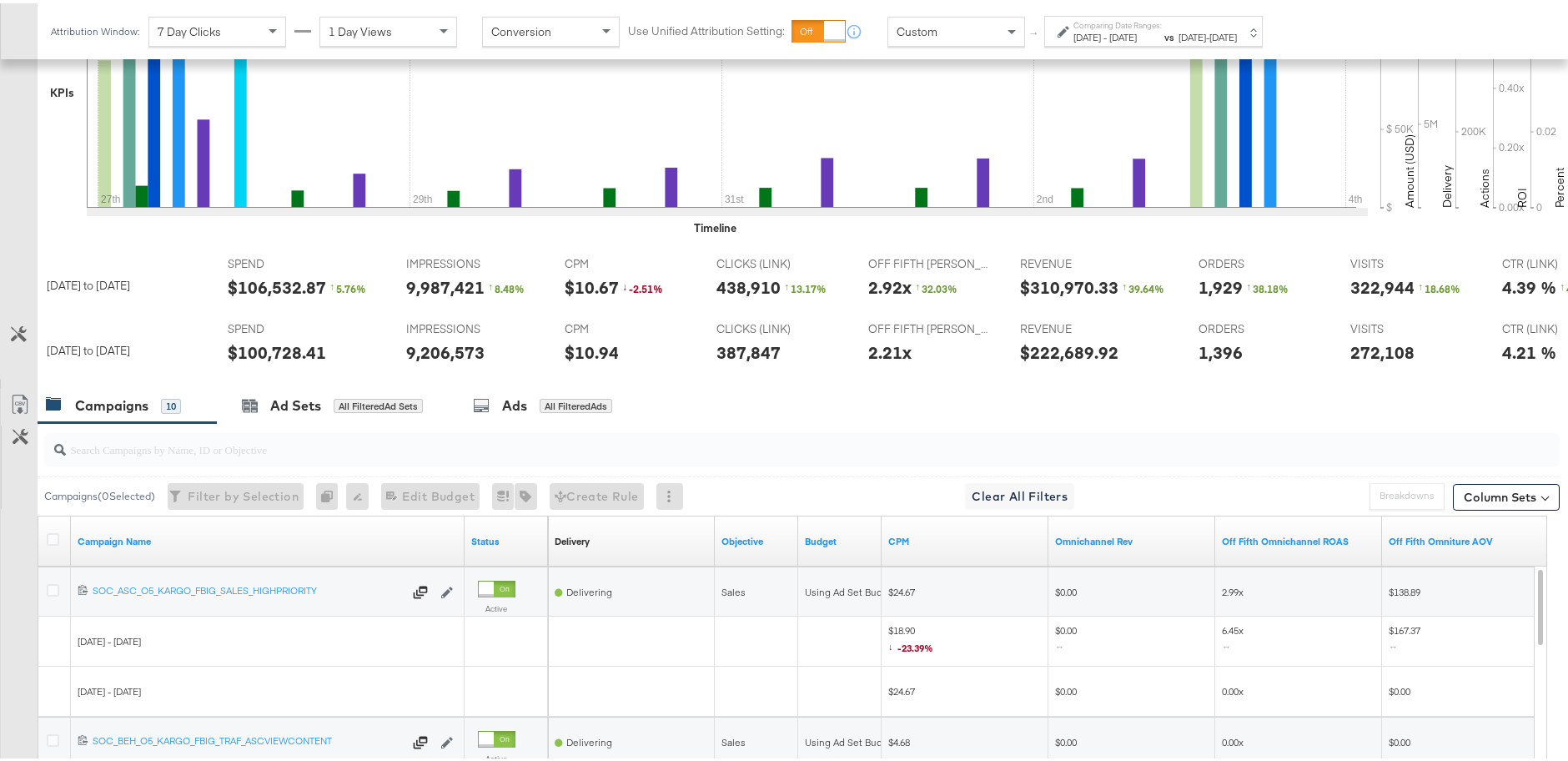
scroll to position [503, 0]
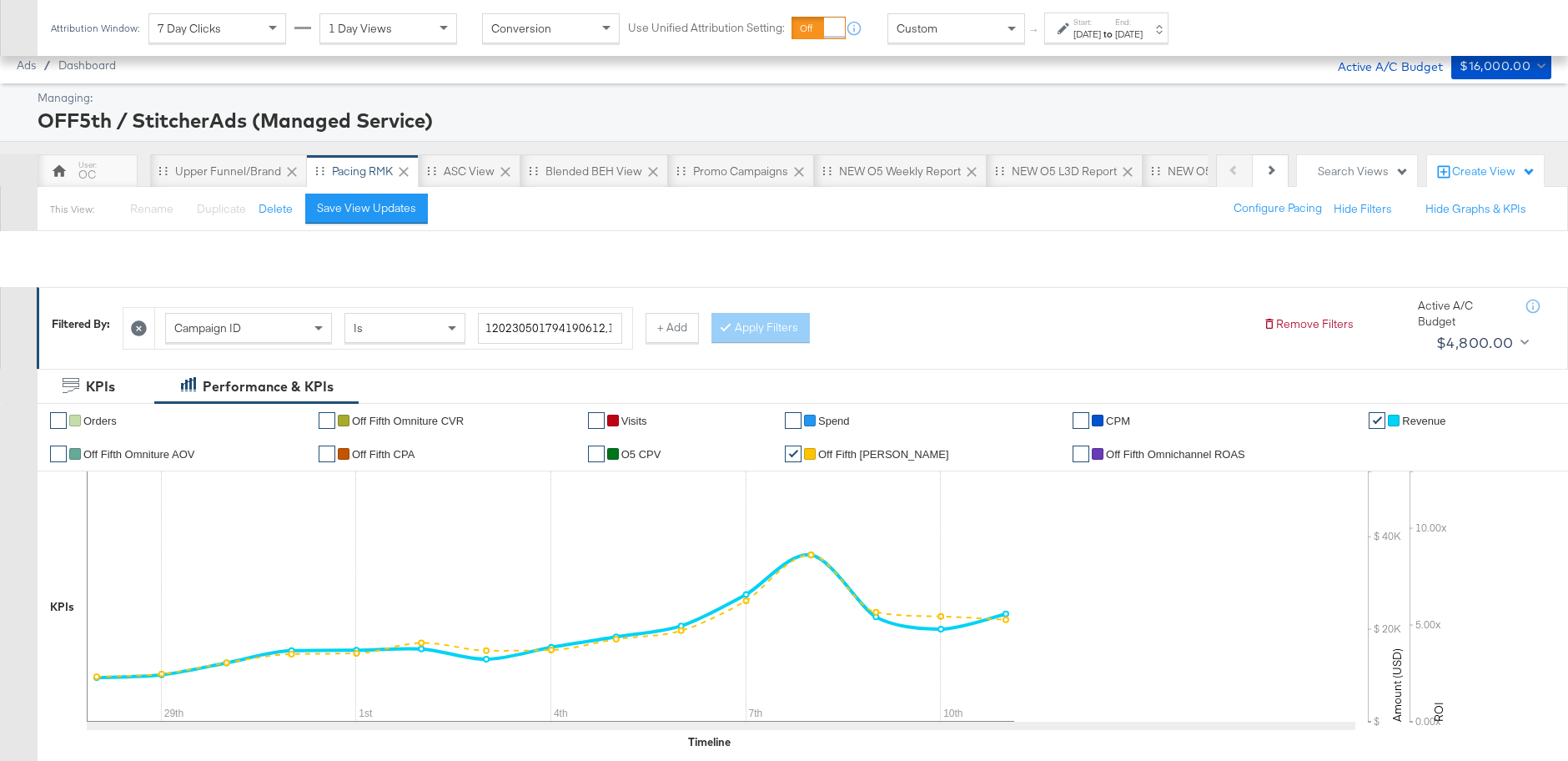
scroll to position [590, 0]
